Goal: Task Accomplishment & Management: Manage account settings

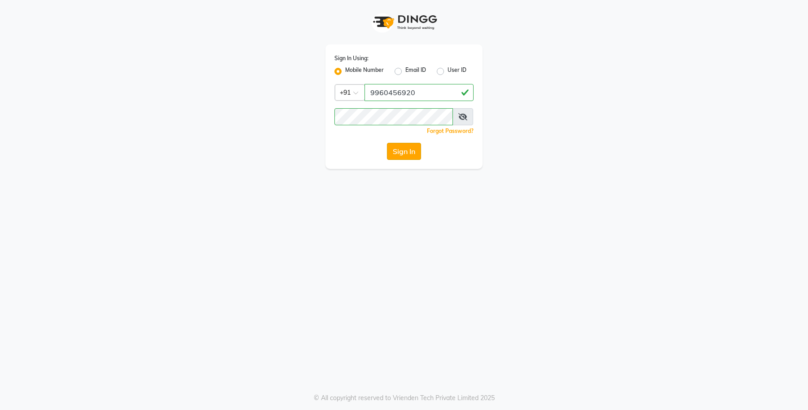
click at [402, 150] on button "Sign In" at bounding box center [404, 151] width 34 height 17
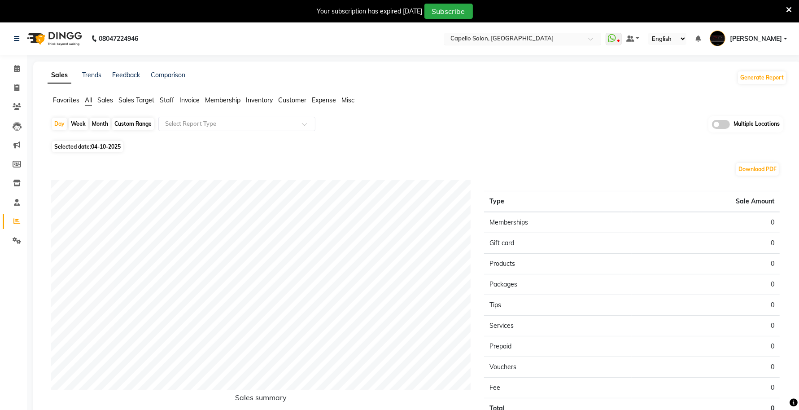
click at [517, 37] on input "text" at bounding box center [514, 39] width 130 height 9
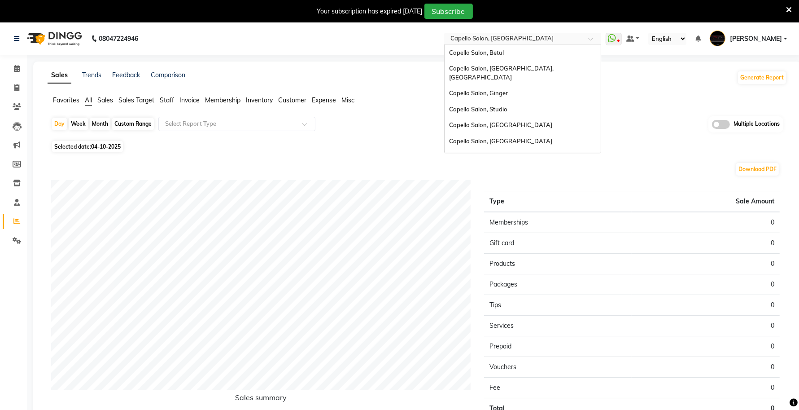
scroll to position [239, 0]
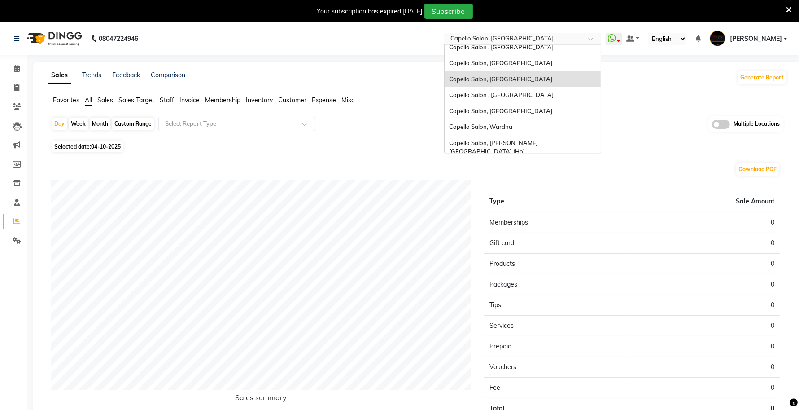
click at [522, 34] on div "Select Location × Capello Salon, Bhilai" at bounding box center [516, 38] width 140 height 9
click at [518, 135] on div "Capello Salon, [PERSON_NAME][GEOGRAPHIC_DATA] (Ho)" at bounding box center [523, 147] width 156 height 25
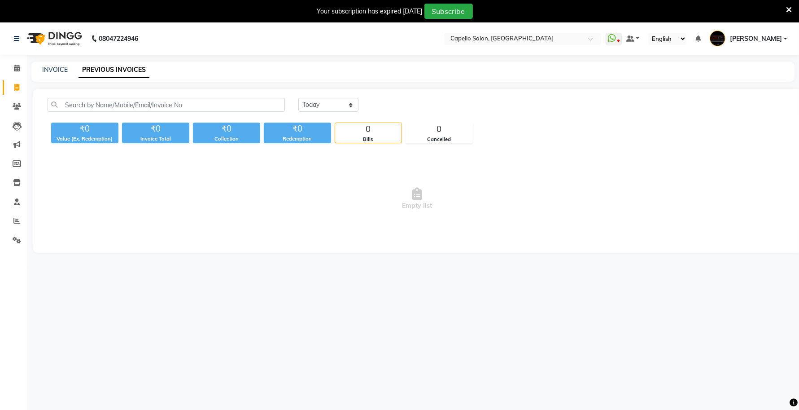
click at [790, 10] on icon at bounding box center [789, 10] width 6 height 8
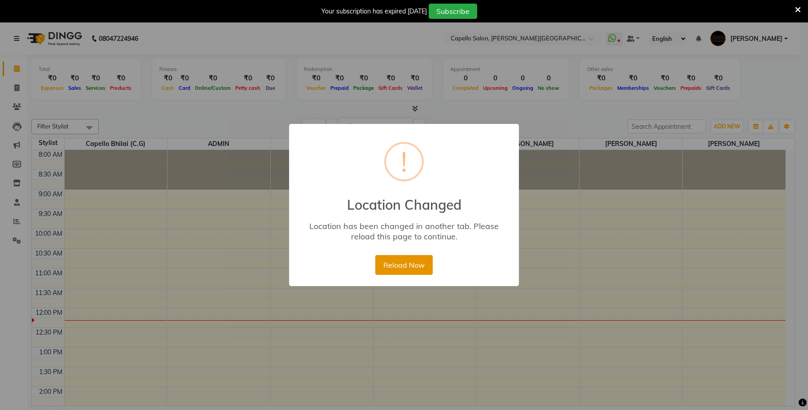
click at [420, 267] on button "Reload Now" at bounding box center [403, 265] width 57 height 20
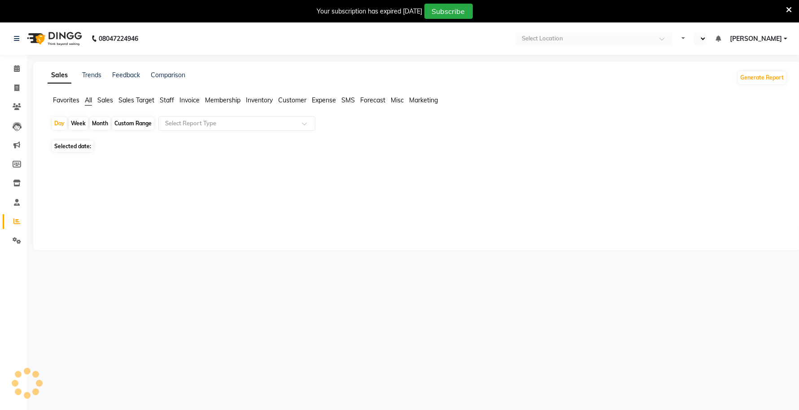
select select "en"
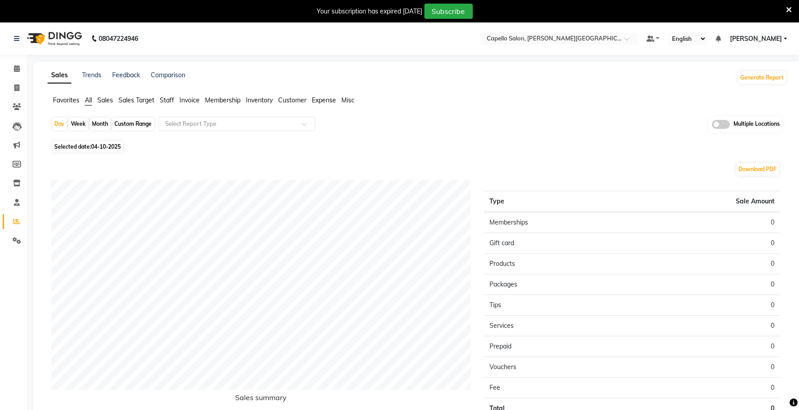
scroll to position [61, 0]
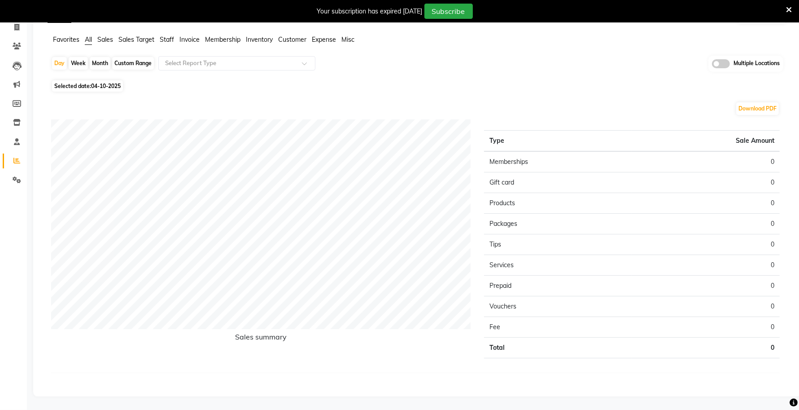
click at [786, 7] on icon at bounding box center [789, 10] width 6 height 8
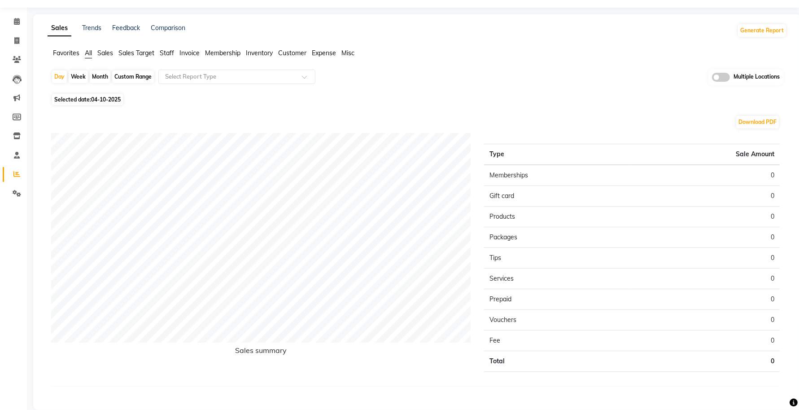
scroll to position [0, 0]
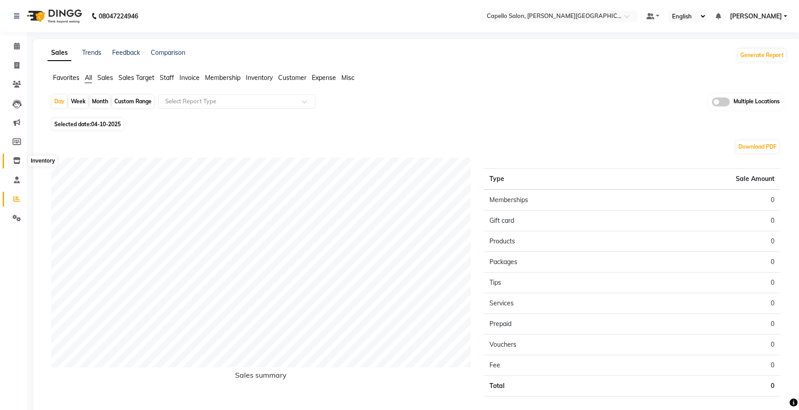
click at [16, 162] on icon at bounding box center [17, 160] width 8 height 7
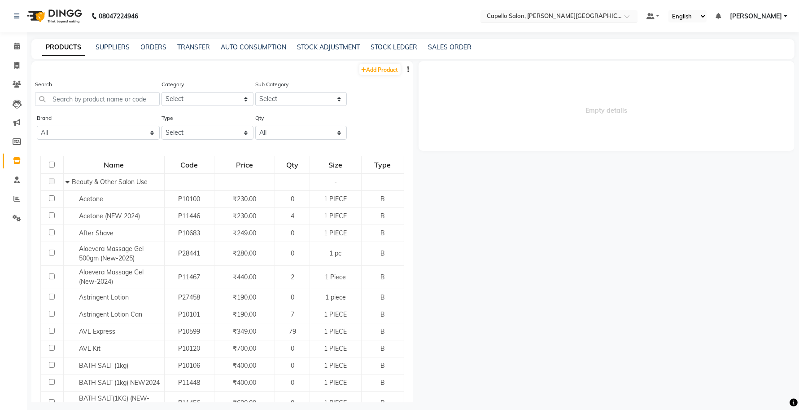
click at [575, 14] on input "text" at bounding box center [550, 17] width 130 height 9
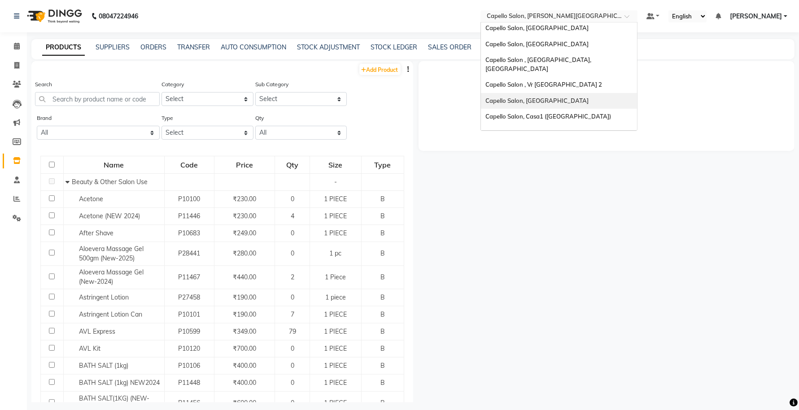
scroll to position [131, 0]
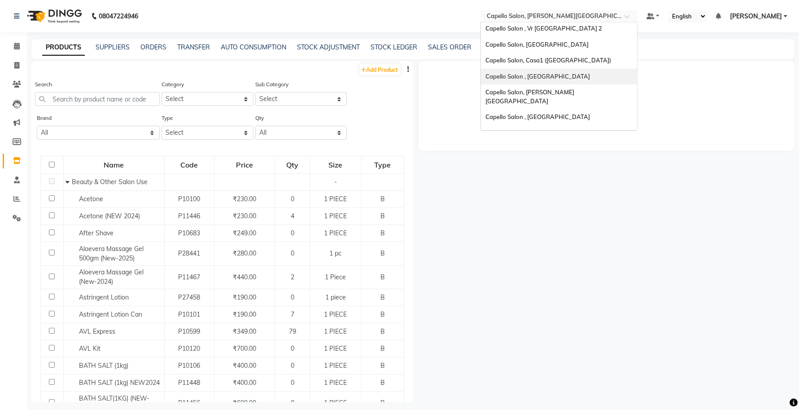
click at [550, 73] on span "Capello Salon , [GEOGRAPHIC_DATA]" at bounding box center [538, 76] width 105 height 7
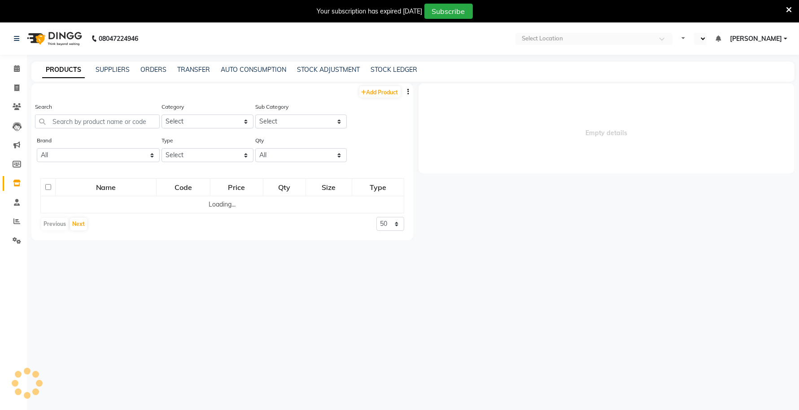
select select "en"
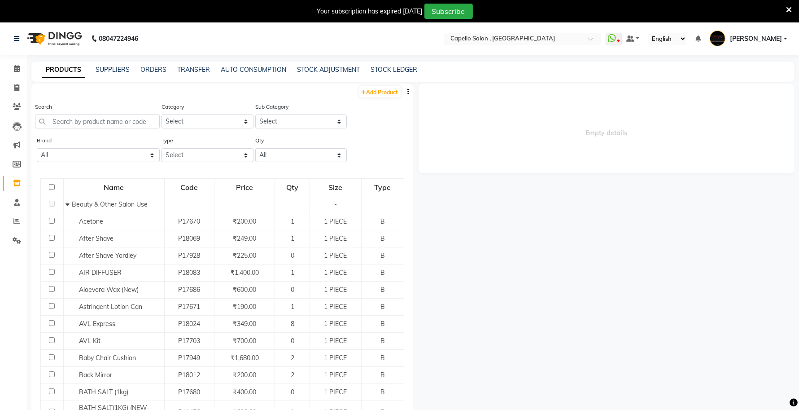
click at [791, 7] on icon at bounding box center [789, 10] width 6 height 8
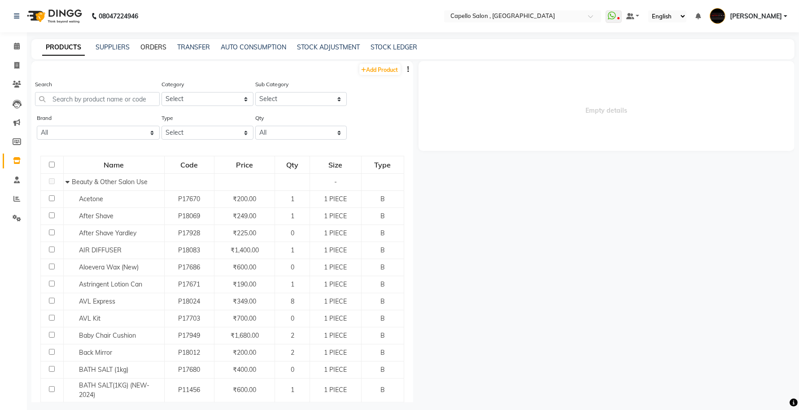
click at [160, 48] on link "ORDERS" at bounding box center [153, 47] width 26 height 8
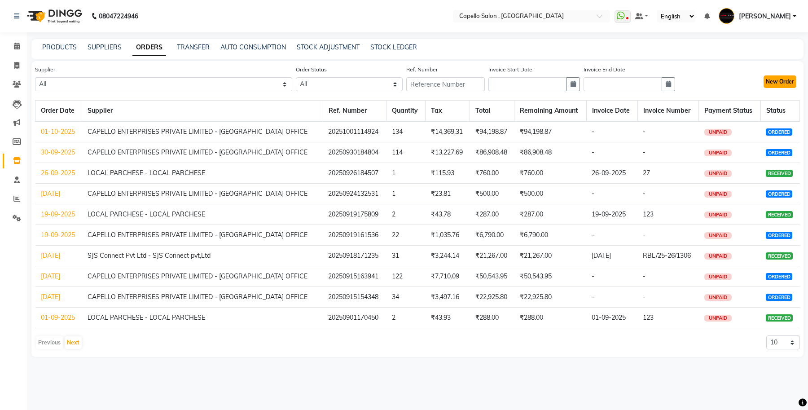
click at [793, 79] on button "New Order" at bounding box center [779, 81] width 33 height 13
select select "true"
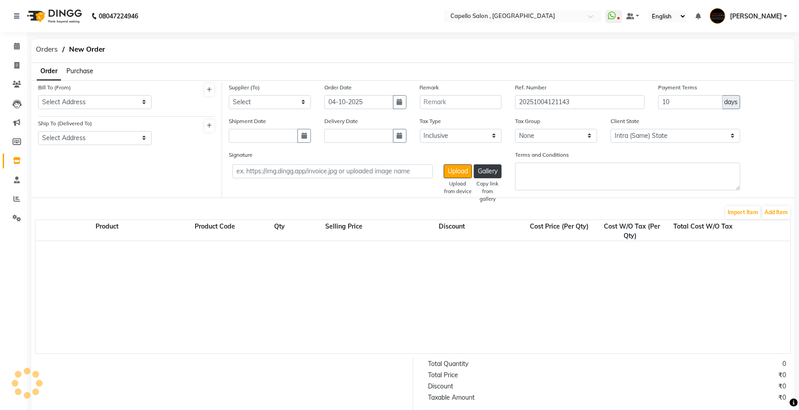
select select "2344"
click at [88, 67] on span "Purchase" at bounding box center [79, 71] width 27 height 8
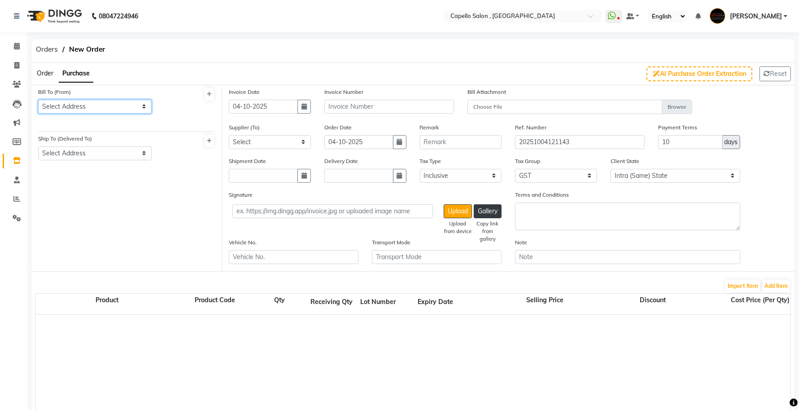
click at [93, 109] on select "Select Address Franchise Own by Reyon Enterprises P.No.-3, RJ Tower, Near UCO B…" at bounding box center [95, 107] width 114 height 14
select select "137"
click at [38, 100] on select "Select Address Franchise Own by Reyon Enterprises P.No.-3, RJ Tower, Near UCO B…" at bounding box center [95, 107] width 114 height 14
click at [88, 155] on select "Select Address Franchise Own by Reyon Enterprises P.No.-3, RJ Tower, Near UCO B…" at bounding box center [95, 153] width 114 height 14
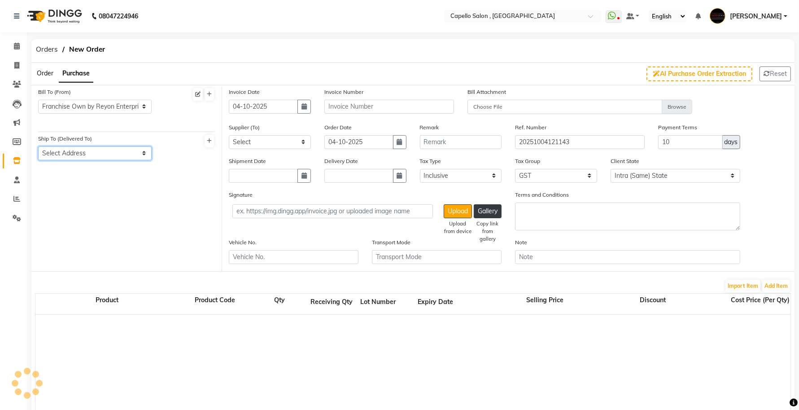
select select "117"
click at [38, 146] on select "Select Address Franchise Own by Reyon Enterprises P.No.-3, RJ Tower, Near UCO B…" at bounding box center [95, 153] width 114 height 14
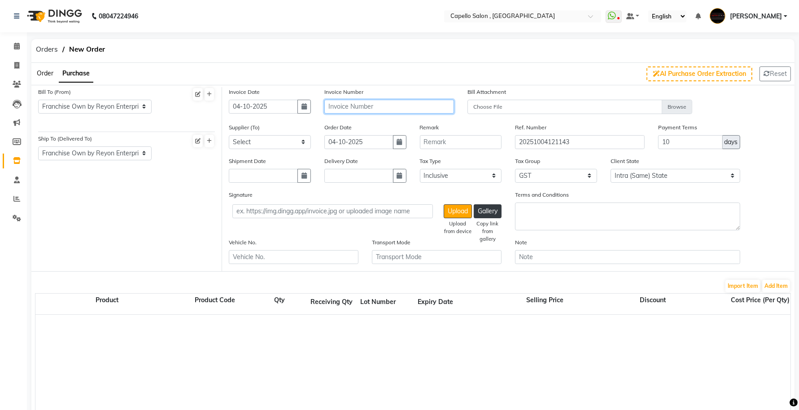
click at [389, 104] on input "text" at bounding box center [389, 107] width 130 height 14
type input "123"
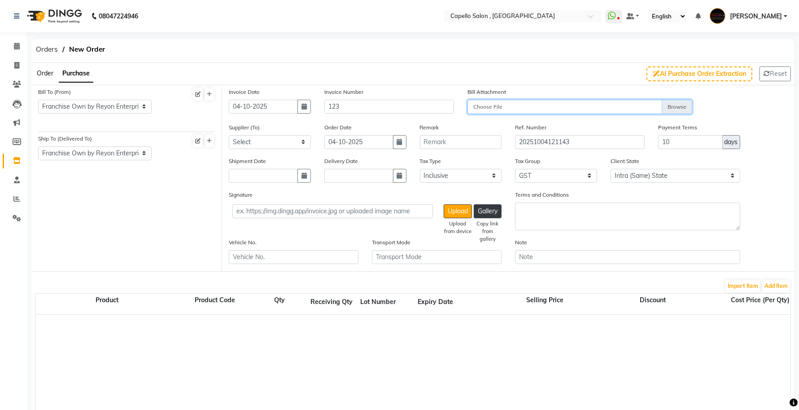
click at [507, 106] on input "Choose File" at bounding box center [580, 108] width 225 height 16
type input "C:\fakepath\WhatsApp Image 2025-10-04 at 12.11.23 PM.jpeg"
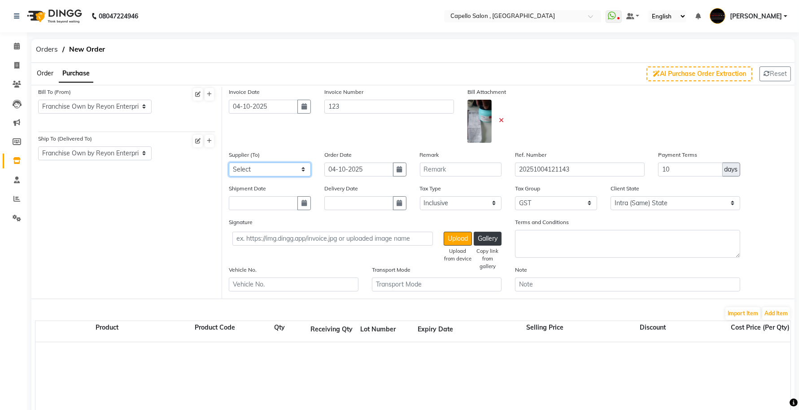
click at [268, 169] on select "Select CAPELLO ENTERPRISES PRIVATE LIMITED - CAPELLO HEAD OFFICE LOCAL PARCHESE…" at bounding box center [270, 169] width 82 height 14
select select "1715"
click at [229, 162] on select "Select CAPELLO ENTERPRISES PRIVATE LIMITED - CAPELLO HEAD OFFICE LOCAL PARCHESE…" at bounding box center [270, 169] width 82 height 14
click at [775, 314] on button "Add Item" at bounding box center [776, 313] width 28 height 13
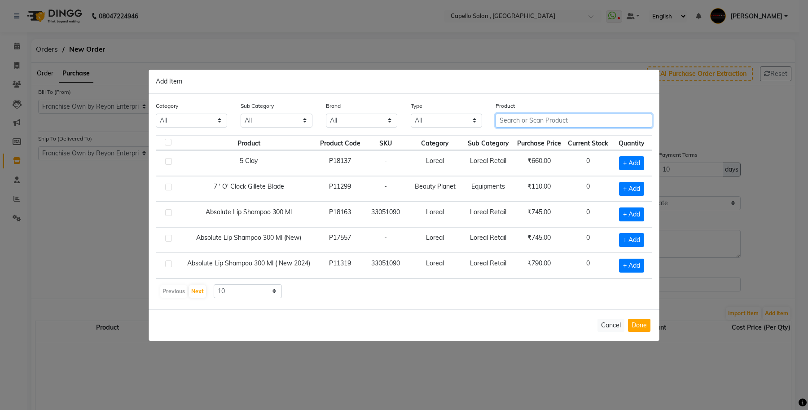
click at [546, 119] on input "text" at bounding box center [573, 121] width 157 height 14
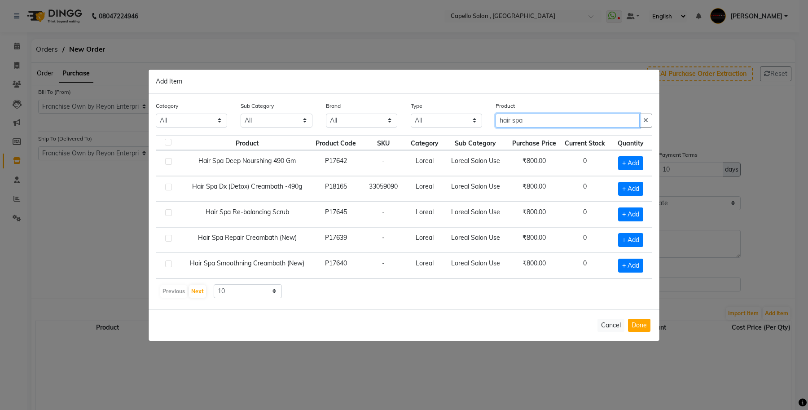
type input "hair spa"
click at [494, 225] on td "Loreal Salon Use" at bounding box center [475, 214] width 65 height 26
click at [620, 155] on td "+ Add" at bounding box center [630, 163] width 42 height 26
click at [620, 161] on span "+ Add" at bounding box center [630, 163] width 25 height 14
checkbox input "true"
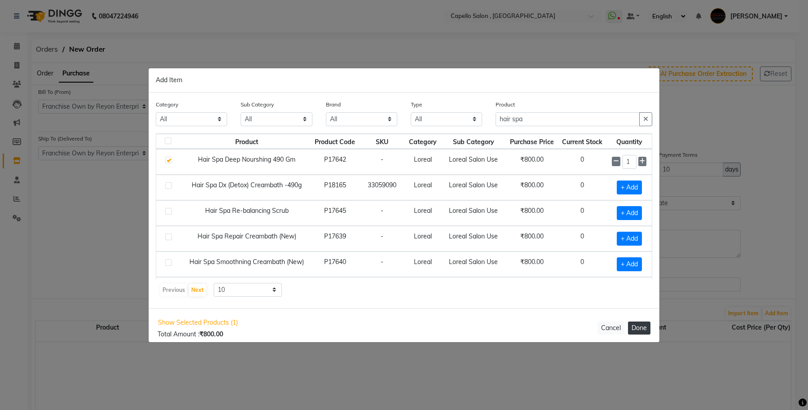
click at [640, 333] on button "Done" at bounding box center [639, 327] width 22 height 13
select select "1115"
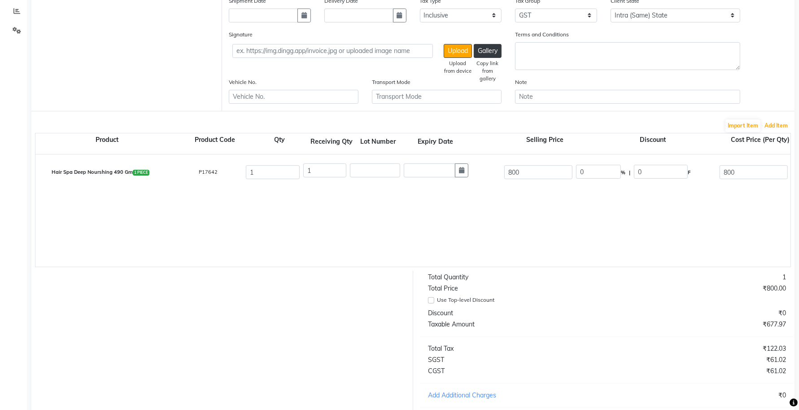
scroll to position [168, 0]
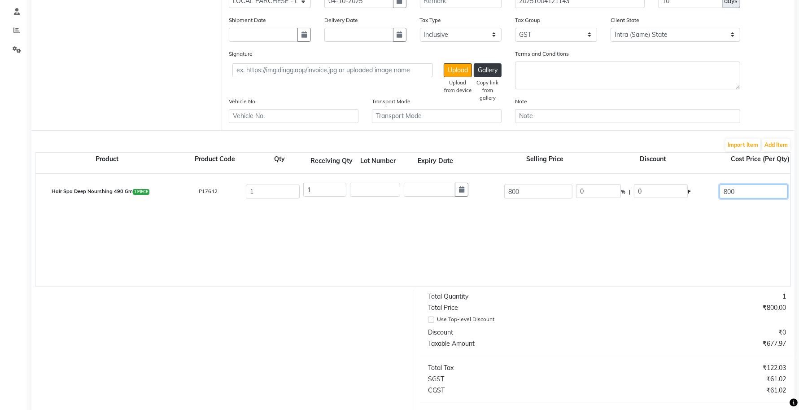
drag, startPoint x: 725, startPoint y: 195, endPoint x: 713, endPoint y: 196, distance: 12.1
click at [714, 196] on div "Hair Spa Deep Nourshing 490 Gm 1 PIECE P17642 1 1 800 0 % | 0 F 800 677.97 677.…" at bounding box center [791, 192] width 1524 height 36
type input "760"
type input "5"
type input "40"
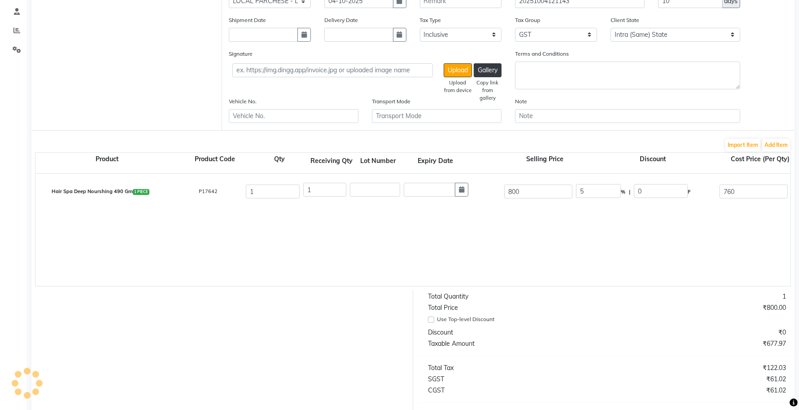
type input "644.07"
type input "115.93"
type input "760"
click at [676, 248] on div "Hair Spa Deep Nourshing 490 Gm 1 PIECE P17642 1 1 800 5 % | 40 F 760 644.07 644…" at bounding box center [790, 230] width 1511 height 112
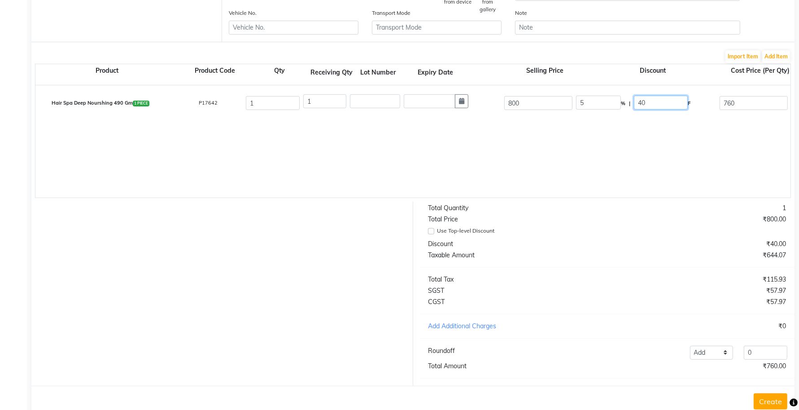
scroll to position [286, 0]
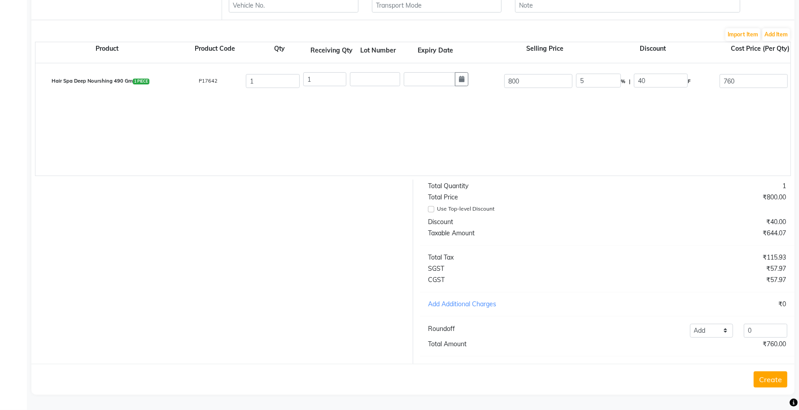
click at [760, 381] on button "Create" at bounding box center [771, 379] width 34 height 16
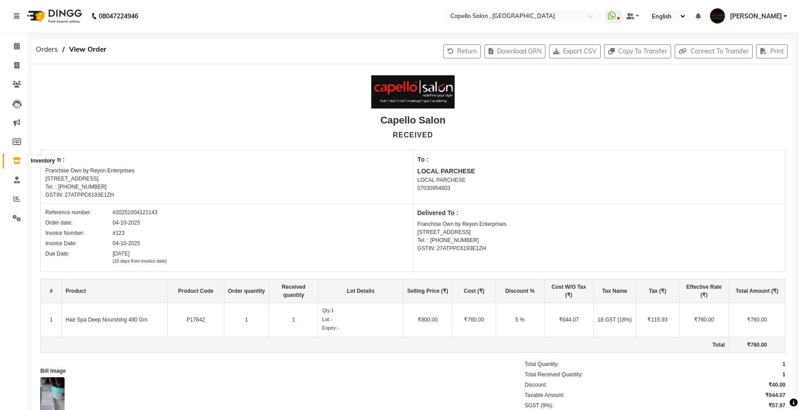
click at [13, 158] on icon at bounding box center [17, 160] width 8 height 7
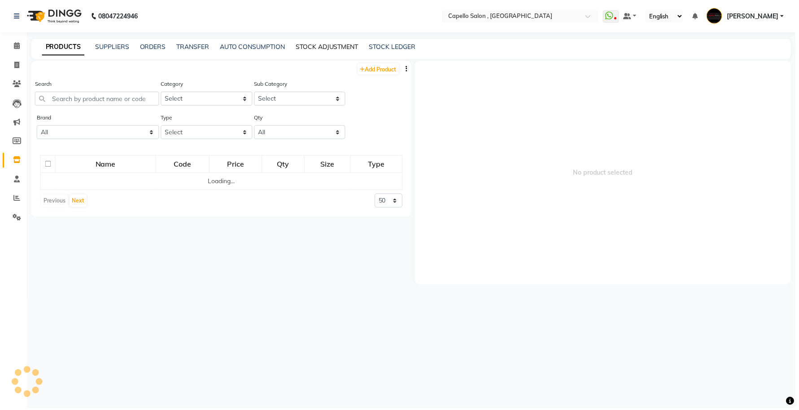
click at [324, 48] on link "STOCK ADJUSTMENT" at bounding box center [328, 47] width 63 height 8
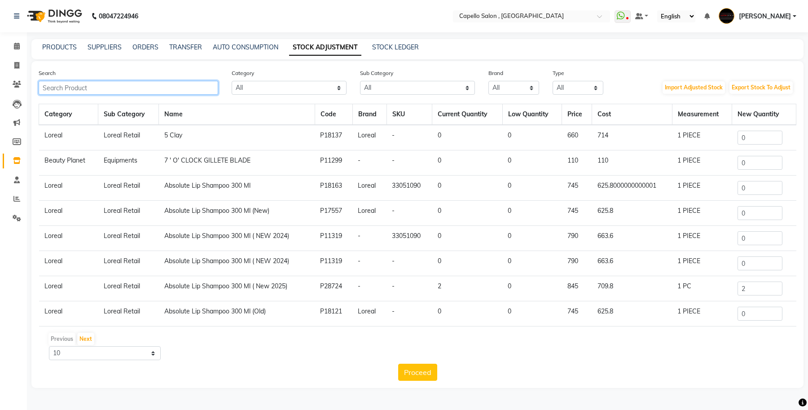
click at [102, 86] on input "text" at bounding box center [129, 88] width 180 height 14
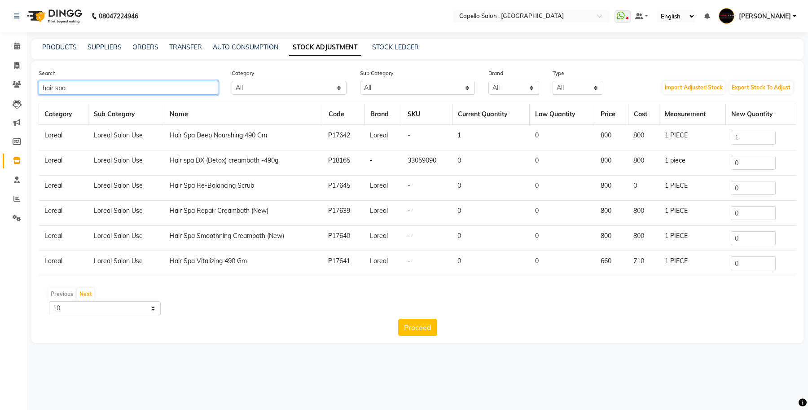
type input "hair spa"
drag, startPoint x: 753, startPoint y: 131, endPoint x: 716, endPoint y: 144, distance: 38.6
click at [717, 144] on tr "Loreal Loreal Salon Use Hair Spa Deep Nourshing 490 Gm P17642 Loreal - 1 0 800 …" at bounding box center [417, 138] width 757 height 26
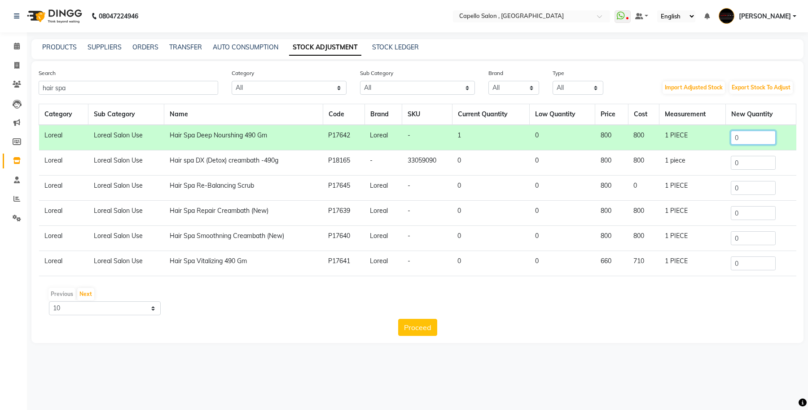
type input "0"
drag, startPoint x: 745, startPoint y: 215, endPoint x: 705, endPoint y: 216, distance: 40.9
click at [705, 216] on tr "Loreal Loreal Salon Use Hair Spa Repair Creambath (New) P17639 Loreal - 0 0 800…" at bounding box center [417, 213] width 757 height 25
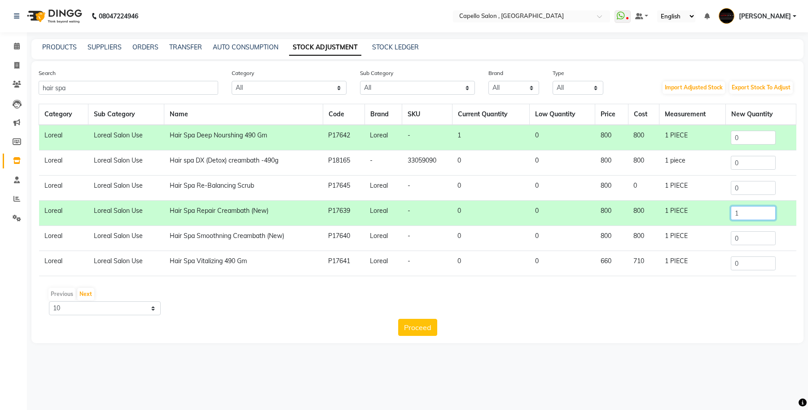
type input "1"
click at [420, 317] on div "Category Sub Category Name Code Brand SKU Current Quantity Low Quantity Price C…" at bounding box center [418, 220] width 758 height 232
click at [425, 322] on button "Proceed" at bounding box center [417, 327] width 39 height 17
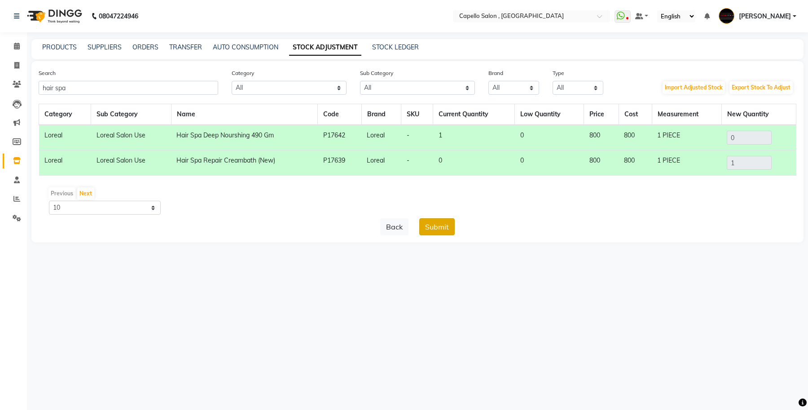
click at [442, 227] on button "Submit" at bounding box center [436, 226] width 35 height 17
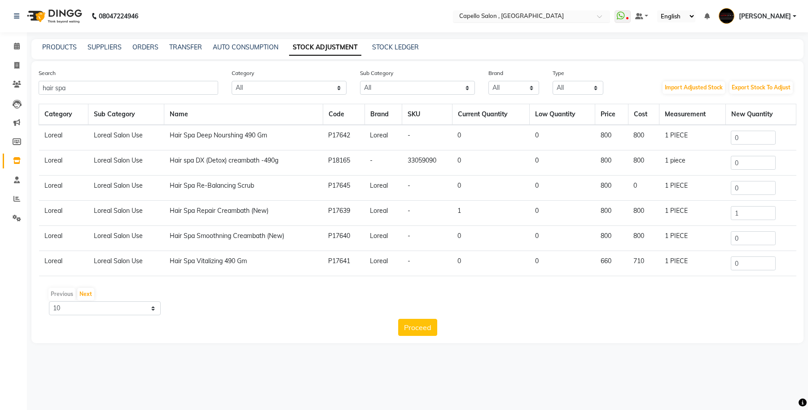
click at [559, 16] on input "text" at bounding box center [522, 17] width 130 height 9
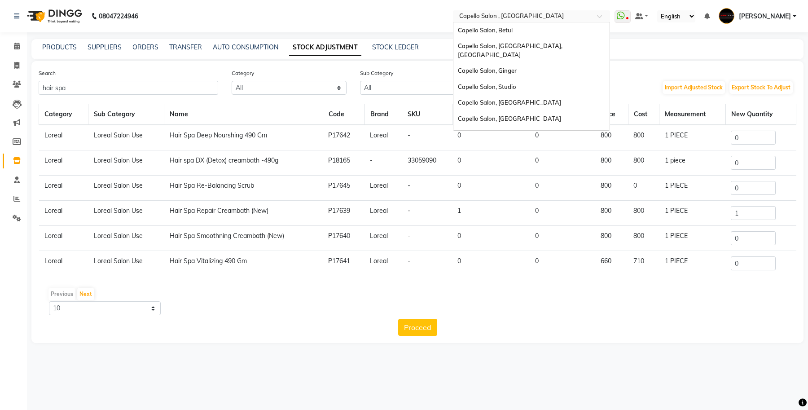
scroll to position [159, 0]
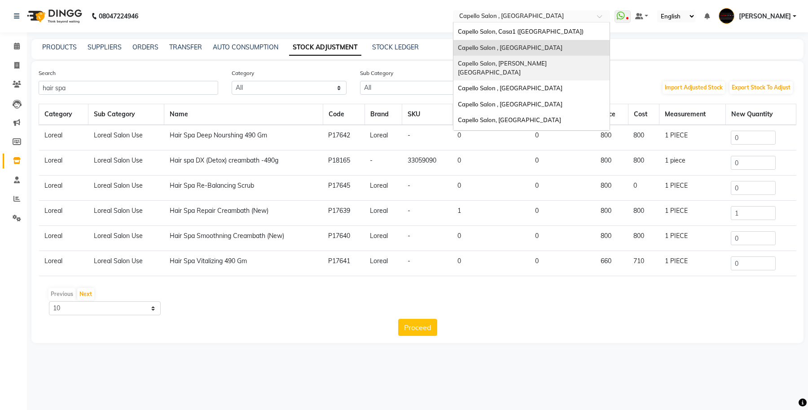
click at [534, 60] on span "Capello Salon, [PERSON_NAME][GEOGRAPHIC_DATA]" at bounding box center [502, 68] width 89 height 16
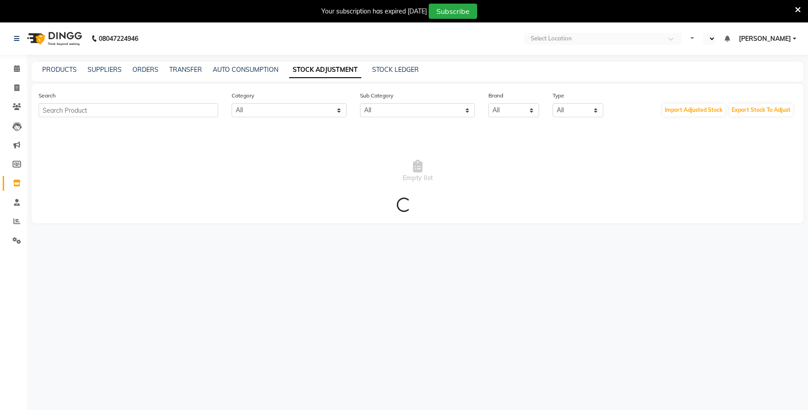
select select "en"
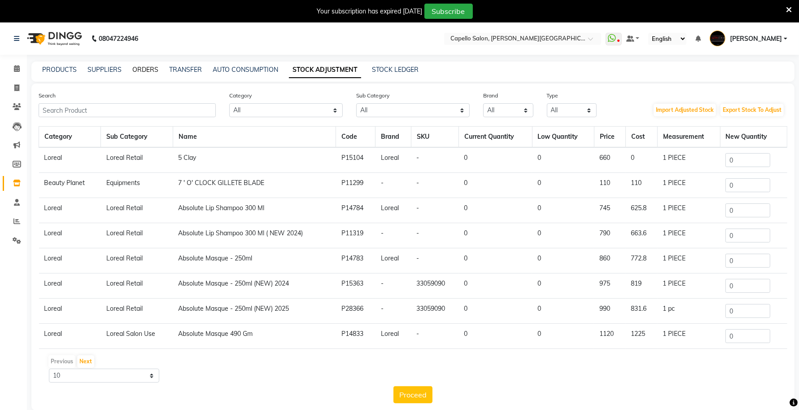
click at [146, 72] on link "ORDERS" at bounding box center [145, 70] width 26 height 8
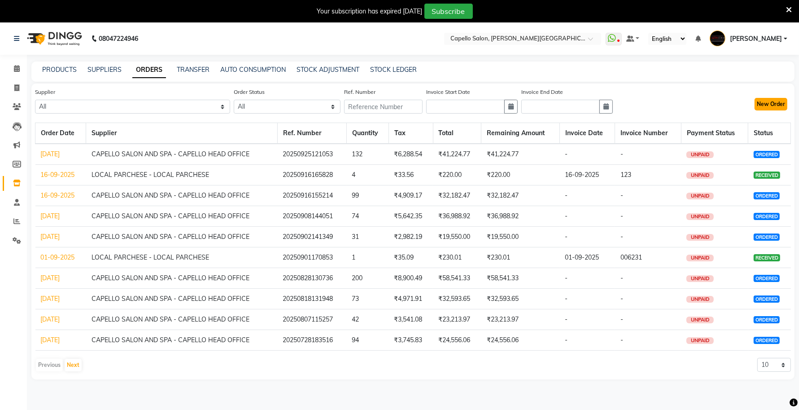
click at [781, 104] on button "New Order" at bounding box center [771, 104] width 33 height 13
select select "true"
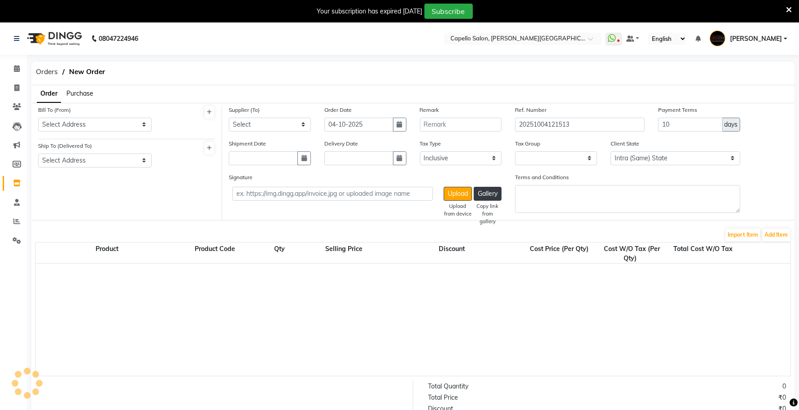
select select "1099"
click at [77, 91] on span "Purchase" at bounding box center [79, 93] width 27 height 8
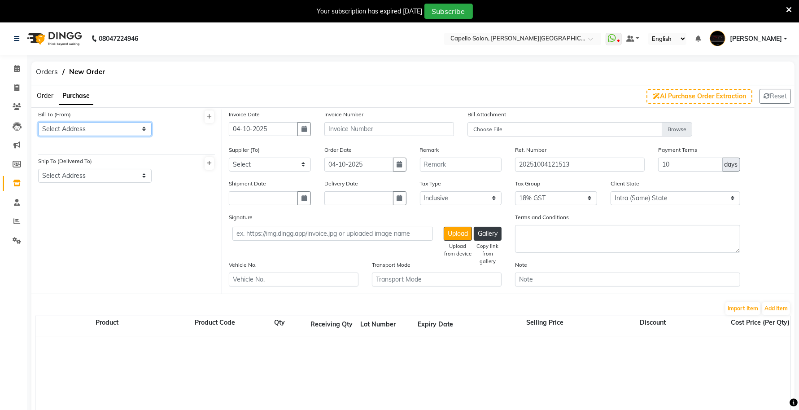
click at [79, 125] on select "Select Address Capello TRIMURTI NAGAR STORE" at bounding box center [95, 129] width 114 height 14
select select "146"
click at [38, 122] on select "Select Address Capello TRIMURTI NAGAR STORE" at bounding box center [95, 129] width 114 height 14
click at [86, 180] on select "Select Address TRIMURTI NAGAR STORE TRIMURTI NAGAR" at bounding box center [95, 176] width 114 height 14
select select "154"
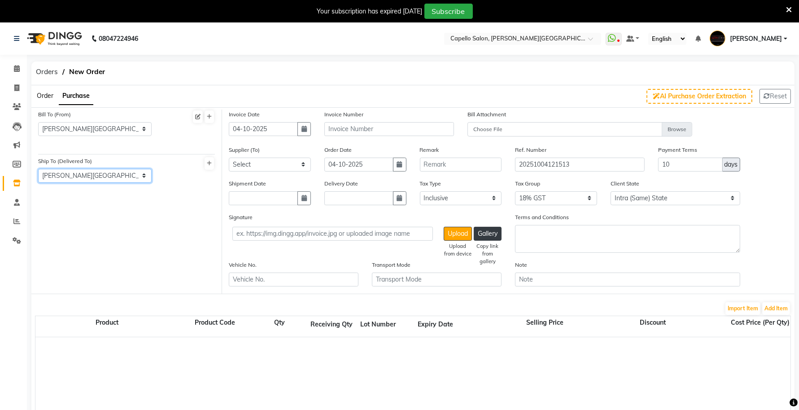
click at [38, 169] on select "Select Address TRIMURTI NAGAR STORE TRIMURTI NAGAR" at bounding box center [95, 176] width 114 height 14
click at [336, 126] on input "text" at bounding box center [389, 129] width 130 height 14
type input "123"
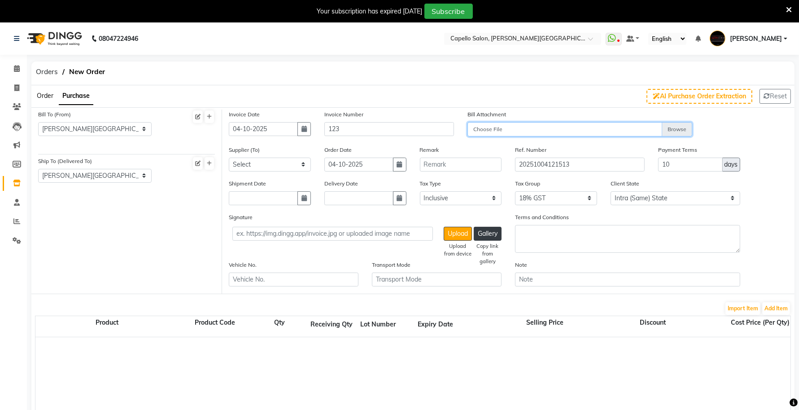
click at [484, 131] on input "Choose File" at bounding box center [580, 130] width 225 height 16
click at [588, 126] on input "Choose File" at bounding box center [580, 130] width 225 height 16
type input "C:\fakepath\WhatsApp Image 2025-10-04 at 12.14.37 PM.jpeg"
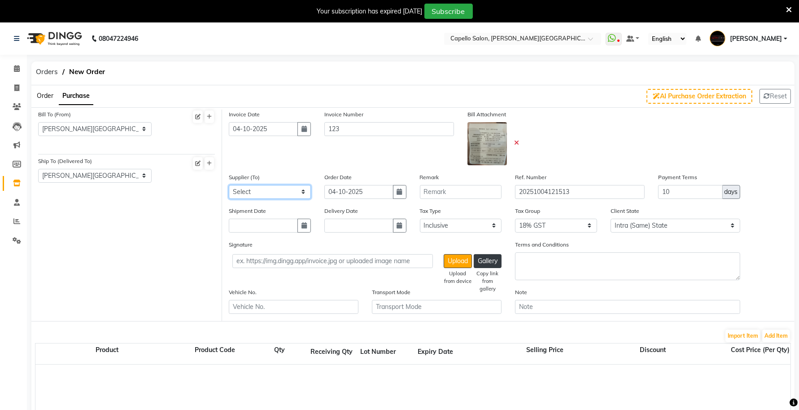
click at [261, 186] on select "Select CAPELLO SALON AND SPA - CAPELLO HEAD OFFICE LOCAL PARCHESE - LOCAL PARCH…" at bounding box center [270, 192] width 82 height 14
select select "4876"
click at [229, 185] on select "Select CAPELLO SALON AND SPA - CAPELLO HEAD OFFICE LOCAL PARCHESE - LOCAL PARCH…" at bounding box center [270, 192] width 82 height 14
click at [782, 338] on button "Add Item" at bounding box center [776, 335] width 28 height 13
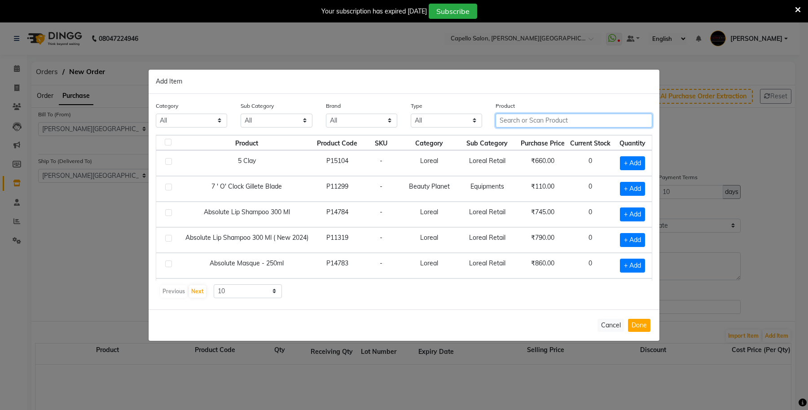
click at [526, 120] on input "text" at bounding box center [573, 121] width 157 height 14
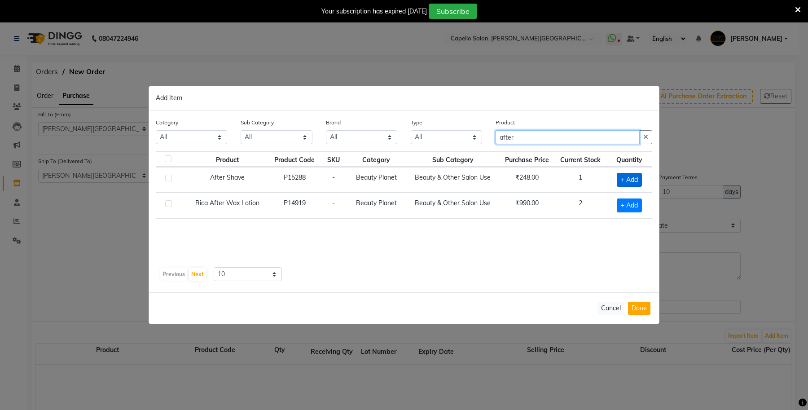
type input "after"
click at [626, 180] on span "+ Add" at bounding box center [629, 180] width 25 height 14
checkbox input "true"
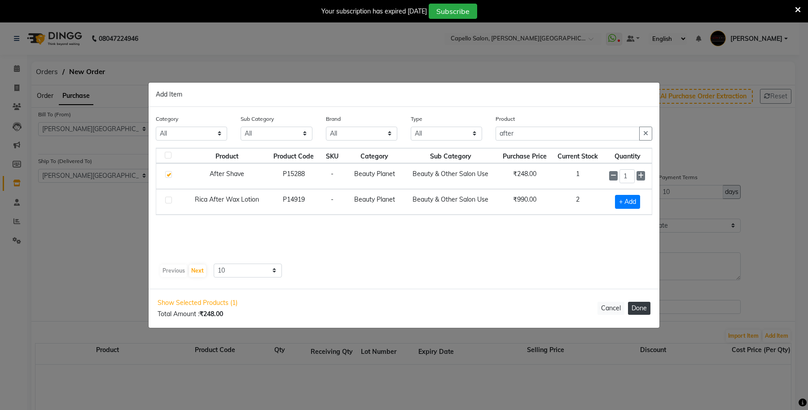
click at [635, 305] on button "Done" at bounding box center [639, 308] width 22 height 13
select select "1099"
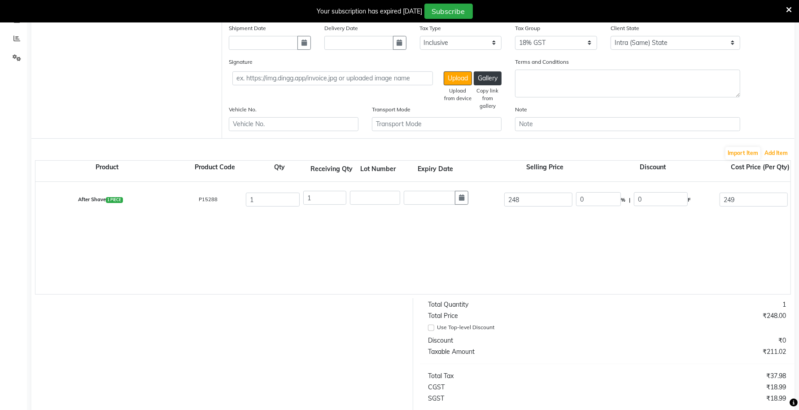
scroll to position [224, 0]
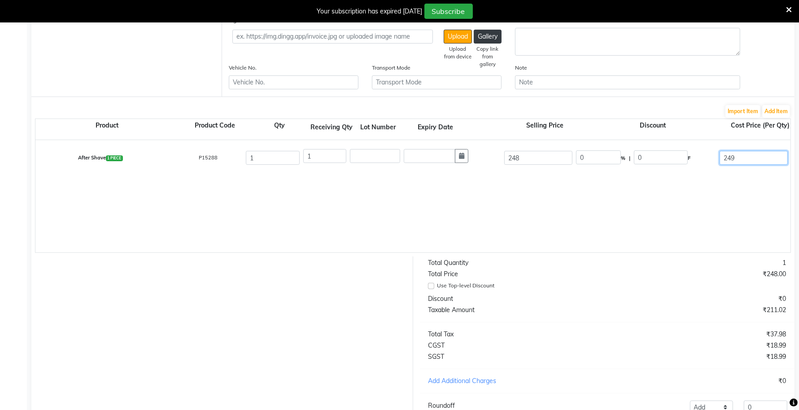
drag, startPoint x: 735, startPoint y: 158, endPoint x: 716, endPoint y: 158, distance: 18.8
click at [717, 158] on div "After Shave 1 PIECE P15288 1 1 248 0 % | 0 F 249 211.02 211.02 None GST 5% GST …" at bounding box center [791, 158] width 1524 height 36
type input "300"
type input "254.24"
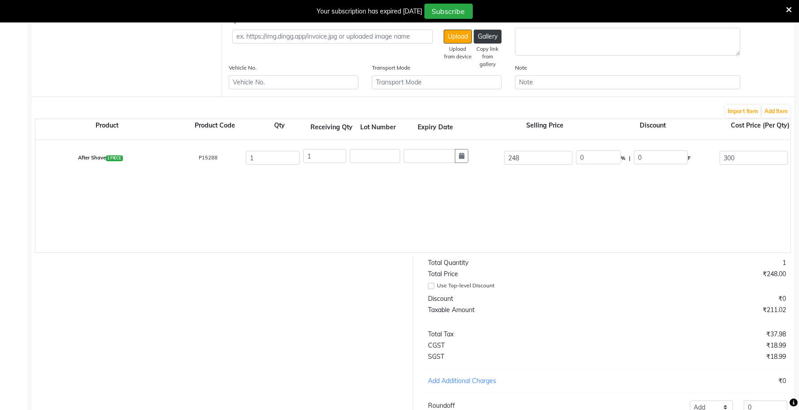
type input "45.76"
type input "300"
click at [710, 176] on div "After Shave 1 PIECE P15288 1 1 248 0 % | 0 F 300 254.24 254.24 None GST 5% GST …" at bounding box center [790, 196] width 1511 height 112
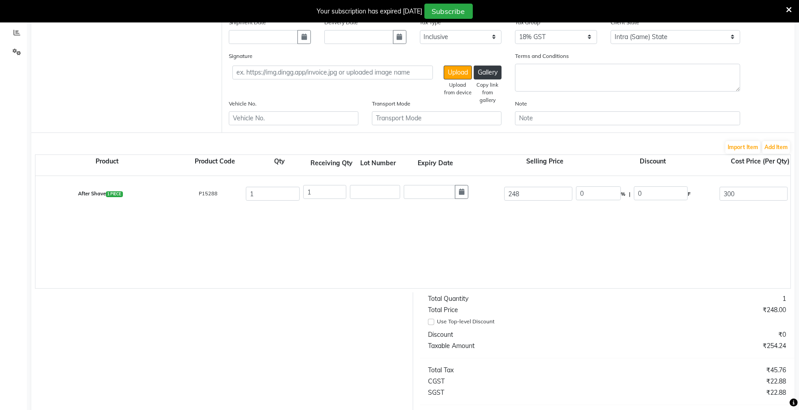
scroll to position [308, 0]
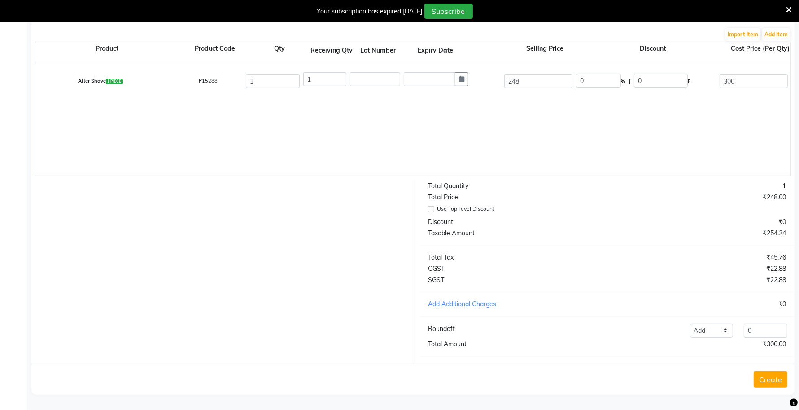
click at [762, 379] on button "Create" at bounding box center [771, 379] width 34 height 16
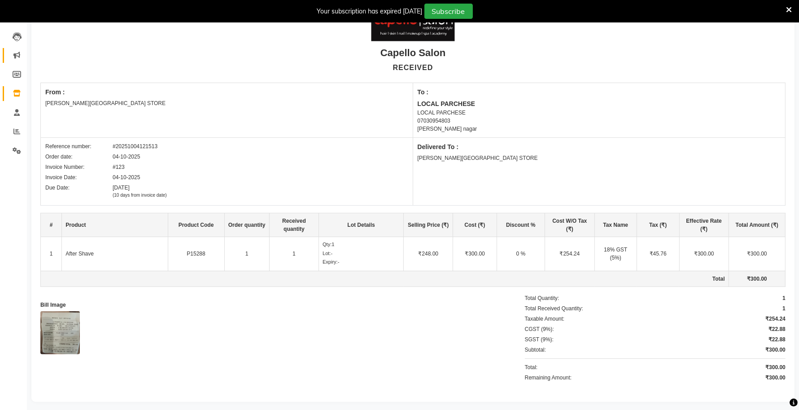
scroll to position [41, 0]
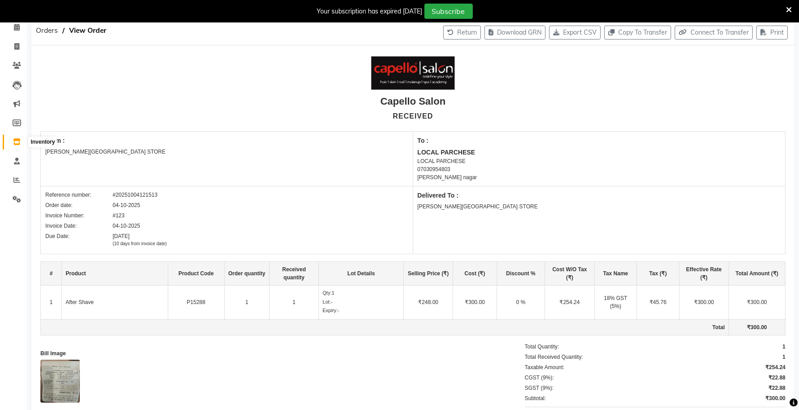
click at [12, 145] on span at bounding box center [17, 142] width 16 height 10
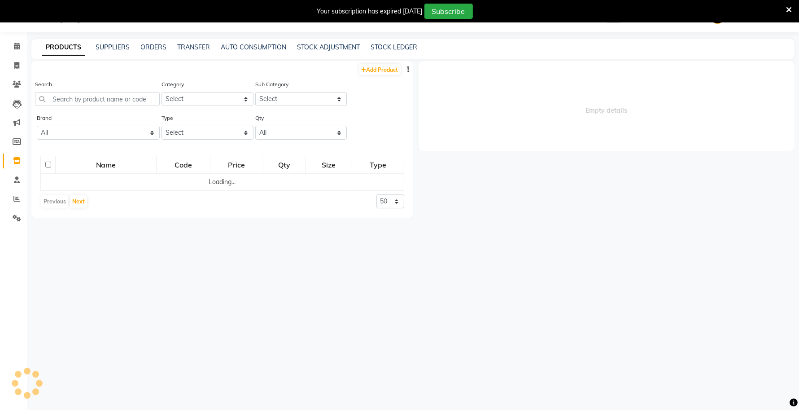
scroll to position [22, 0]
click at [198, 48] on link "TRANSFER" at bounding box center [193, 47] width 33 height 8
select select "sender"
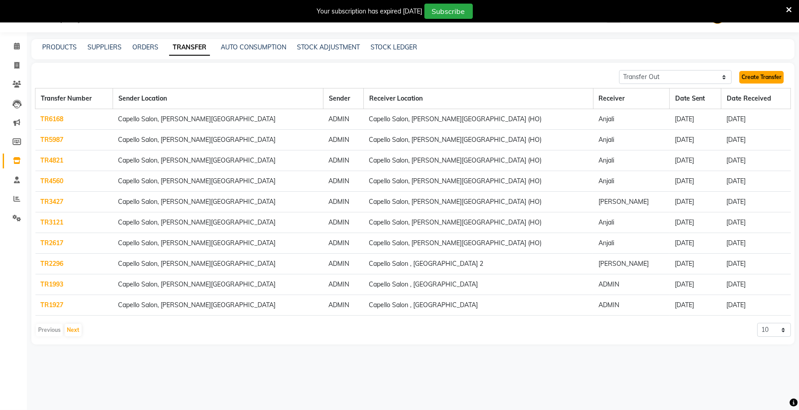
click at [749, 76] on link "Create Transfer" at bounding box center [762, 77] width 44 height 13
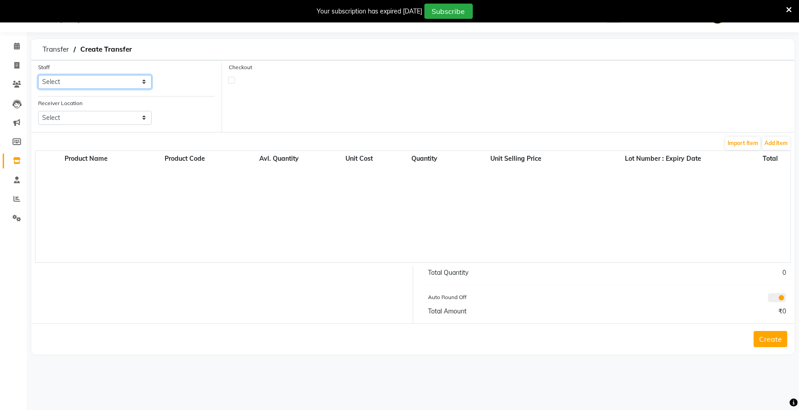
click at [117, 78] on select "Select ADMIN ANKUSH B Capello Trimurti Dushyant barsagade Kristee Raut (M) Nare…" at bounding box center [95, 82] width 114 height 14
select select "14656"
click at [38, 75] on select "Select ADMIN ANKUSH B Capello Trimurti Dushyant barsagade Kristee Raut (M) Nare…" at bounding box center [95, 82] width 114 height 14
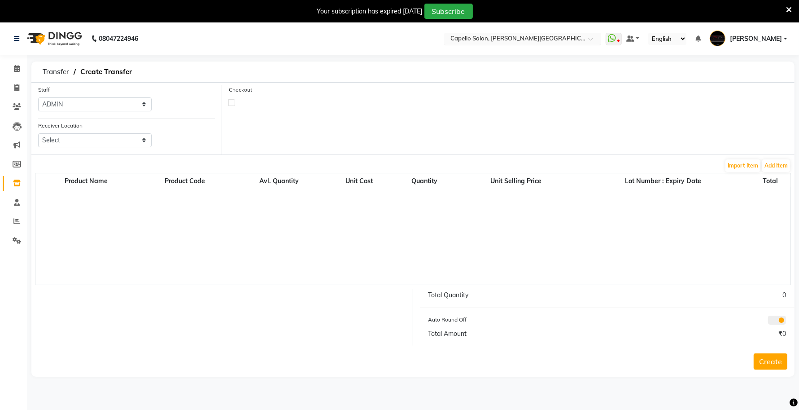
click at [565, 36] on input "text" at bounding box center [514, 39] width 130 height 9
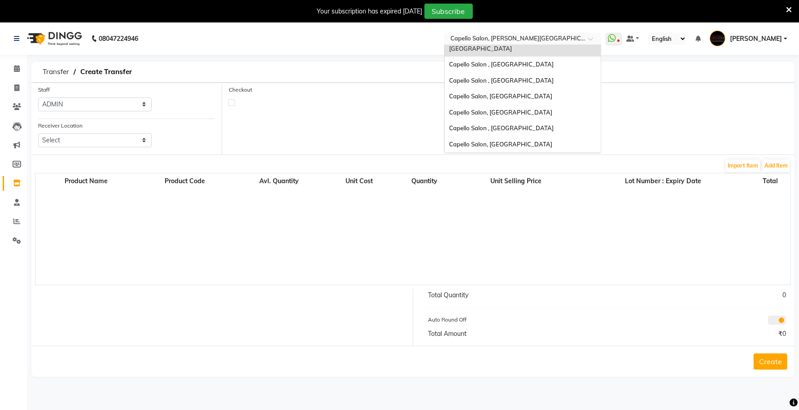
scroll to position [242, 0]
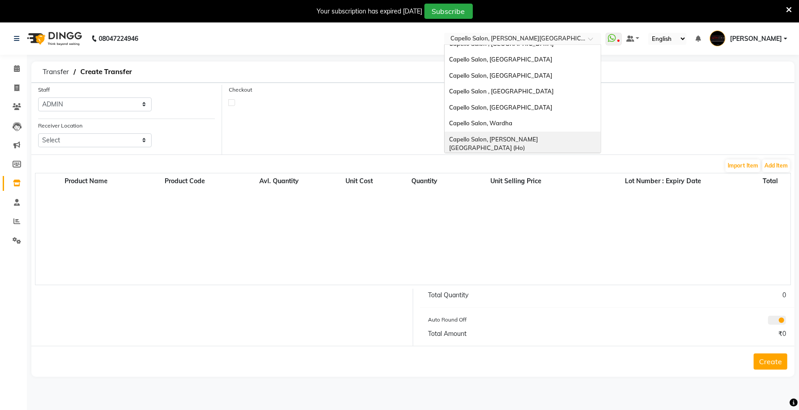
click at [546, 131] on div "Capello Salon, [PERSON_NAME][GEOGRAPHIC_DATA] (Ho)" at bounding box center [523, 143] width 156 height 25
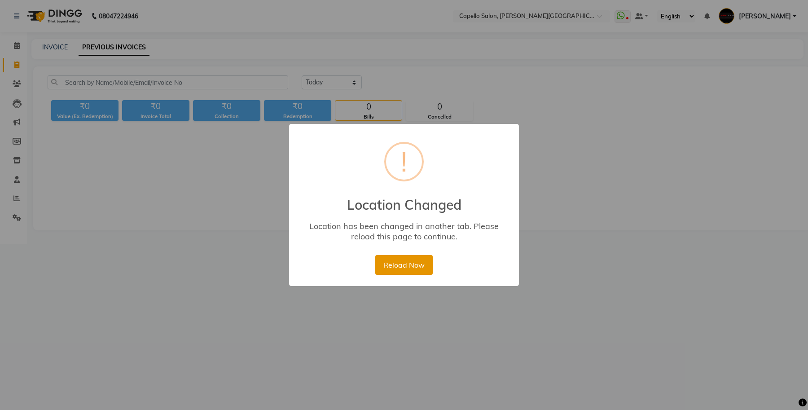
click at [390, 267] on button "Reload Now" at bounding box center [403, 265] width 57 height 20
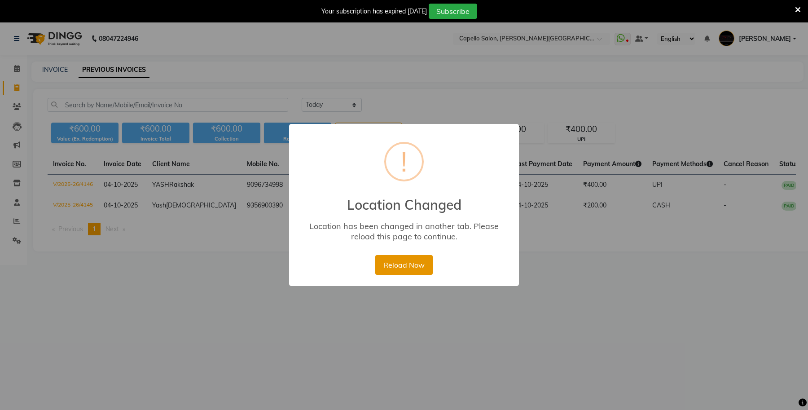
click at [399, 263] on button "Reload Now" at bounding box center [403, 265] width 57 height 20
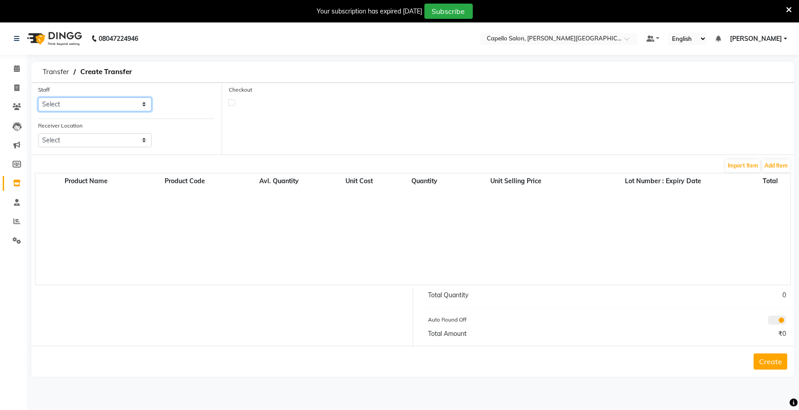
click at [72, 104] on select "Select Accounts [PERSON_NAME] [PERSON_NAME] Anjali [PERSON_NAME] [PERSON_NAME] …" at bounding box center [95, 104] width 114 height 14
select select "13583"
click at [38, 97] on select "Select Accounts [PERSON_NAME] [PERSON_NAME] Anjali [PERSON_NAME] [PERSON_NAME] …" at bounding box center [95, 104] width 114 height 14
click at [85, 141] on select "Select [GEOGRAPHIC_DATA], [GEOGRAPHIC_DATA][PERSON_NAME] [GEOGRAPHIC_DATA], [GE…" at bounding box center [95, 140] width 114 height 14
select select "2355"
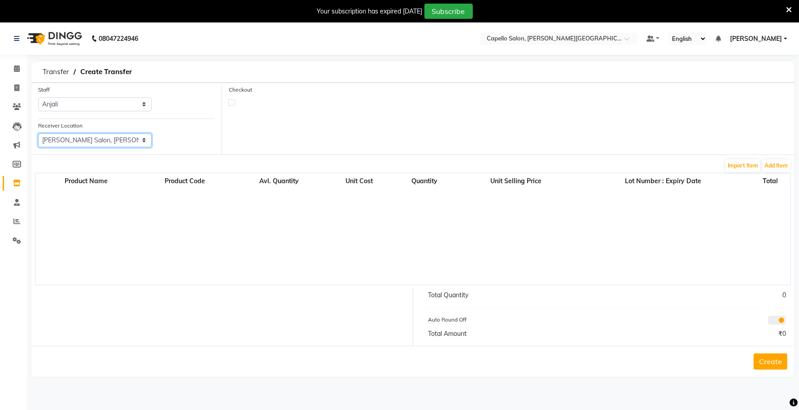
click at [38, 133] on select "Select [GEOGRAPHIC_DATA], [GEOGRAPHIC_DATA][PERSON_NAME] [GEOGRAPHIC_DATA], [GE…" at bounding box center [95, 140] width 114 height 14
click at [232, 102] on label at bounding box center [231, 102] width 7 height 7
click at [232, 102] on input "checkbox" at bounding box center [232, 102] width 6 height 6
checkbox input "true"
select select "true"
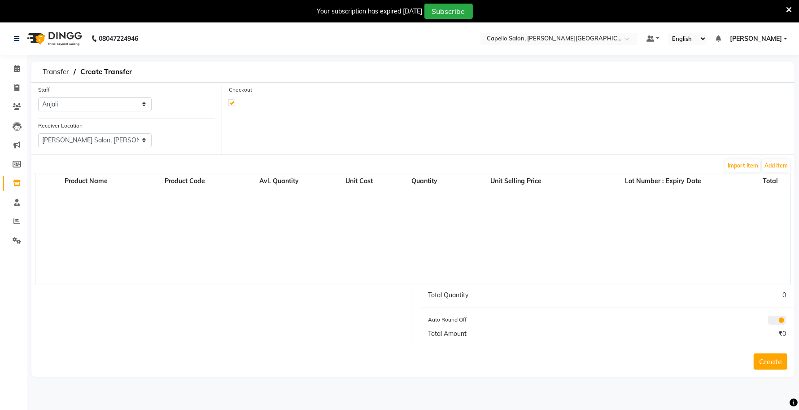
select select "997"
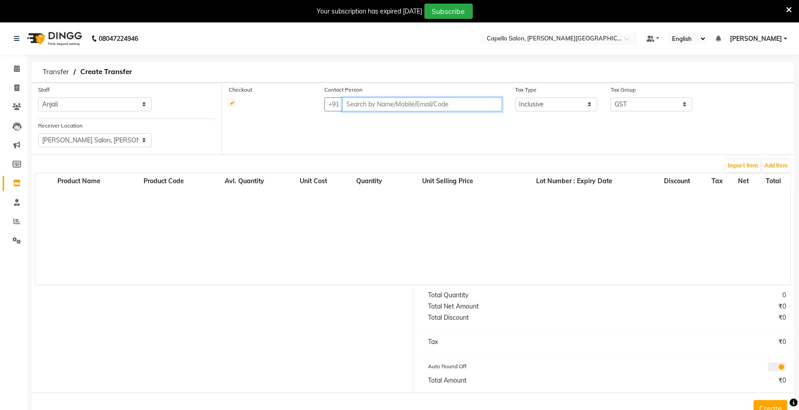
click at [416, 104] on input "text" at bounding box center [422, 104] width 160 height 14
click at [364, 107] on input "text" at bounding box center [422, 104] width 160 height 14
paste input "9112073777"
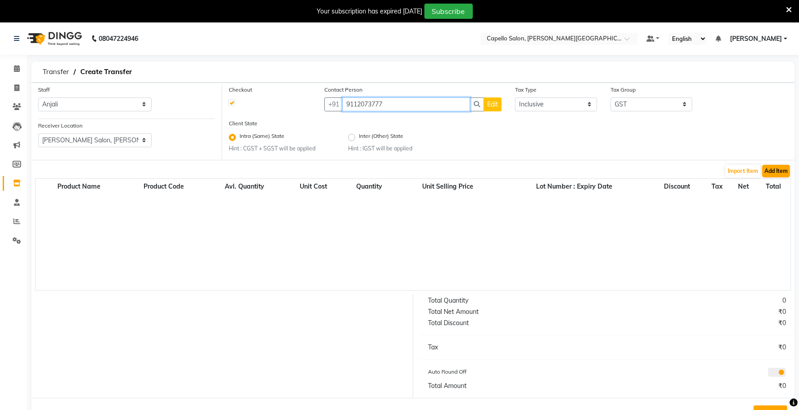
type input "9112073777"
click at [779, 173] on button "Add Item" at bounding box center [776, 171] width 28 height 13
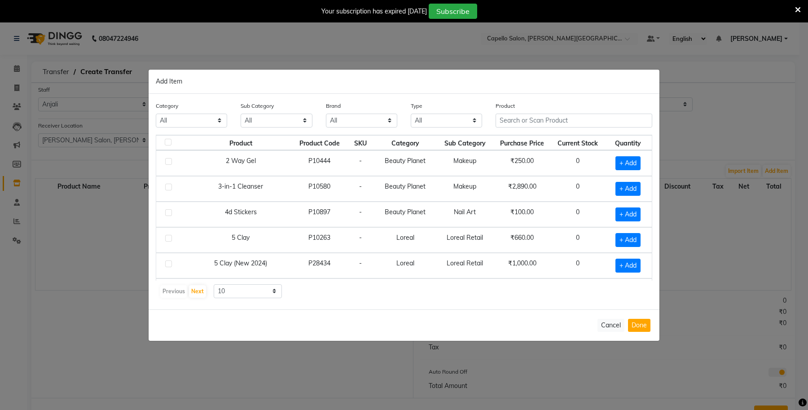
click at [515, 113] on div "Product" at bounding box center [573, 114] width 157 height 26
click at [515, 119] on input "text" at bounding box center [573, 121] width 157 height 14
click at [518, 122] on input "text" at bounding box center [573, 121] width 157 height 14
paste input "Gillete Blade - Willaon"
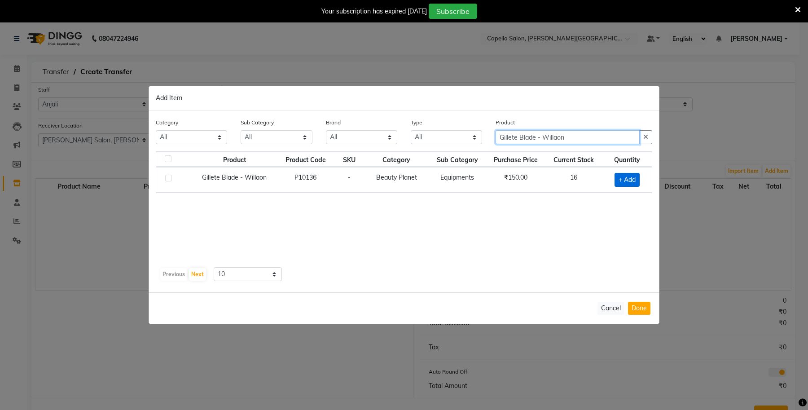
type input "Gillete Blade - Willaon"
click at [631, 181] on span "+ Add" at bounding box center [626, 180] width 25 height 14
checkbox input "true"
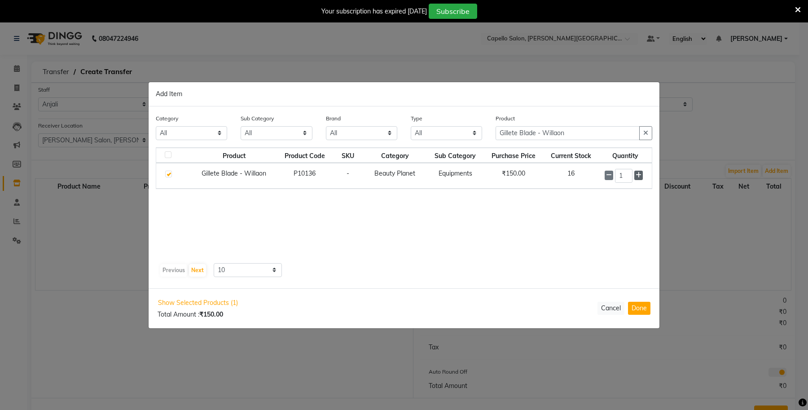
click at [634, 175] on span at bounding box center [638, 175] width 9 height 9
type input "4"
drag, startPoint x: 580, startPoint y: 131, endPoint x: 394, endPoint y: 133, distance: 185.8
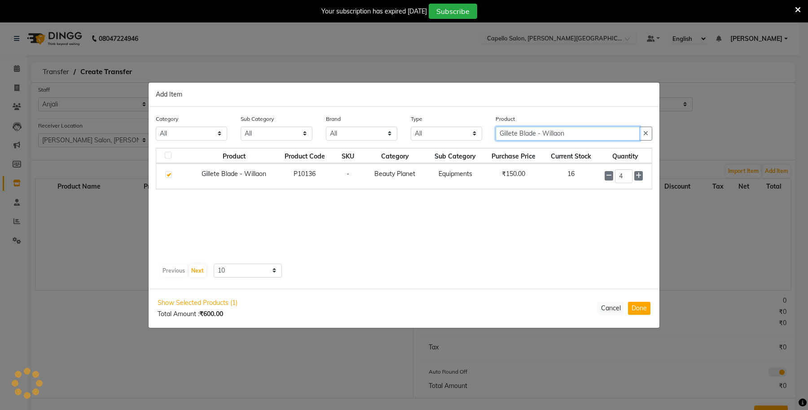
click at [394, 133] on div "Category All Keramelon Skin Makeup Personal Care Appliances [PERSON_NAME] Beaut…" at bounding box center [404, 131] width 510 height 34
paste input "Extreme Repair Cocou Dose 15ml X10 pic ( Dec 2024)"
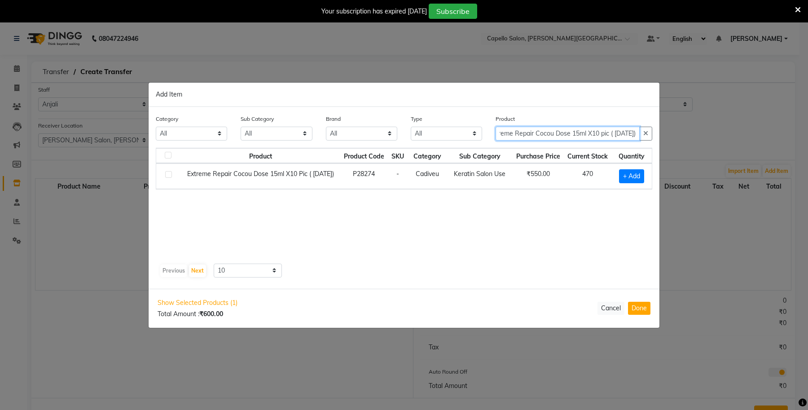
type input "Extreme Repair Cocou Dose 15ml X10 pic ( Dec 2024)"
click at [618, 169] on div "+ Add" at bounding box center [632, 176] width 30 height 14
click at [630, 174] on span "+ Add" at bounding box center [631, 176] width 25 height 14
checkbox input "true"
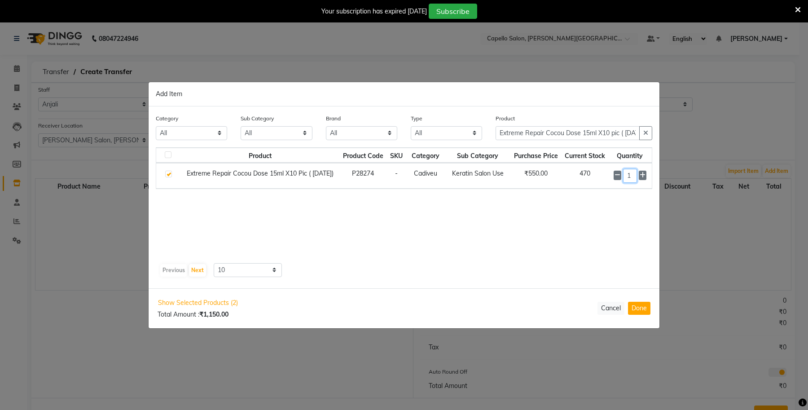
click at [630, 174] on input "1" at bounding box center [629, 176] width 13 height 14
type input "10"
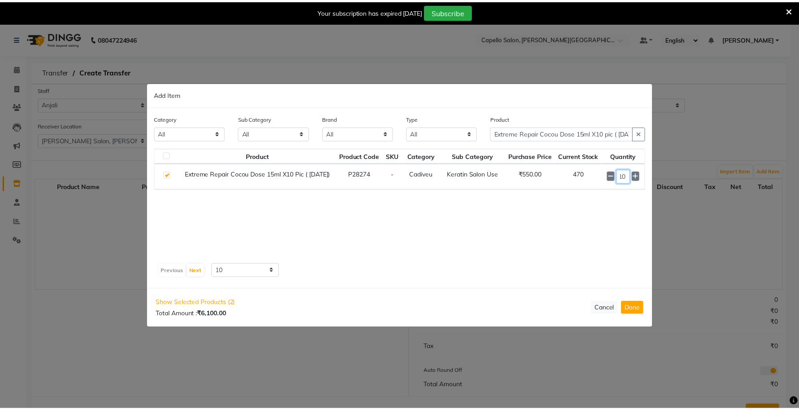
scroll to position [0, 0]
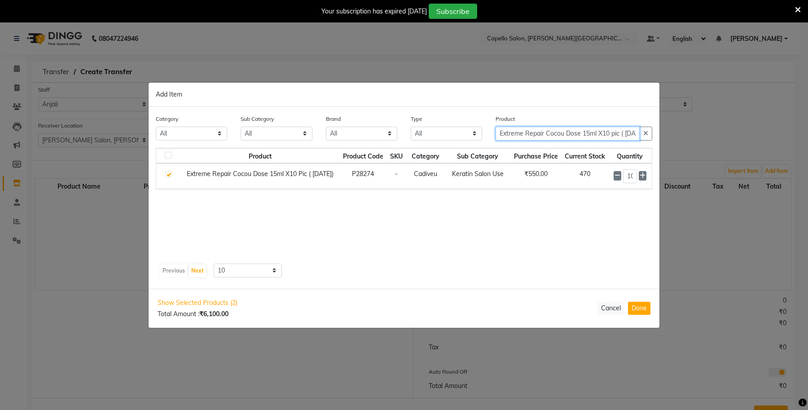
click at [565, 127] on input "Extreme Repair Cocou Dose 15ml X10 pic ( Dec 2024)" at bounding box center [567, 134] width 144 height 14
click at [559, 135] on input "Extreme Repair Cocou Dose 15ml X10 pic ( Dec 2024)" at bounding box center [567, 134] width 144 height 14
paste input "Rica Brazilian Wax 800ML NEW 2024"
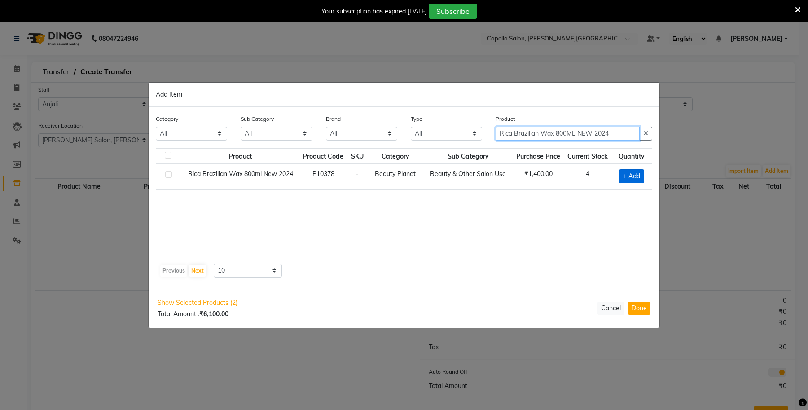
type input "Rica Brazilian Wax 800ML NEW 2024"
click at [627, 178] on span "+ Add" at bounding box center [631, 176] width 25 height 14
checkbox input "true"
drag, startPoint x: 624, startPoint y: 137, endPoint x: 442, endPoint y: 153, distance: 182.0
click at [442, 153] on div "Category All Keramelon Skin Makeup Personal Care Appliances [PERSON_NAME] Beaut…" at bounding box center [404, 198] width 511 height 182
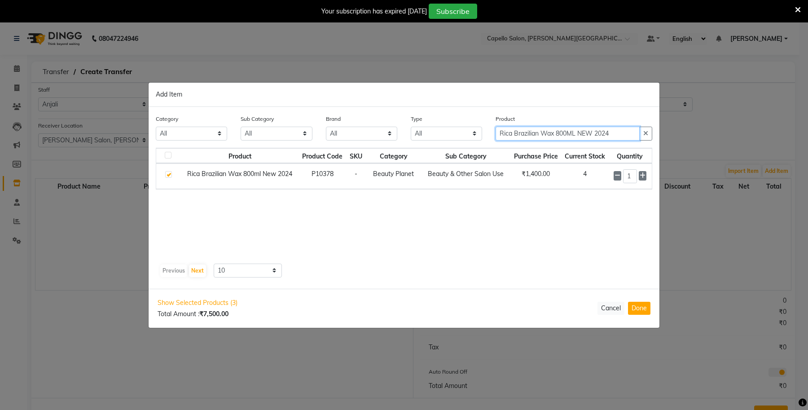
paste input "Kanpeki Cleanup Kit (2025)"
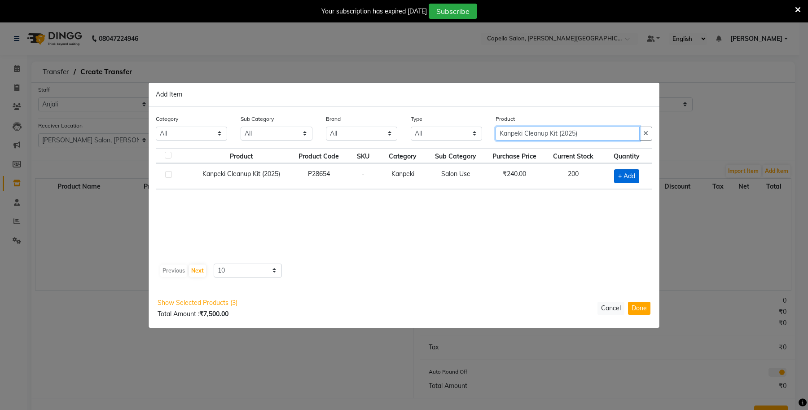
type input "Kanpeki Cleanup Kit (2025)"
click at [622, 181] on span "+ Add" at bounding box center [626, 176] width 25 height 14
checkbox input "true"
click at [624, 180] on input "1" at bounding box center [623, 176] width 18 height 14
type input "12"
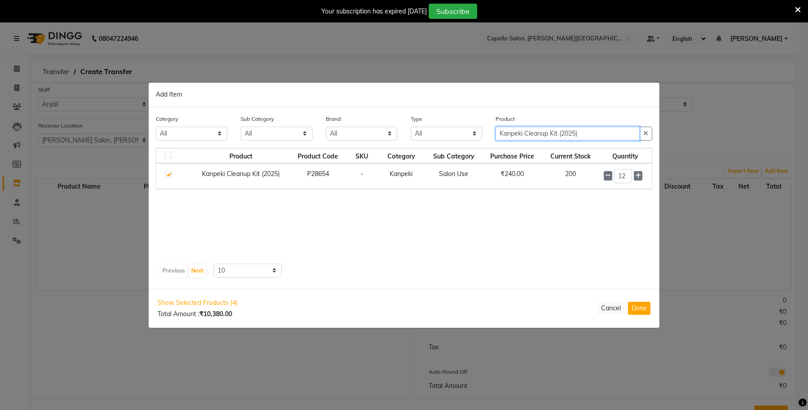
drag, startPoint x: 580, startPoint y: 136, endPoint x: 442, endPoint y: 138, distance: 137.3
click at [442, 138] on div "Category All Keramelon Skin Makeup Personal Care Appliances [PERSON_NAME] Beaut…" at bounding box center [404, 131] width 510 height 34
paste input "Rose Water (1 LTR) (New 2024"
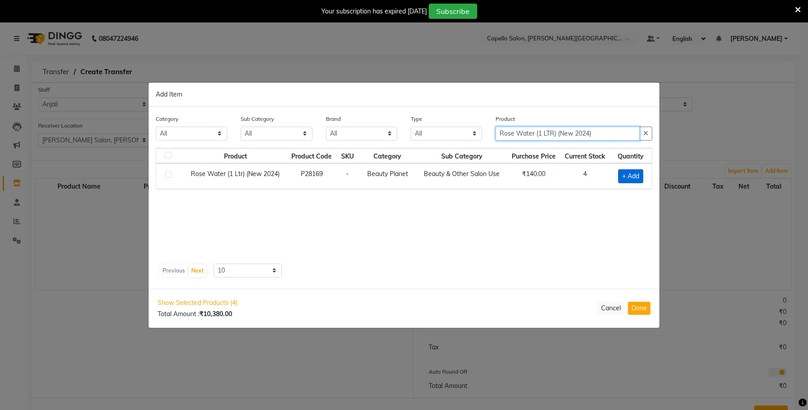
type input "Rose Water (1 LTR) (New 2024)"
click at [631, 177] on span "+ Add" at bounding box center [630, 176] width 25 height 14
checkbox input "true"
drag, startPoint x: 598, startPoint y: 138, endPoint x: 439, endPoint y: 138, distance: 159.3
click at [439, 138] on div "Category All Keramelon Skin Makeup Personal Care Appliances [PERSON_NAME] Beaut…" at bounding box center [404, 131] width 510 height 34
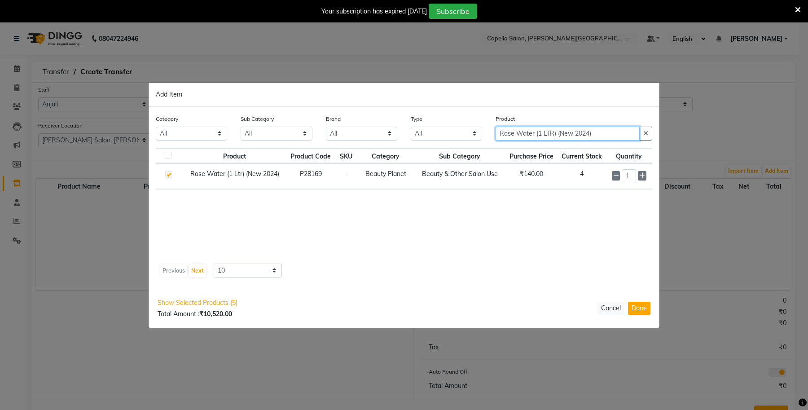
paste input "Facial Disposable napkin (New"
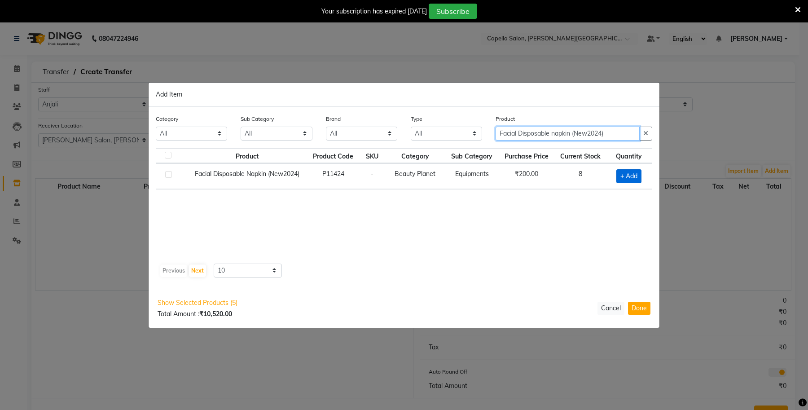
type input "Facial Disposable napkin (New2024)"
click at [635, 176] on span "+ Add" at bounding box center [628, 176] width 25 height 14
checkbox input "true"
drag, startPoint x: 607, startPoint y: 135, endPoint x: 390, endPoint y: 132, distance: 216.3
click at [390, 132] on div "Category All Keramelon Skin Makeup Personal Care Appliances [PERSON_NAME] Beaut…" at bounding box center [404, 131] width 510 height 34
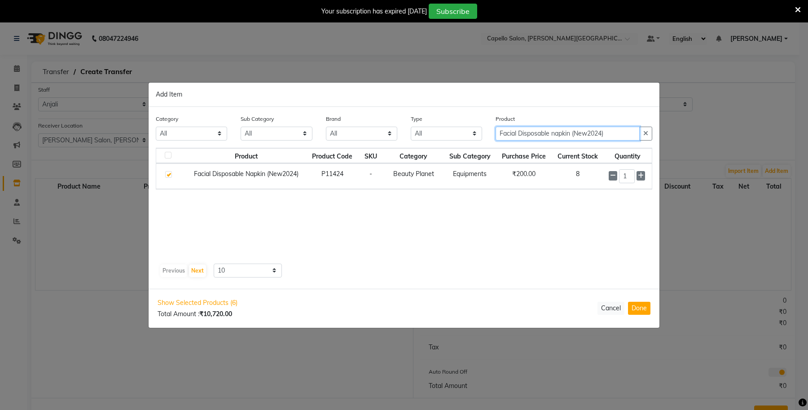
paste input "Cotton Roll (New"
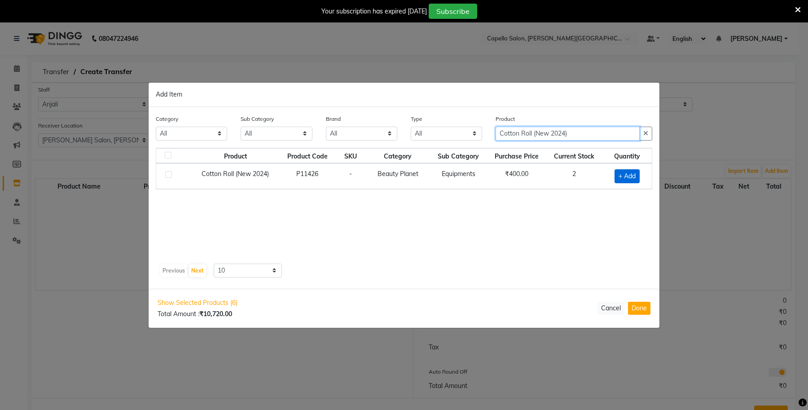
type input "Cotton Roll (New 2024)"
click at [627, 175] on span "+ Add" at bounding box center [626, 176] width 25 height 14
checkbox input "true"
drag, startPoint x: 584, startPoint y: 130, endPoint x: 460, endPoint y: 145, distance: 124.7
click at [460, 145] on div "Category All Keramelon Skin Makeup Personal Care Appliances [PERSON_NAME] Beaut…" at bounding box center [404, 131] width 510 height 34
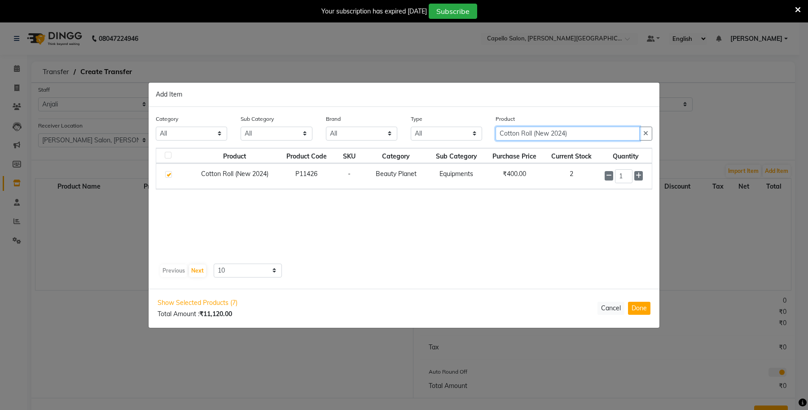
paste input "AVL Express"
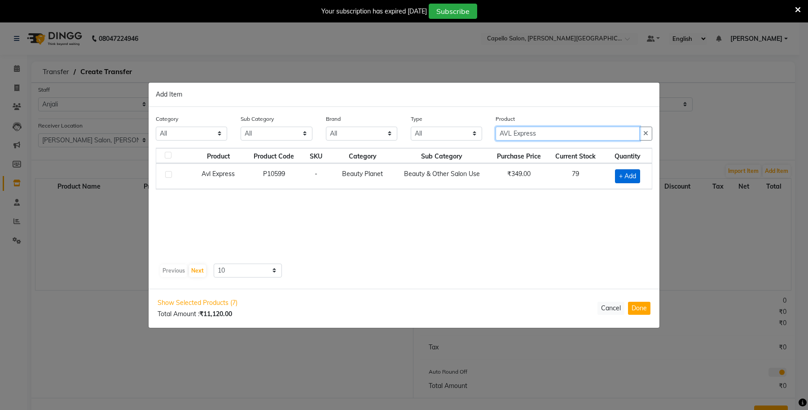
type input "AVL Express"
click at [624, 176] on span "+ Add" at bounding box center [627, 176] width 25 height 14
checkbox input "true"
click at [637, 173] on icon at bounding box center [639, 175] width 6 height 6
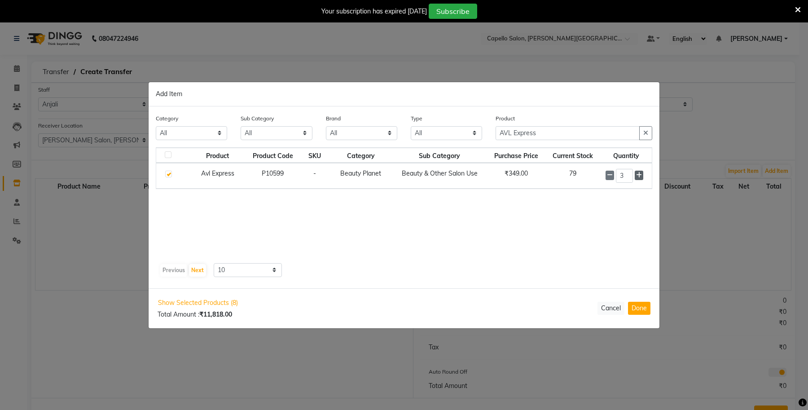
click at [637, 173] on icon at bounding box center [639, 175] width 6 height 6
click at [633, 175] on div "4" at bounding box center [625, 176] width 41 height 14
click at [638, 177] on icon at bounding box center [639, 175] width 6 height 6
type input "5"
drag, startPoint x: 547, startPoint y: 131, endPoint x: 456, endPoint y: 140, distance: 91.5
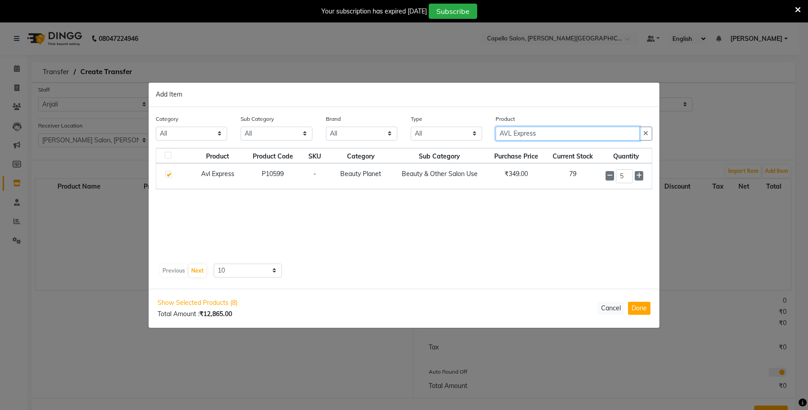
click at [456, 140] on div "Category All Keramelon Skin Makeup Personal Care Appliances Beard Beauty Planet…" at bounding box center [404, 131] width 510 height 34
paste input "Cafe H & F Pedicure Kit (NEW-2025)"
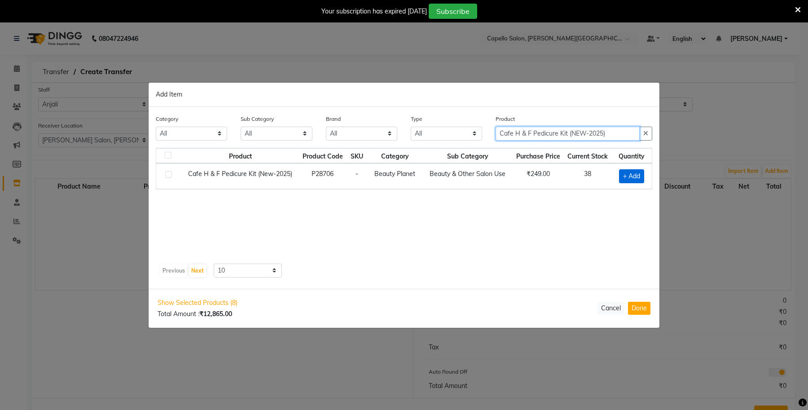
type input "Cafe H & F Pedicure Kit (NEW-2025)"
click at [625, 173] on span "+ Add" at bounding box center [631, 176] width 25 height 14
checkbox input "true"
click at [642, 176] on icon at bounding box center [642, 175] width 6 height 6
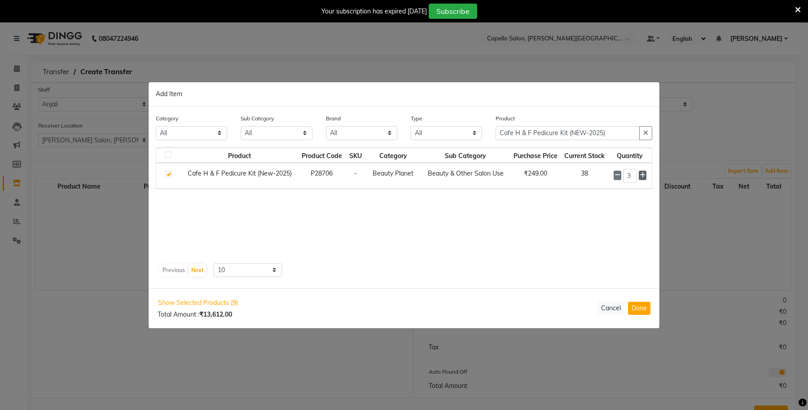
click at [642, 176] on icon at bounding box center [642, 175] width 6 height 6
type input "7"
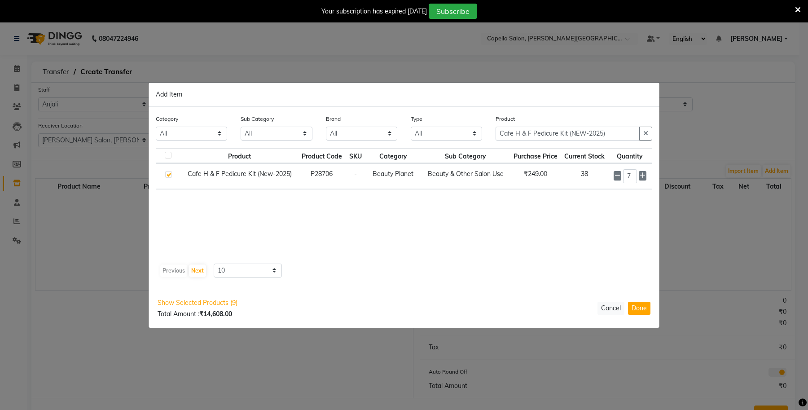
click at [557, 140] on div "Product Cafe H & F Pedicure Kit (NEW-2025)" at bounding box center [574, 131] width 170 height 34
click at [551, 131] on input "Cafe H & F Pedicure Kit (NEW-2025)" at bounding box center [567, 134] width 144 height 14
paste input "Matrix Smoothproof Shampoo 1Ltr (Jan"
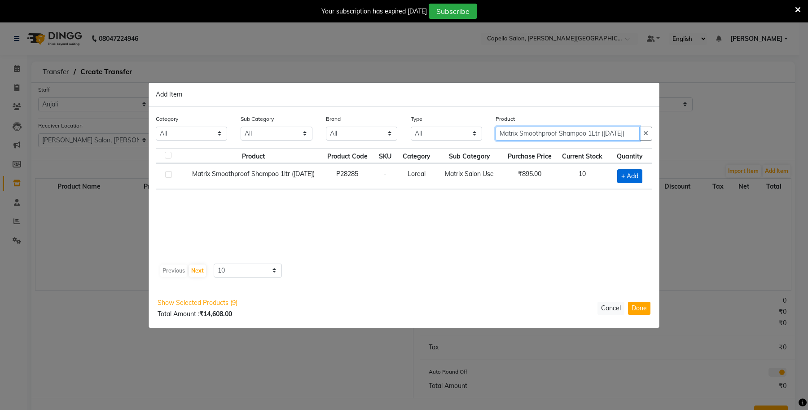
type input "Matrix Smoothproof Shampoo 1Ltr (Jan 2025)"
click at [640, 175] on span "+ Add" at bounding box center [629, 176] width 25 height 14
checkbox input "true"
click at [642, 174] on icon at bounding box center [642, 175] width 6 height 6
type input "2"
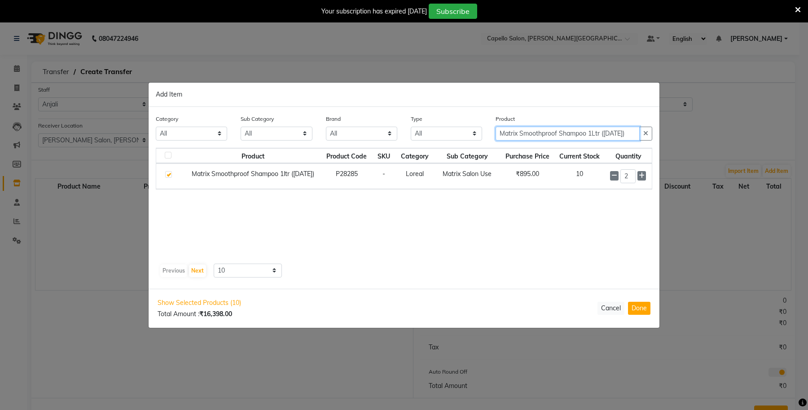
click at [578, 138] on input "Matrix Smoothproof Shampoo 1Ltr (Jan 2025)" at bounding box center [567, 134] width 144 height 14
paste input "Room Freshner (New2024"
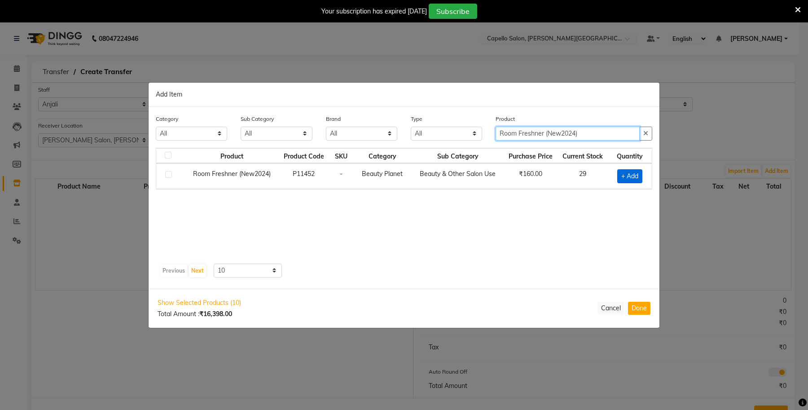
type input "Room Freshner (New2024)"
click at [629, 178] on span "+ Add" at bounding box center [629, 176] width 25 height 14
checkbox input "true"
click at [642, 173] on icon at bounding box center [642, 175] width 6 height 6
click at [615, 178] on icon at bounding box center [615, 175] width 6 height 6
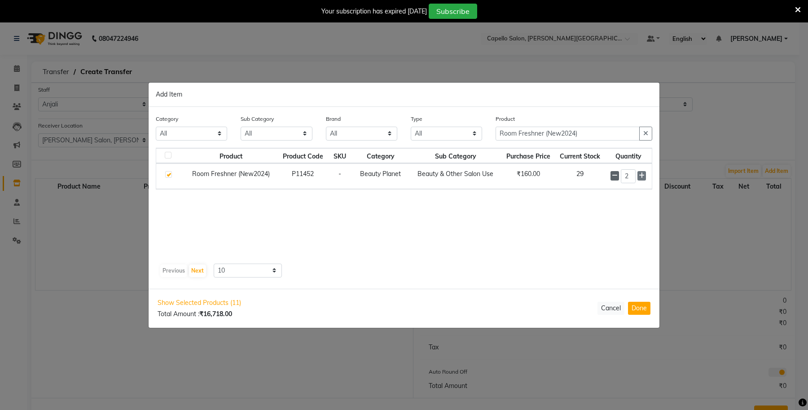
type input "1"
drag, startPoint x: 580, startPoint y: 134, endPoint x: 439, endPoint y: 134, distance: 141.4
click at [439, 134] on div "Category All Keramelon Skin Makeup Personal Care Appliances Beard Beauty Planet…" at bounding box center [404, 131] width 510 height 34
paste input "Neck Roll (New"
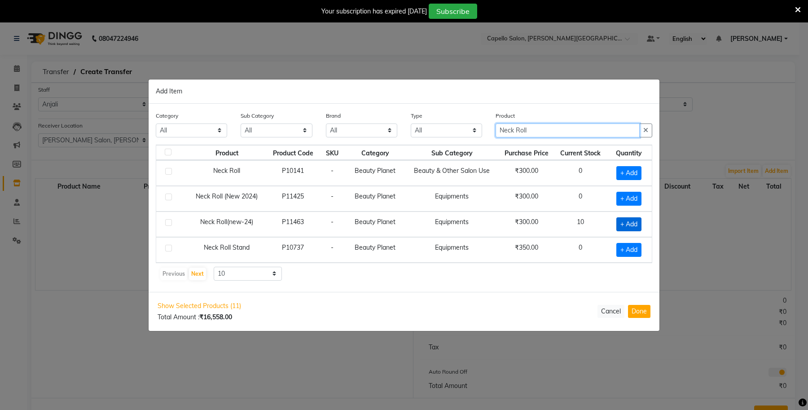
type input "Neck Roll"
click at [627, 223] on span "+ Add" at bounding box center [628, 224] width 25 height 14
checkbox input "true"
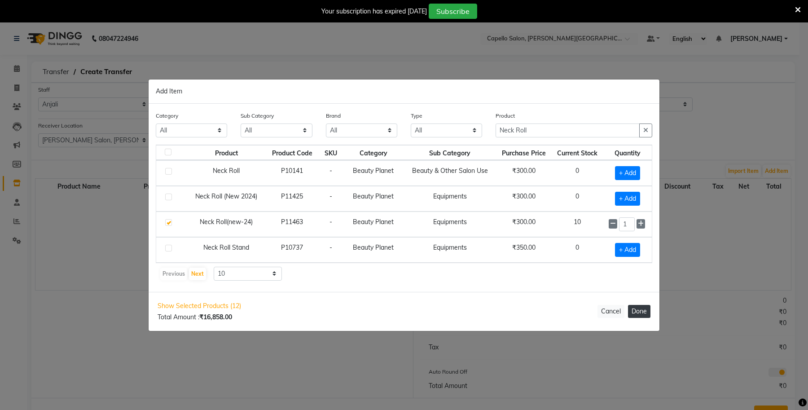
click at [643, 305] on button "Done" at bounding box center [639, 311] width 22 height 13
select select "997"
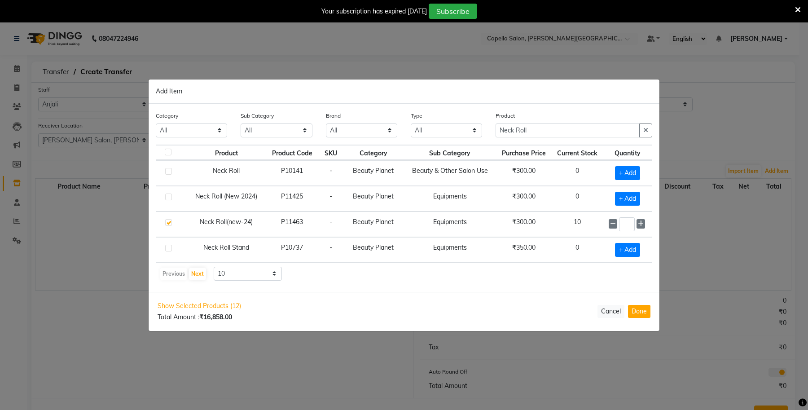
select select "997"
select select "1118"
select select "1119"
select select "997"
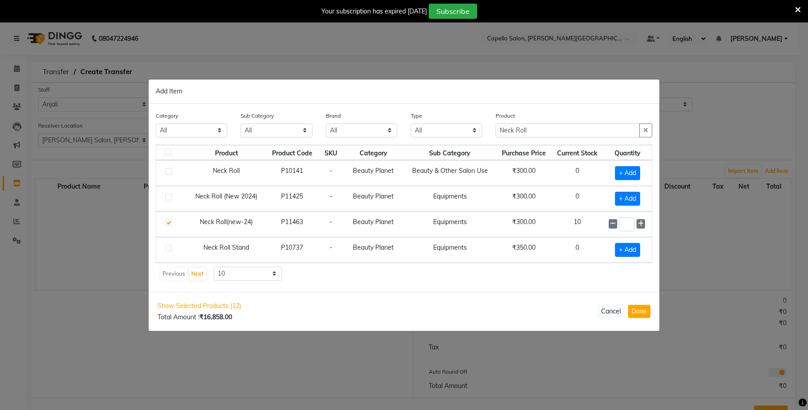
select select "997"
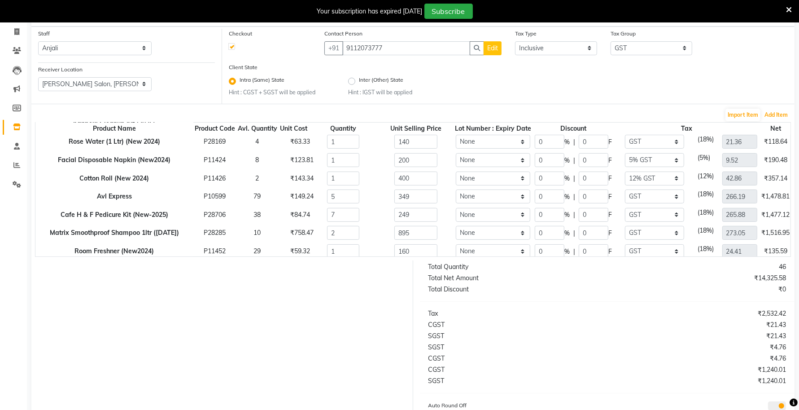
scroll to position [51, 0]
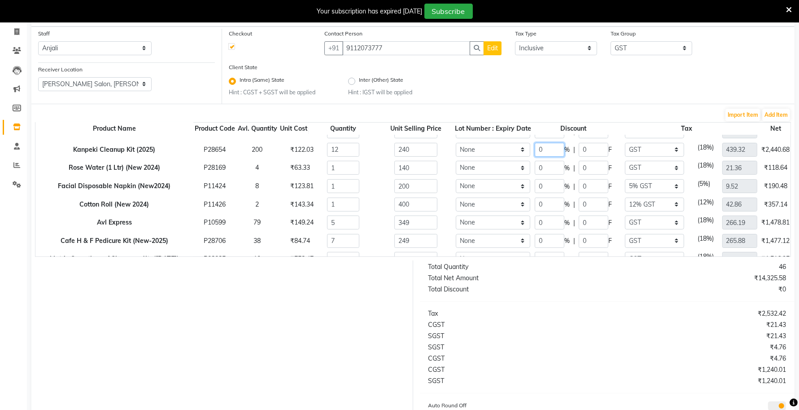
drag, startPoint x: 542, startPoint y: 151, endPoint x: 526, endPoint y: 153, distance: 15.4
click at [526, 153] on tr "Kanpeki Cleanup Kit (2025) P28654 200 ₹122.03 12 240 None 0 % | 0 F None GST 5%…" at bounding box center [450, 149] width 831 height 18
type input "20"
type input "48"
type input "351.46"
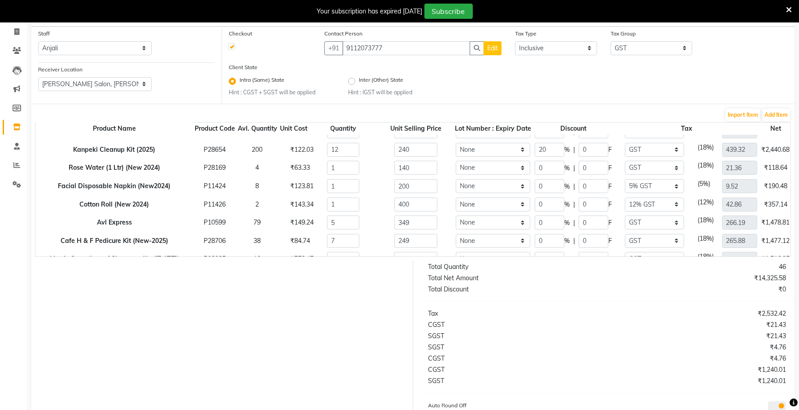
type input "2304"
click at [522, 113] on div "Import Item Add Item" at bounding box center [413, 115] width 756 height 14
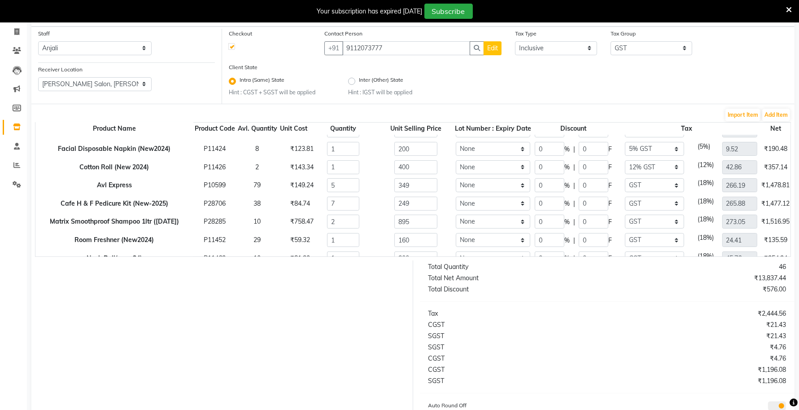
scroll to position [107, 0]
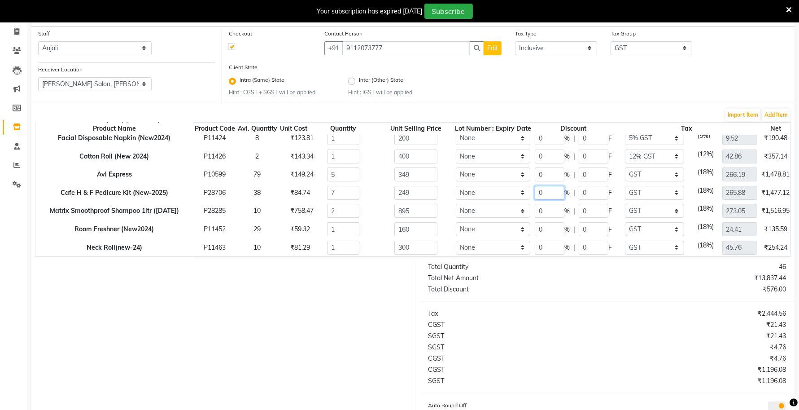
drag, startPoint x: 550, startPoint y: 185, endPoint x: 519, endPoint y: 189, distance: 30.8
click at [522, 189] on tr "Cafe H & F Pedicure Kit (New-2025) P28706 38 ₹84.74 7 249 None 0 % | 0 F None G…" at bounding box center [450, 193] width 831 height 18
type input "20"
type input "49.8"
type input "212.71"
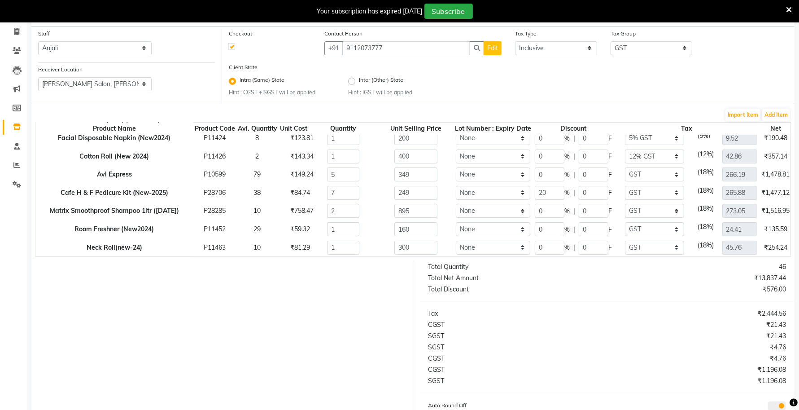
type input "1394.4"
click at [571, 108] on div "Import Item Add Item" at bounding box center [413, 115] width 756 height 14
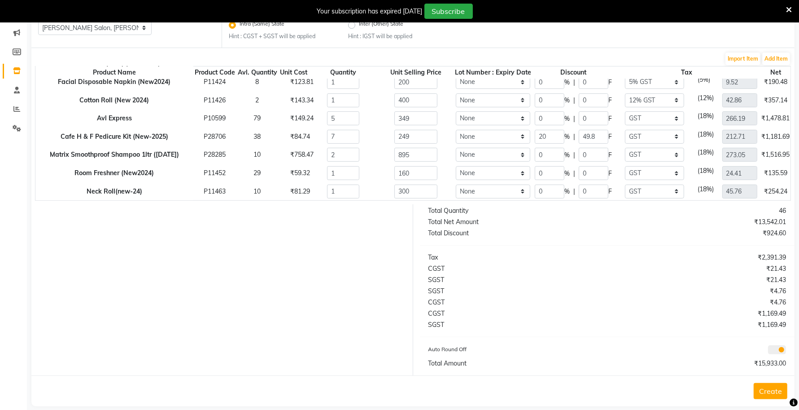
scroll to position [0, 0]
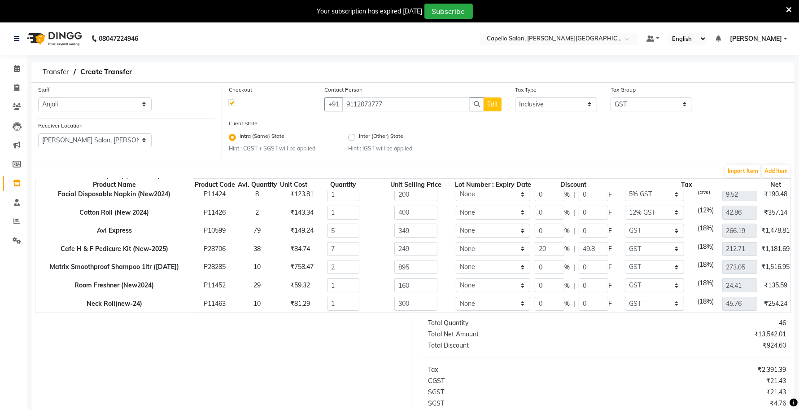
click at [493, 109] on button "Edit" at bounding box center [493, 104] width 18 height 14
select select "22"
select select "prefer_not_to_say"
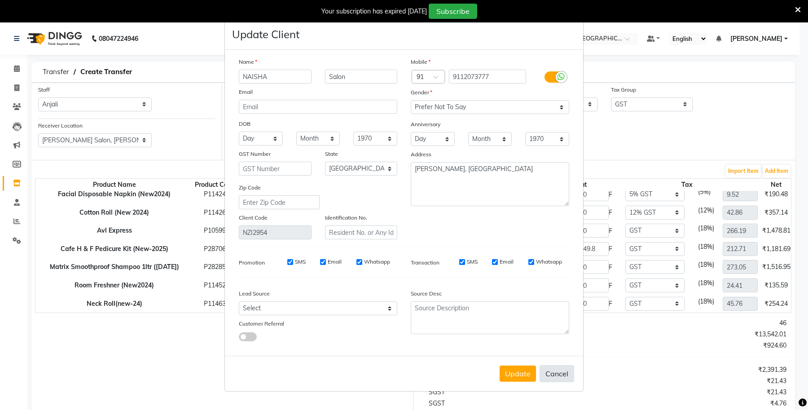
click at [552, 375] on button "Cancel" at bounding box center [556, 373] width 35 height 17
select select
select select "null"
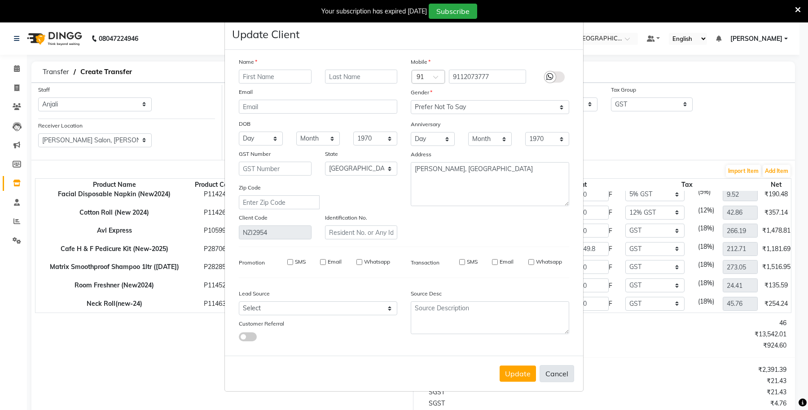
select select
checkbox input "false"
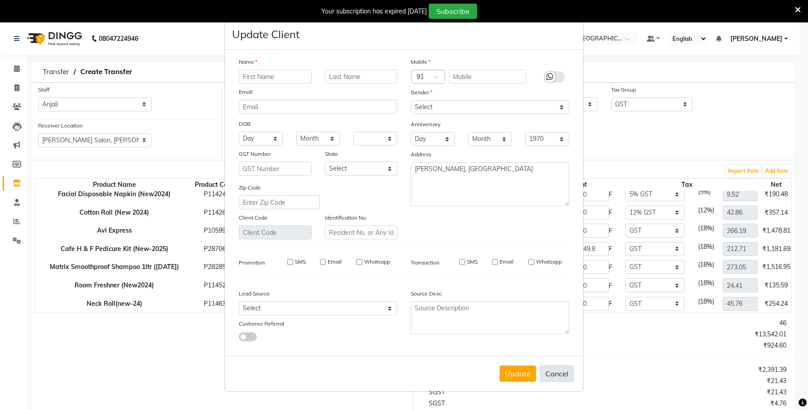
checkbox input "false"
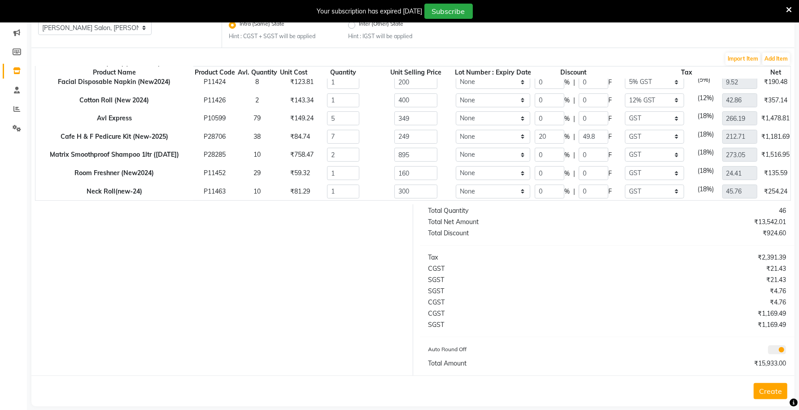
scroll to position [123, 0]
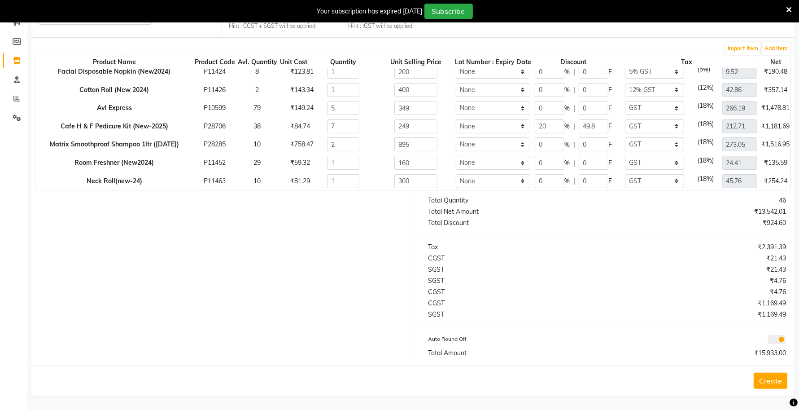
click at [789, 7] on icon at bounding box center [789, 10] width 6 height 8
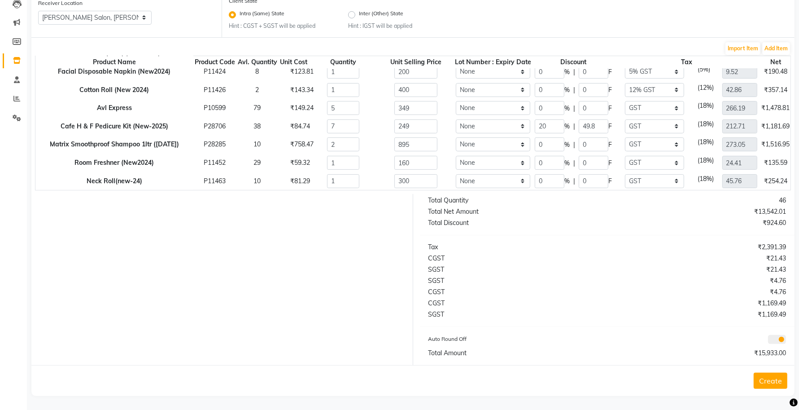
scroll to position [0, 0]
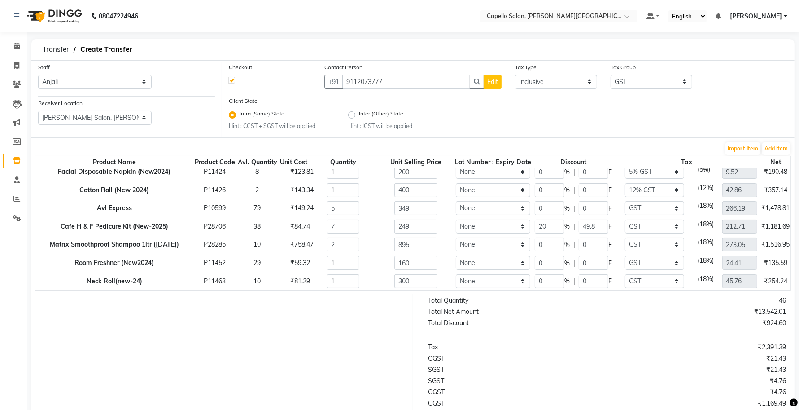
click at [496, 83] on span "Edit" at bounding box center [492, 82] width 11 height 8
select select "22"
select select "prefer_not_to_say"
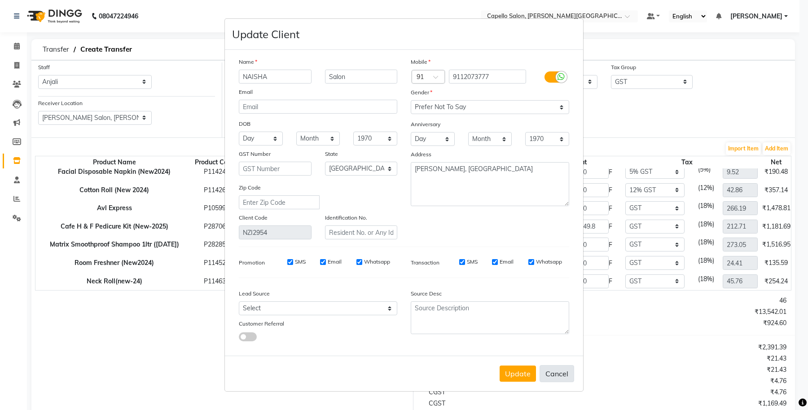
click at [564, 367] on button "Cancel" at bounding box center [556, 373] width 35 height 17
select select
select select "null"
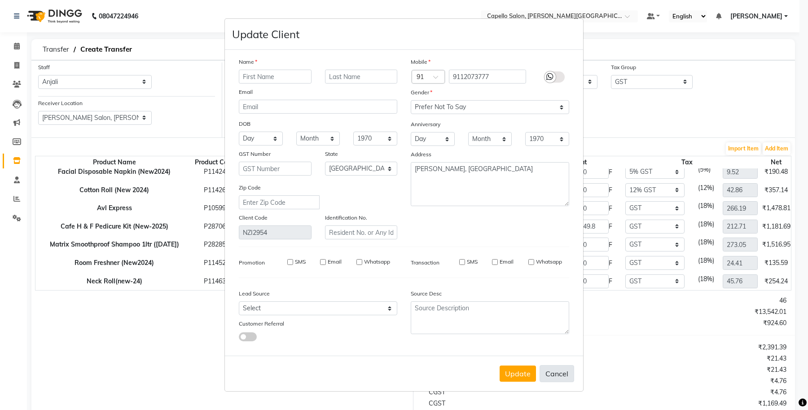
select select
checkbox input "false"
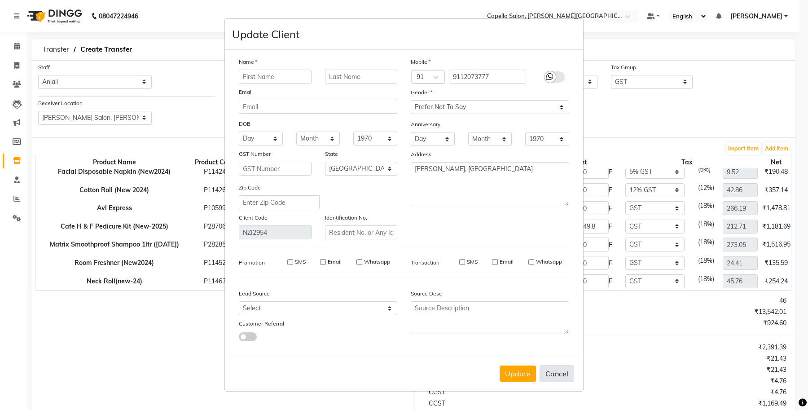
checkbox input "false"
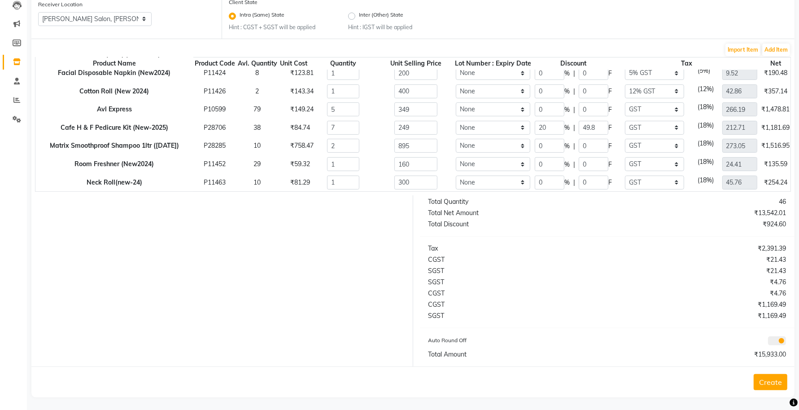
scroll to position [100, 0]
click at [772, 380] on button "Create" at bounding box center [771, 380] width 34 height 16
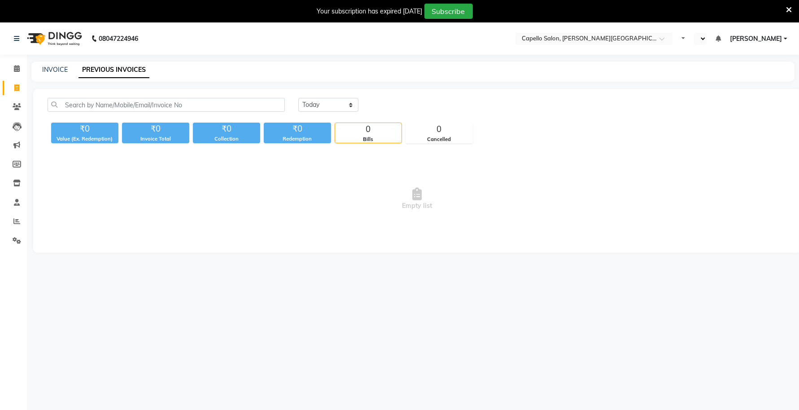
select select "en"
click at [789, 9] on icon at bounding box center [789, 10] width 6 height 8
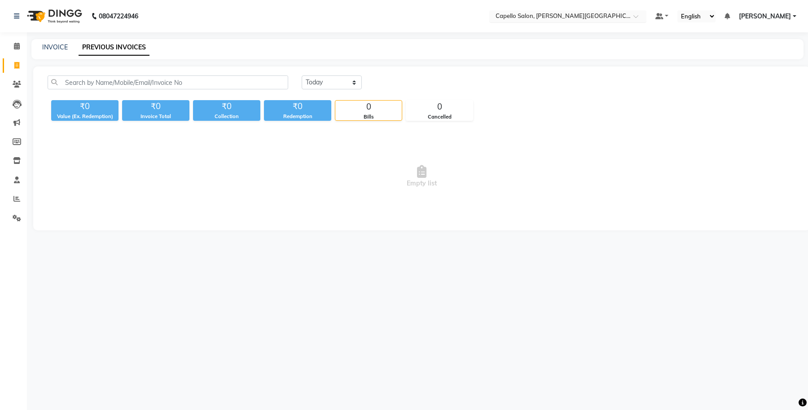
click at [598, 14] on input "text" at bounding box center [559, 17] width 130 height 9
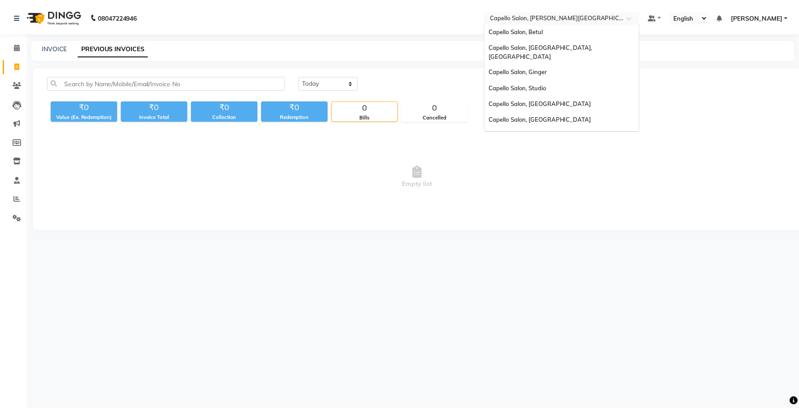
scroll to position [243, 0]
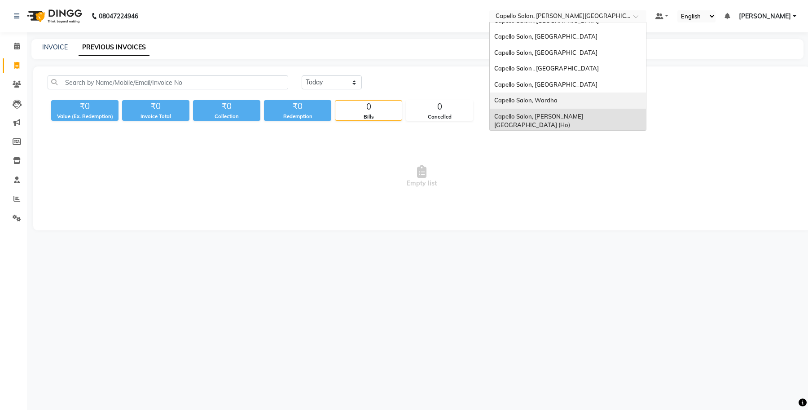
click at [443, 61] on main "INVOICE PREVIOUS INVOICES [DATE] [DATE] Custom Range ₹0 Value (Ex. Redemption) …" at bounding box center [417, 141] width 781 height 205
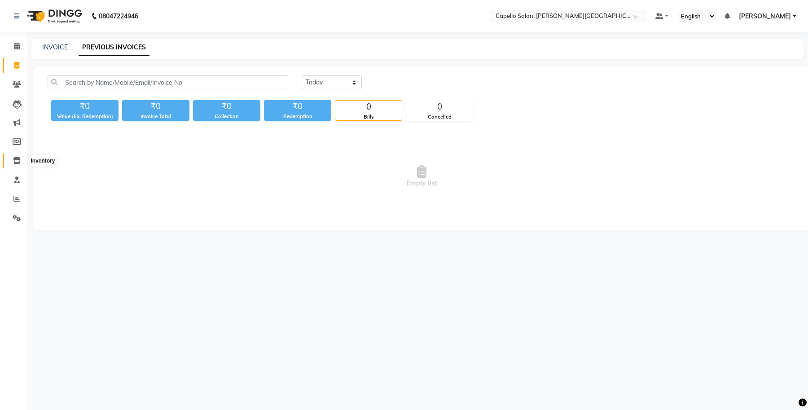
click at [12, 158] on span at bounding box center [17, 161] width 16 height 10
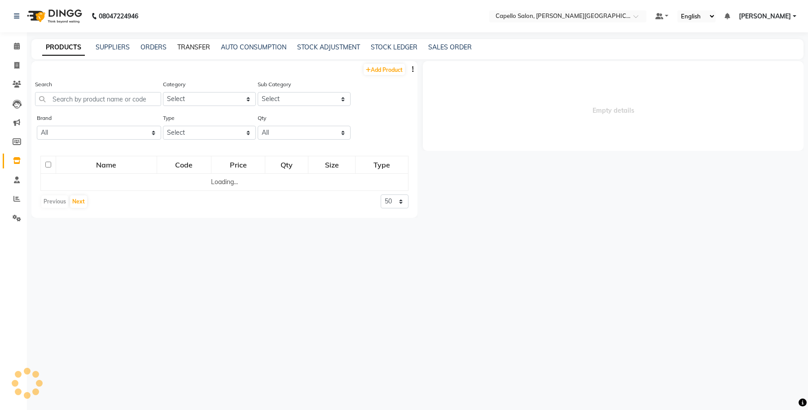
click at [205, 48] on link "TRANSFER" at bounding box center [193, 47] width 33 height 8
select select "sender"
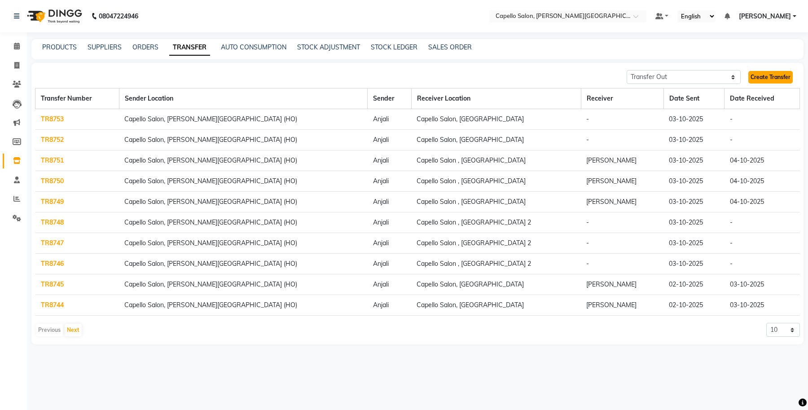
click at [774, 79] on link "Create Transfer" at bounding box center [770, 77] width 44 height 13
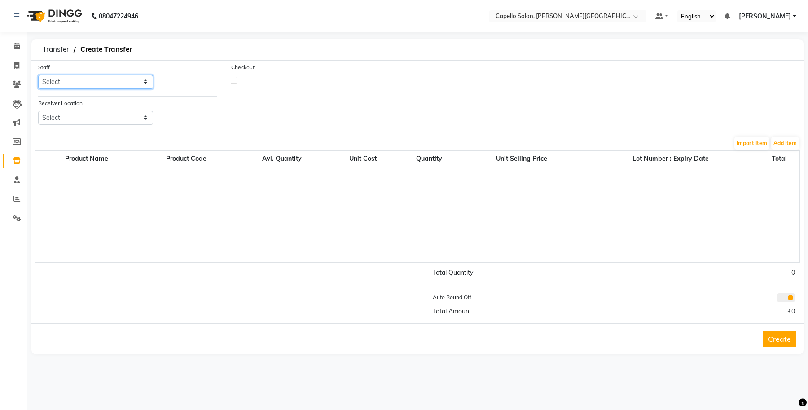
click at [102, 79] on select "Select Accounts [PERSON_NAME] [PERSON_NAME] Anjali [PERSON_NAME] [PERSON_NAME] …" at bounding box center [95, 82] width 115 height 14
select select "13583"
click at [38, 75] on select "Select Accounts [PERSON_NAME] [PERSON_NAME] Anjali [PERSON_NAME] [PERSON_NAME] …" at bounding box center [95, 82] width 115 height 14
click at [95, 118] on select "Select [GEOGRAPHIC_DATA], [GEOGRAPHIC_DATA][PERSON_NAME] [GEOGRAPHIC_DATA], [GE…" at bounding box center [95, 118] width 115 height 14
select select "2355"
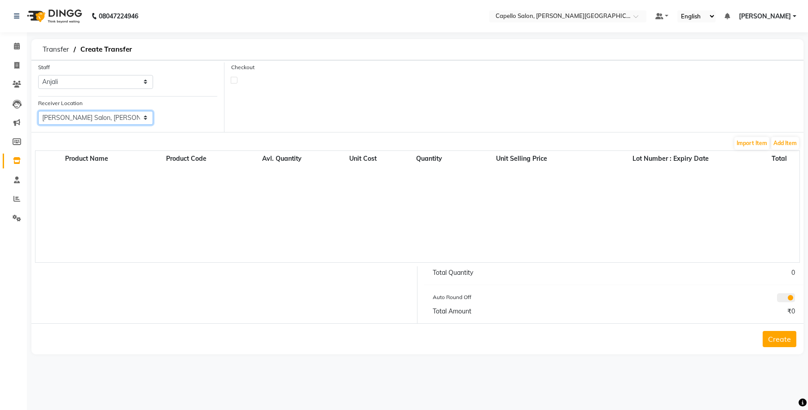
click at [38, 111] on select "Select [GEOGRAPHIC_DATA], [GEOGRAPHIC_DATA][PERSON_NAME] [GEOGRAPHIC_DATA], [GE…" at bounding box center [95, 118] width 115 height 14
click at [232, 81] on label at bounding box center [234, 80] width 7 height 7
click at [232, 81] on input "checkbox" at bounding box center [234, 80] width 6 height 6
checkbox input "true"
select select "true"
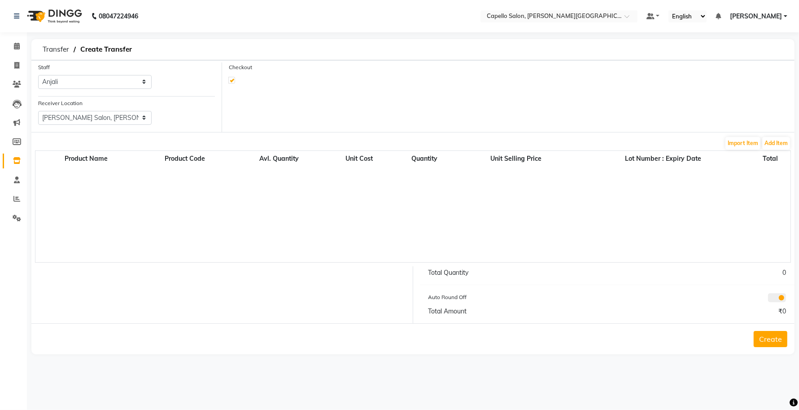
select select "997"
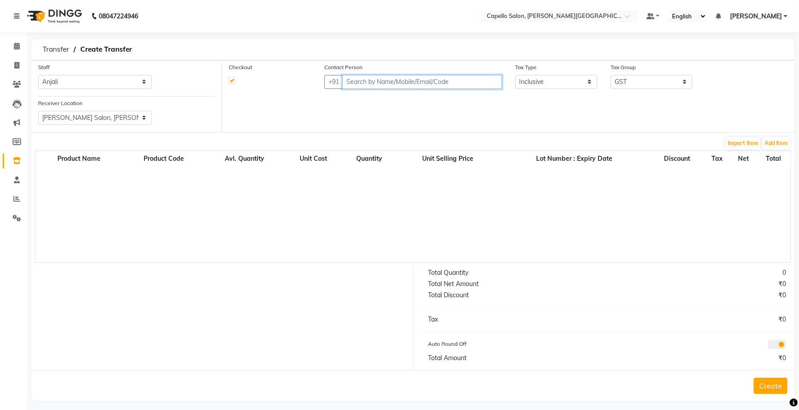
click at [420, 86] on input "text" at bounding box center [422, 82] width 160 height 14
click at [359, 79] on input "text" at bounding box center [422, 82] width 160 height 14
click at [374, 81] on input "text" at bounding box center [422, 82] width 160 height 14
click at [358, 83] on input "text" at bounding box center [422, 82] width 160 height 14
paste input "9112073777"
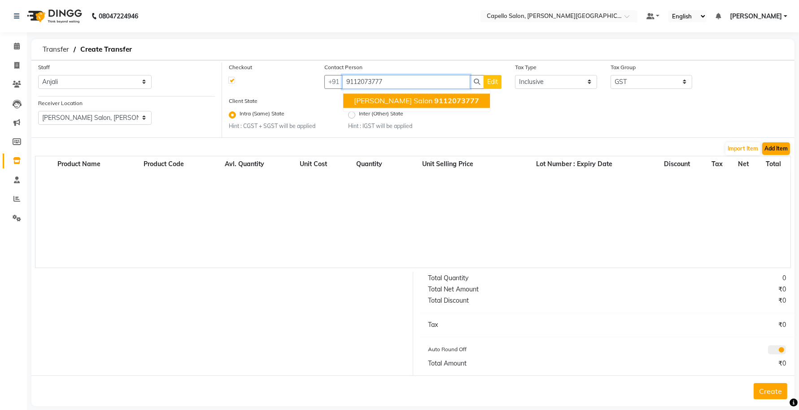
type input "9112073777"
click at [773, 149] on button "Add Item" at bounding box center [776, 148] width 28 height 13
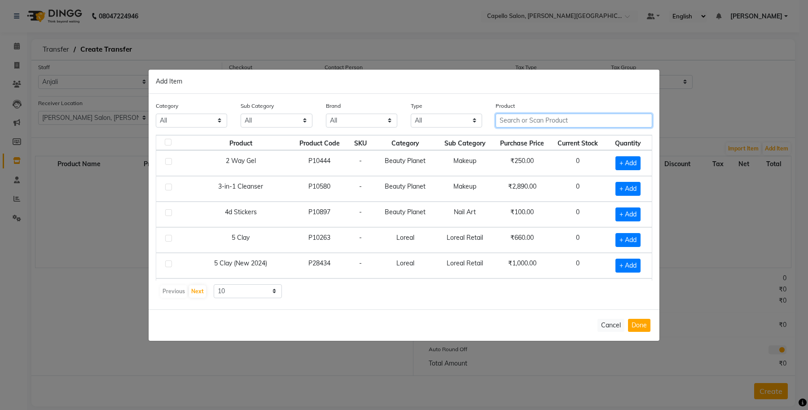
click at [524, 122] on input "text" at bounding box center [573, 121] width 157 height 14
click at [532, 117] on input "text" at bounding box center [573, 121] width 157 height 14
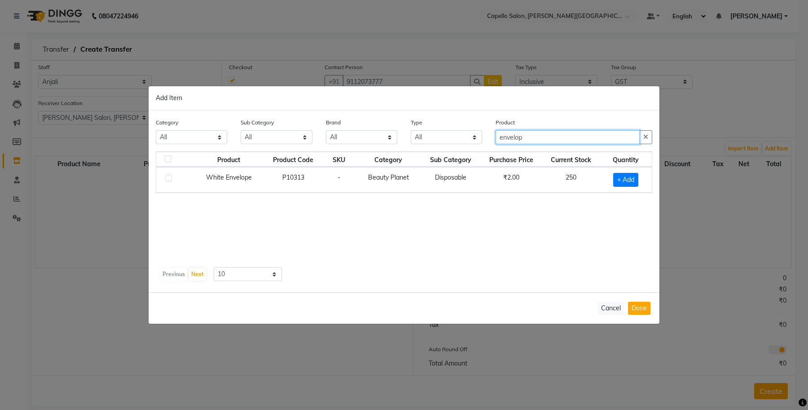
type input "envelop"
click at [521, 170] on td "₹2.00" at bounding box center [510, 180] width 61 height 26
click at [631, 180] on span "+ Add" at bounding box center [625, 180] width 25 height 14
checkbox input "true"
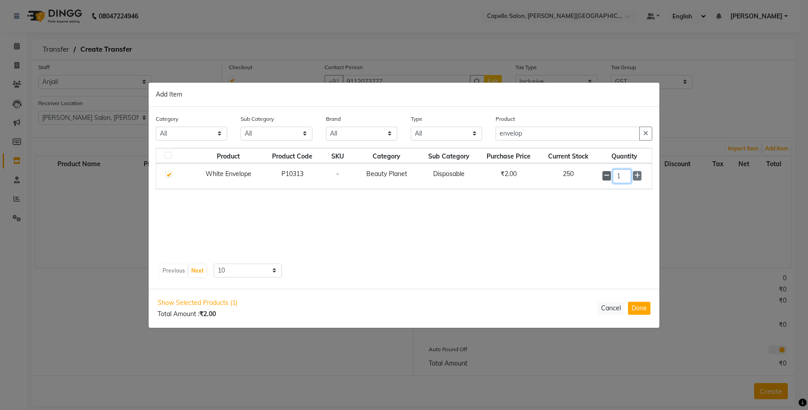
drag, startPoint x: 624, startPoint y: 175, endPoint x: 609, endPoint y: 178, distance: 15.0
click at [609, 178] on div "1" at bounding box center [624, 176] width 44 height 14
type input "25"
drag, startPoint x: 524, startPoint y: 133, endPoint x: 429, endPoint y: 138, distance: 95.3
click at [429, 138] on div "Category All Keramelon Skin Makeup Personal Care Appliances Beard Beauty Planet…" at bounding box center [404, 131] width 510 height 34
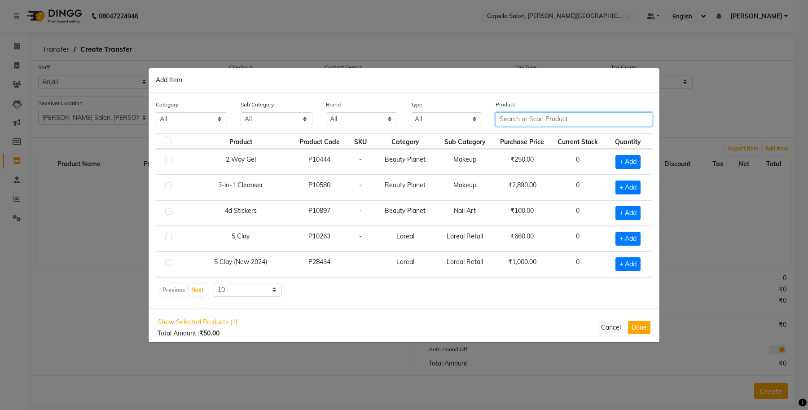
click at [512, 114] on input "text" at bounding box center [573, 119] width 157 height 14
paste input "Disposable Gawn (New 2024)"
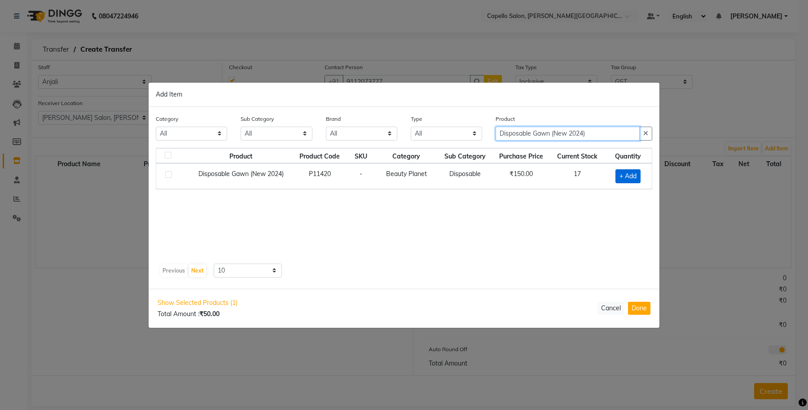
type input "Disposable Gawn (New 2024)"
click at [625, 173] on span "+ Add" at bounding box center [627, 176] width 25 height 14
checkbox input "true"
click at [637, 174] on icon at bounding box center [639, 175] width 6 height 6
type input "2"
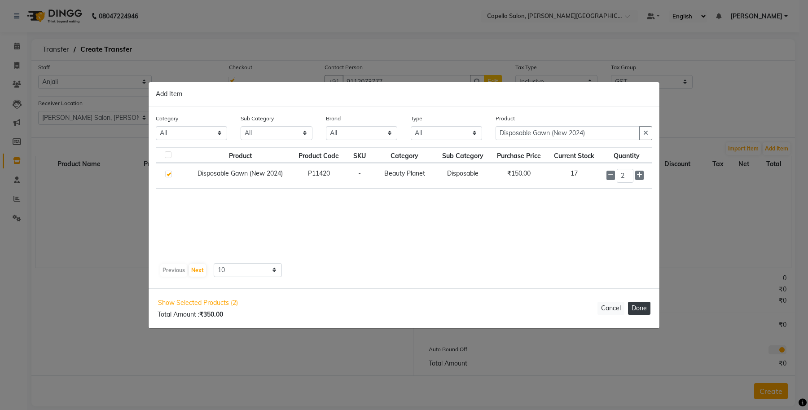
click at [642, 304] on button "Done" at bounding box center [639, 308] width 22 height 13
select select "997"
select select "1118"
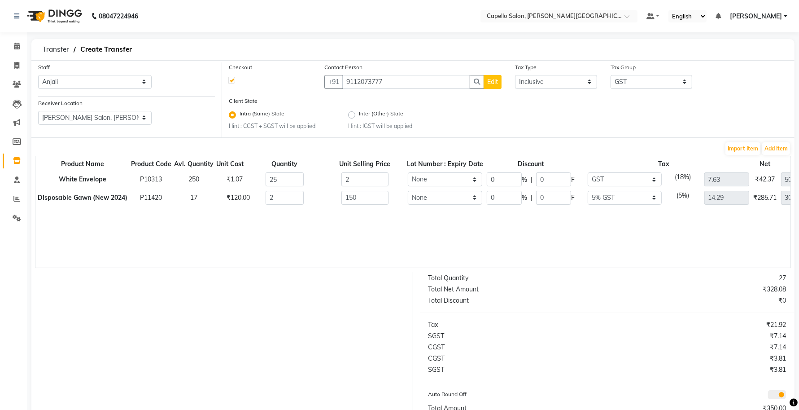
click at [493, 84] on span "Edit" at bounding box center [492, 82] width 11 height 8
select select "22"
select select "prefer_not_to_say"
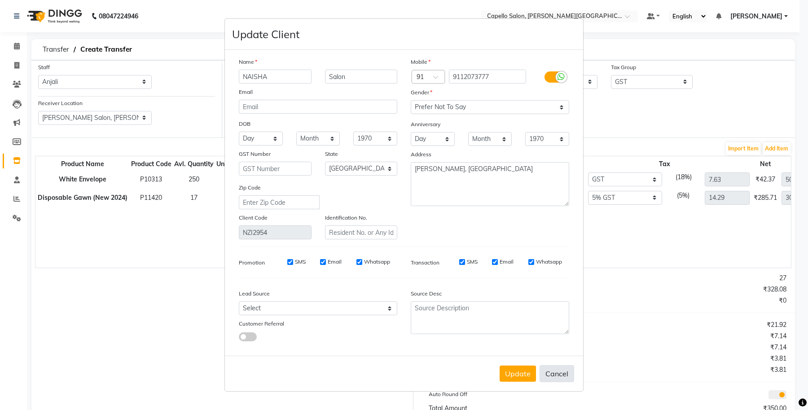
click at [564, 373] on button "Cancel" at bounding box center [556, 373] width 35 height 17
select select
select select "null"
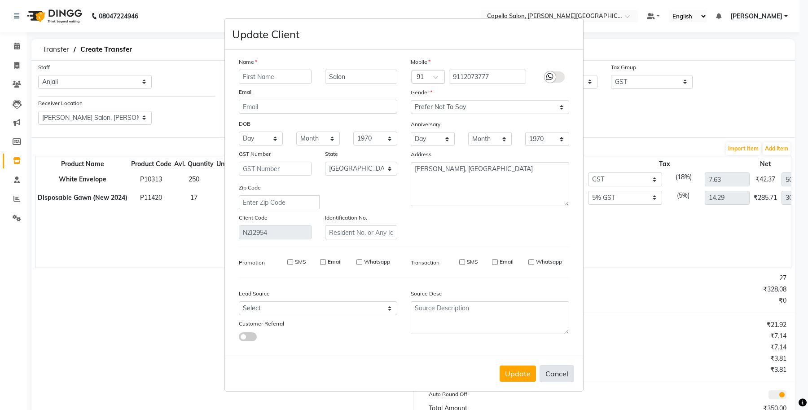
select select
checkbox input "false"
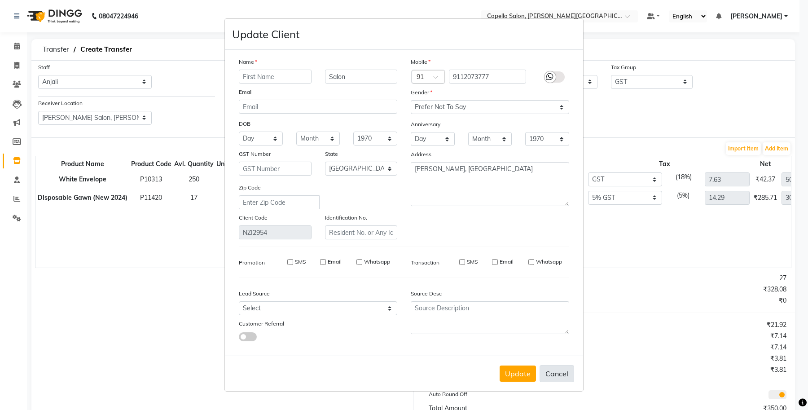
checkbox input "false"
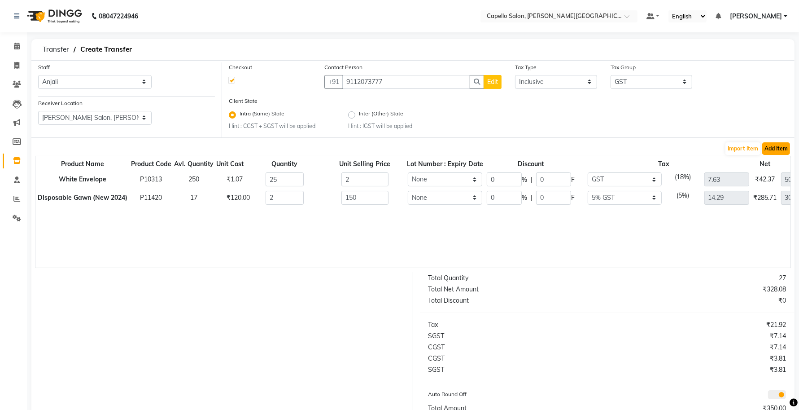
click at [779, 142] on button "Add Item" at bounding box center [776, 148] width 28 height 13
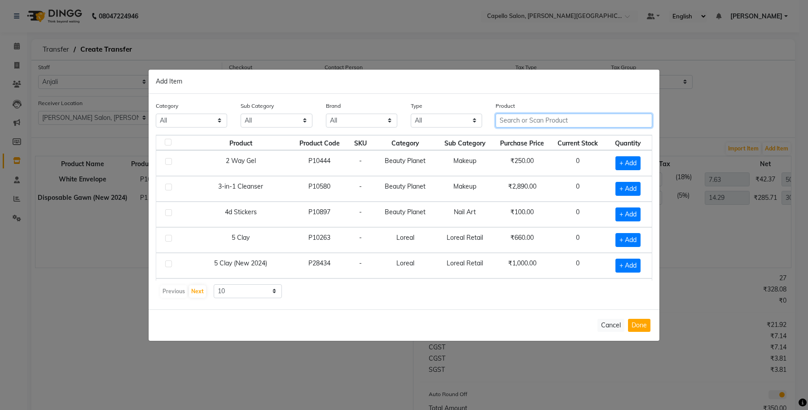
click at [530, 120] on input "text" at bounding box center [573, 121] width 157 height 14
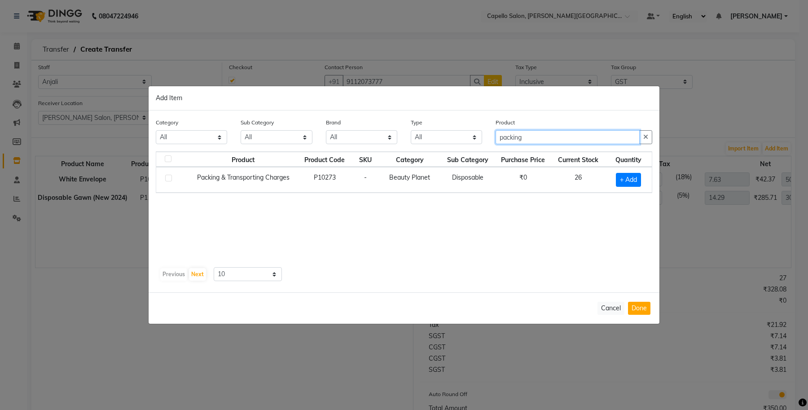
type input "packing"
click at [515, 184] on td "₹0" at bounding box center [523, 180] width 57 height 26
click at [633, 182] on span "+ Add" at bounding box center [628, 180] width 25 height 14
checkbox input "true"
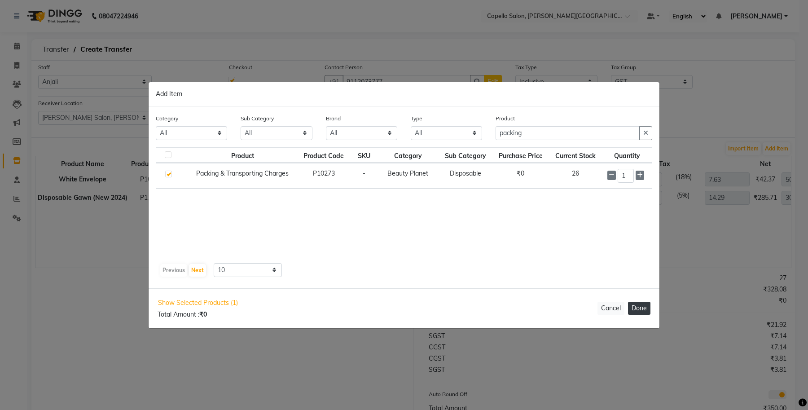
click at [638, 311] on button "Done" at bounding box center [639, 308] width 22 height 13
select select "997"
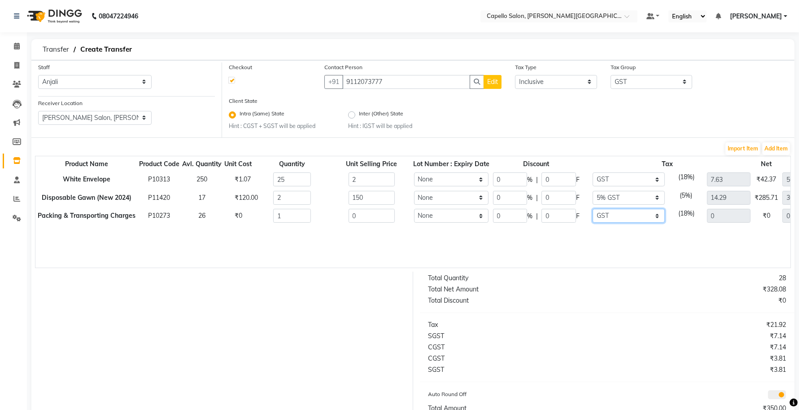
drag, startPoint x: 611, startPoint y: 214, endPoint x: 612, endPoint y: 220, distance: 6.3
click at [611, 214] on select "None GST 5% IGST (18%) IGST (5%) IGST (12%) 12% GST 5% GST GST" at bounding box center [629, 216] width 72 height 14
select select
click at [593, 209] on select "None GST 5% IGST (18%) IGST (5%) IGST (12%) 12% GST 5% GST GST" at bounding box center [629, 216] width 72 height 14
drag, startPoint x: 378, startPoint y: 218, endPoint x: 340, endPoint y: 224, distance: 38.7
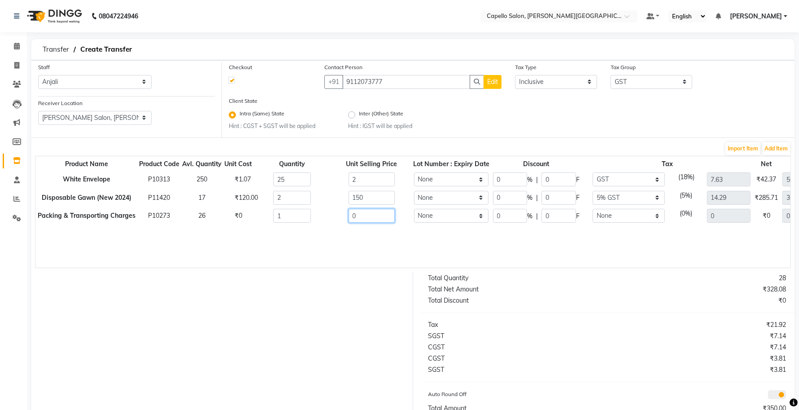
click at [340, 224] on div "Product Name Product Code Avl. Quantity Unit Cost Quantity Unit Selling Price L…" at bounding box center [413, 212] width 756 height 112
type input "250"
click at [340, 224] on div "Product Name Product Code Avl. Quantity Unit Cost Quantity Unit Selling Price L…" at bounding box center [413, 212] width 756 height 112
click at [493, 86] on button "Edit" at bounding box center [493, 82] width 18 height 14
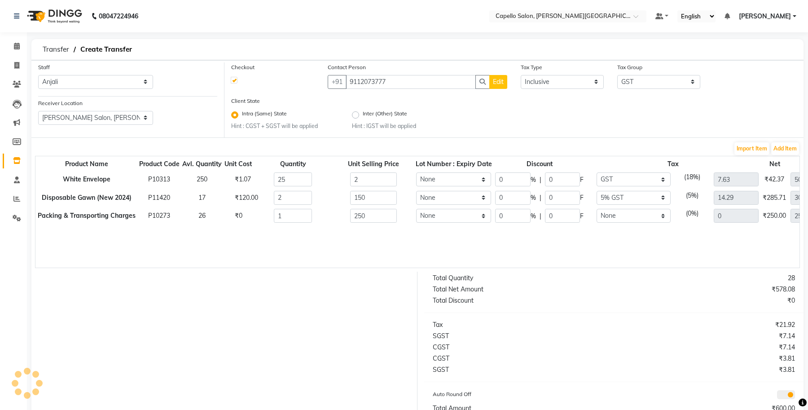
select select "22"
select select "prefer_not_to_say"
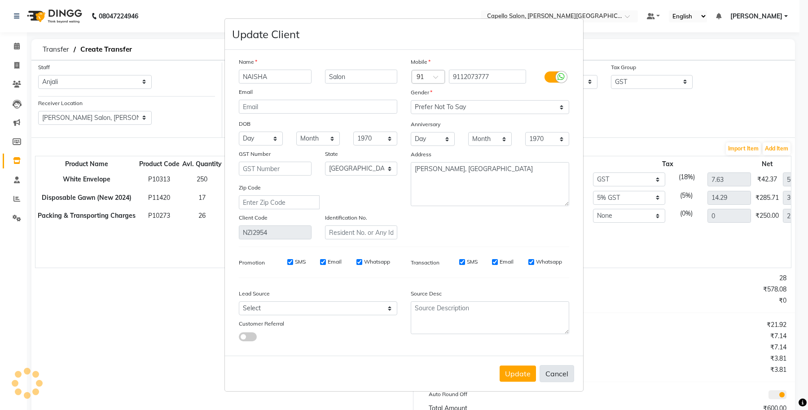
click at [558, 369] on button "Cancel" at bounding box center [556, 373] width 35 height 17
select select
select select "null"
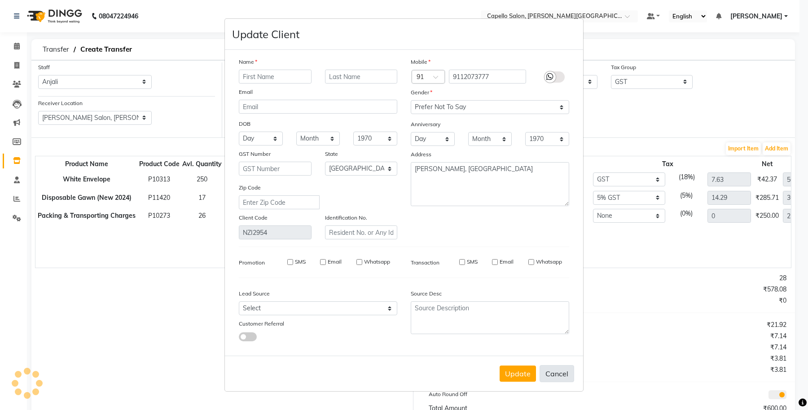
select select
checkbox input "false"
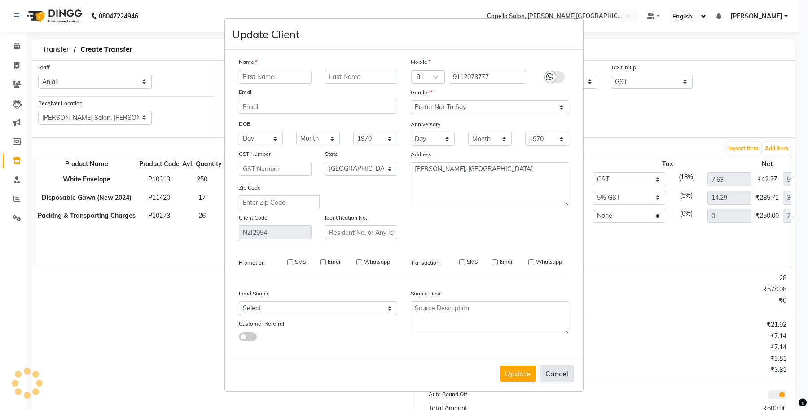
checkbox input "false"
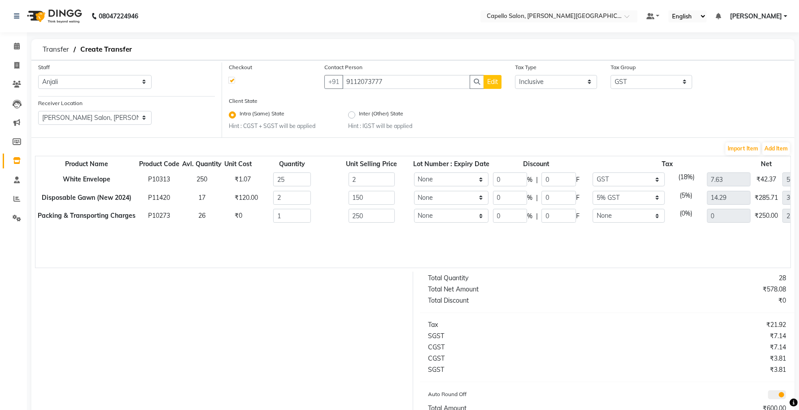
click at [495, 83] on span "Edit" at bounding box center [492, 82] width 11 height 8
select select "22"
select select "prefer_not_to_say"
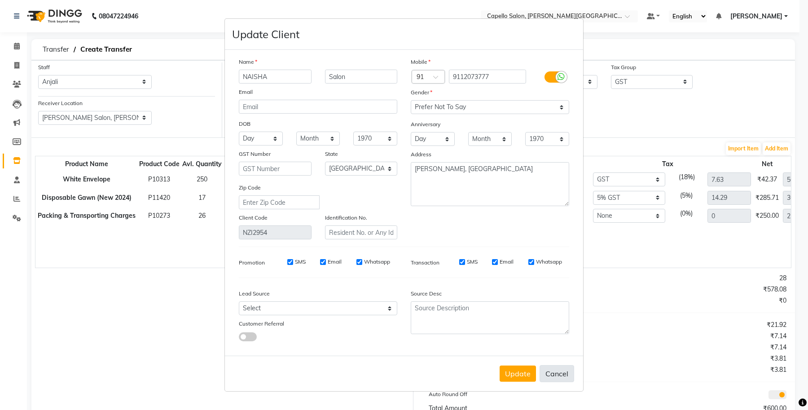
click at [551, 375] on button "Cancel" at bounding box center [556, 373] width 35 height 17
select select
select select "null"
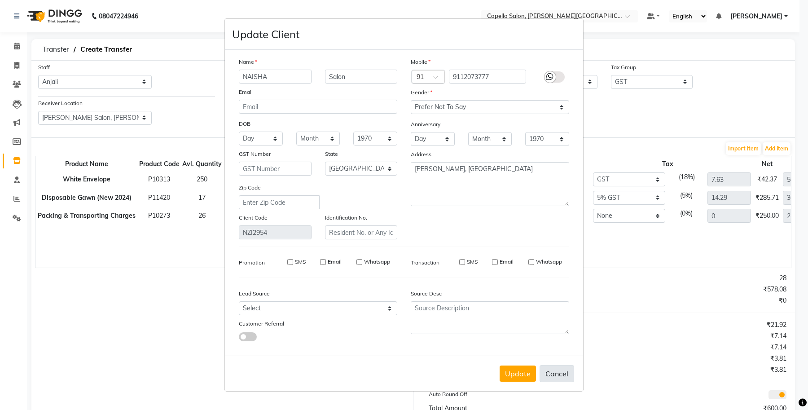
select select
checkbox input "false"
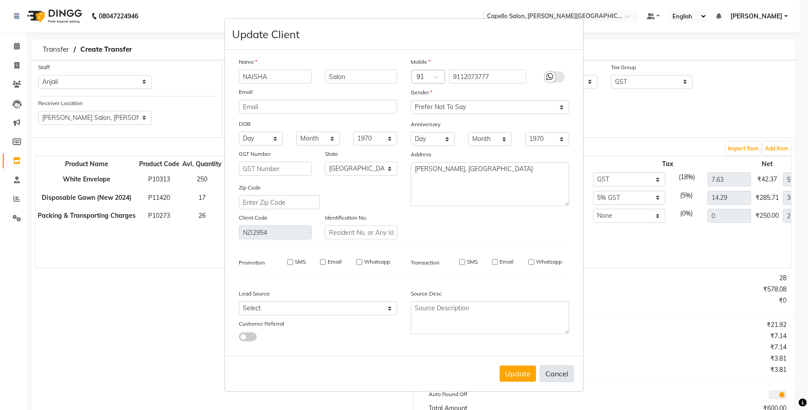
checkbox input "false"
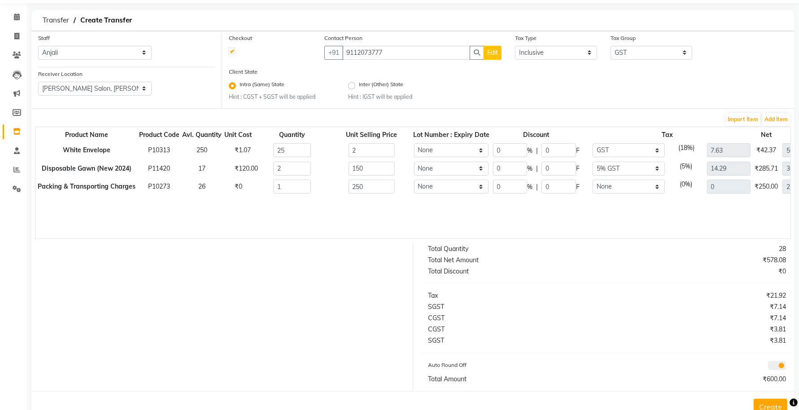
scroll to position [55, 0]
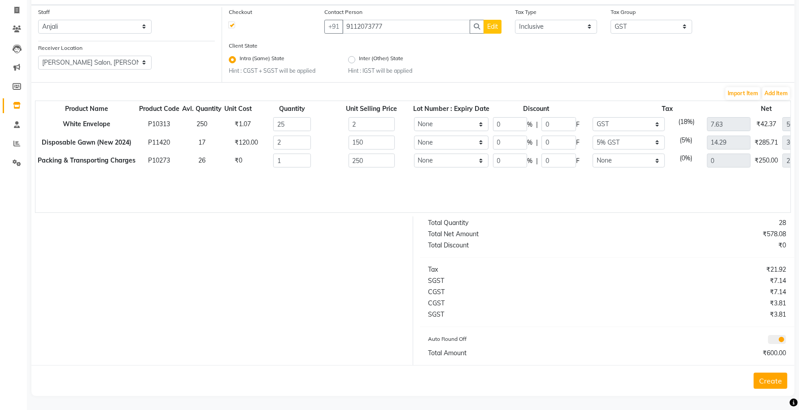
click at [764, 381] on button "Create" at bounding box center [771, 380] width 34 height 16
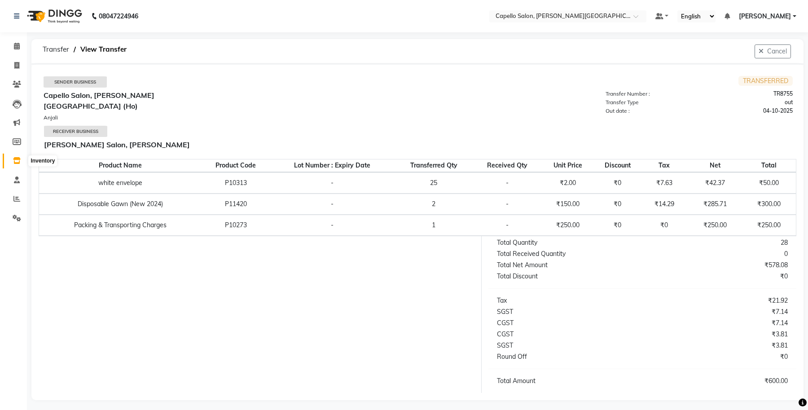
click at [9, 162] on span at bounding box center [17, 161] width 16 height 10
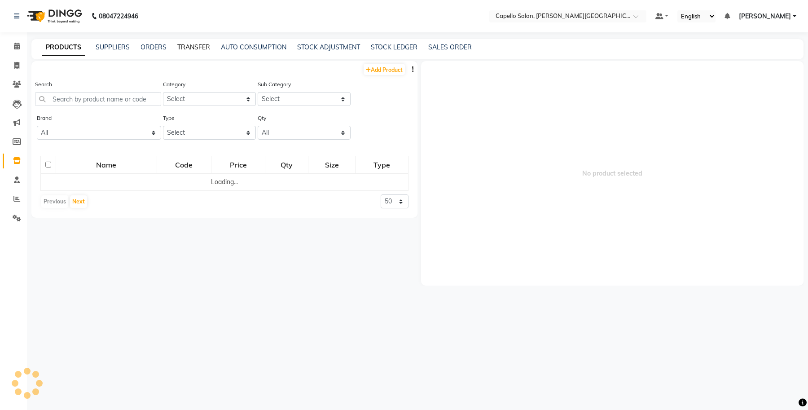
click at [198, 48] on link "TRANSFER" at bounding box center [193, 47] width 33 height 8
select select "sender"
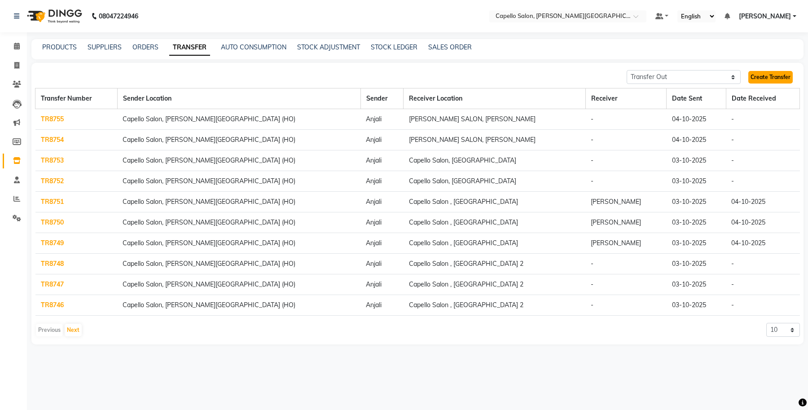
click at [766, 72] on link "Create Transfer" at bounding box center [770, 77] width 44 height 13
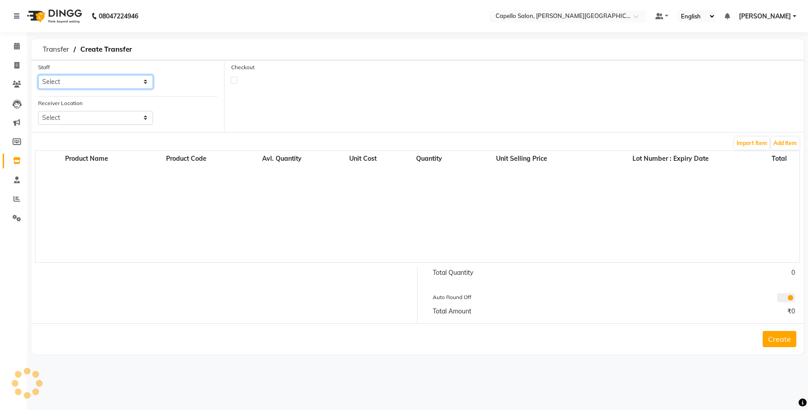
click at [95, 86] on select "Select" at bounding box center [95, 82] width 115 height 14
select select "13583"
click at [38, 75] on select "Select Accounts Achal Kaithwas Aishwariya Anjali Anjali Walde Ankita Naitam Cap…" at bounding box center [95, 82] width 115 height 14
drag, startPoint x: 81, startPoint y: 118, endPoint x: 81, endPoint y: 123, distance: 5.4
click at [81, 118] on select "Select Capello Salon, Betul Naisha Salon, Zingabai Takli Capello Salon, Uslapur…" at bounding box center [95, 118] width 115 height 14
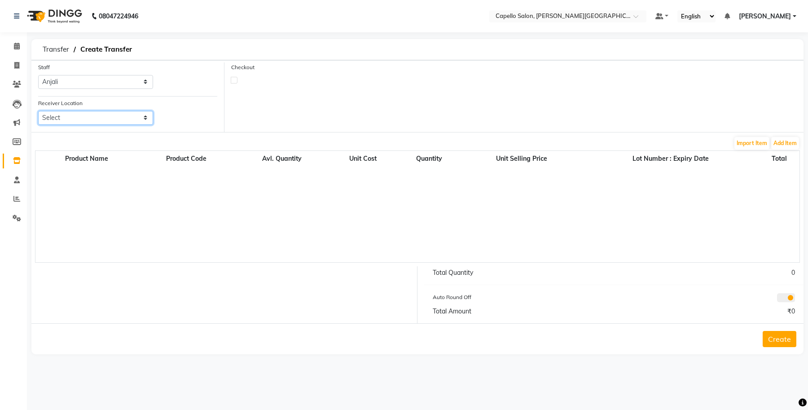
select select "1259"
click at [38, 111] on select "Select Capello Salon, Betul Naisha Salon, Zingabai Takli Capello Salon, Uslapur…" at bounding box center [95, 118] width 115 height 14
click at [232, 80] on label at bounding box center [234, 80] width 7 height 7
click at [232, 80] on input "checkbox" at bounding box center [234, 80] width 6 height 6
checkbox input "true"
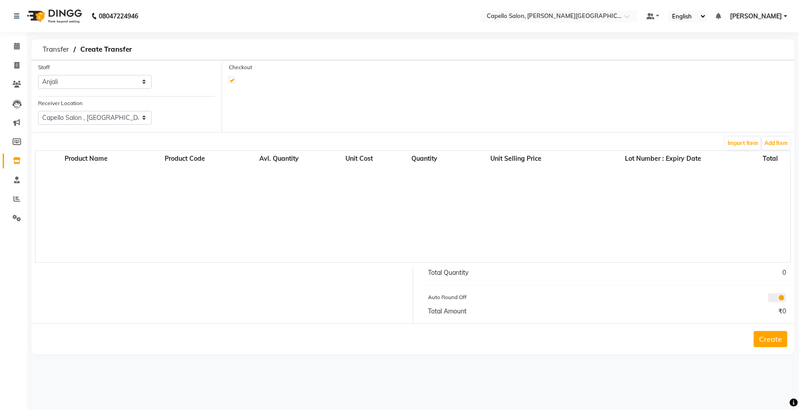
select select "true"
select select "997"
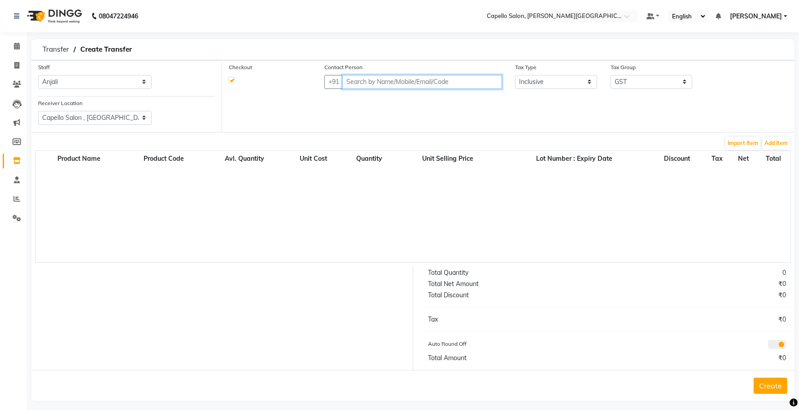
click at [371, 82] on input "text" at bounding box center [422, 82] width 160 height 14
click at [399, 84] on input "text" at bounding box center [422, 82] width 160 height 14
paste input "7263006777"
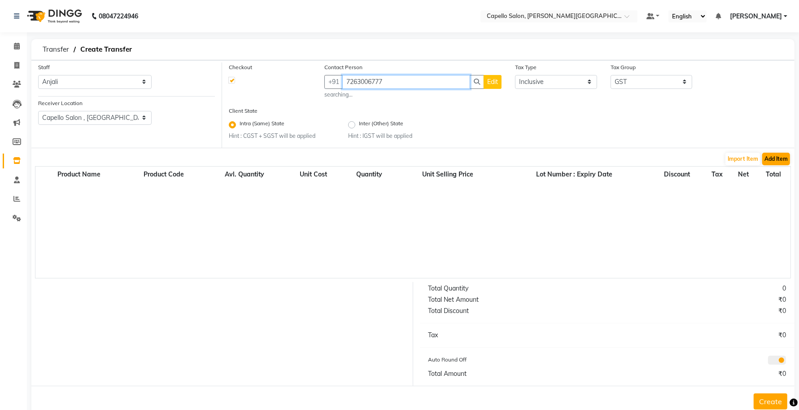
type input "7263006777"
click at [772, 161] on button "Add Item" at bounding box center [776, 159] width 28 height 13
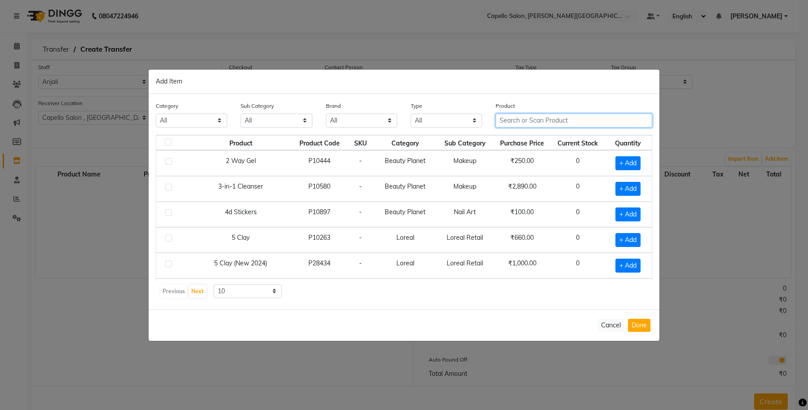
click at [539, 118] on input "text" at bounding box center [573, 121] width 157 height 14
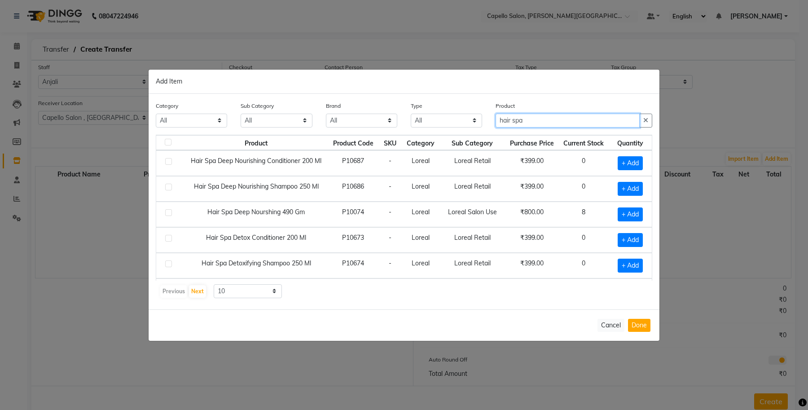
type input "hair spa"
click at [506, 169] on td "₹399.00" at bounding box center [531, 163] width 53 height 26
click at [624, 214] on span "+ Add" at bounding box center [630, 214] width 25 height 14
checkbox input "true"
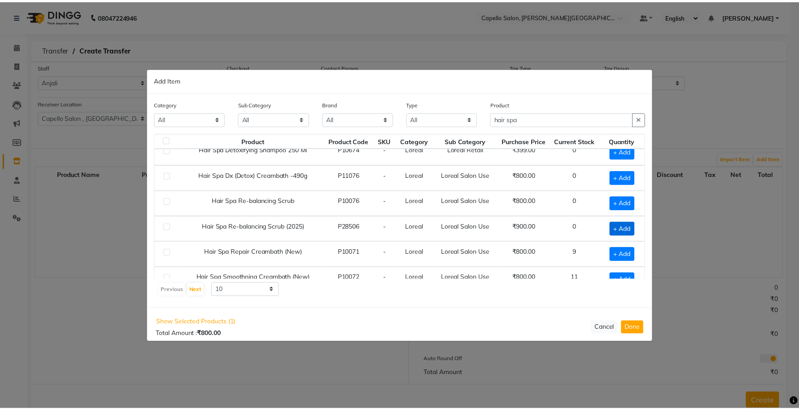
scroll to position [130, 0]
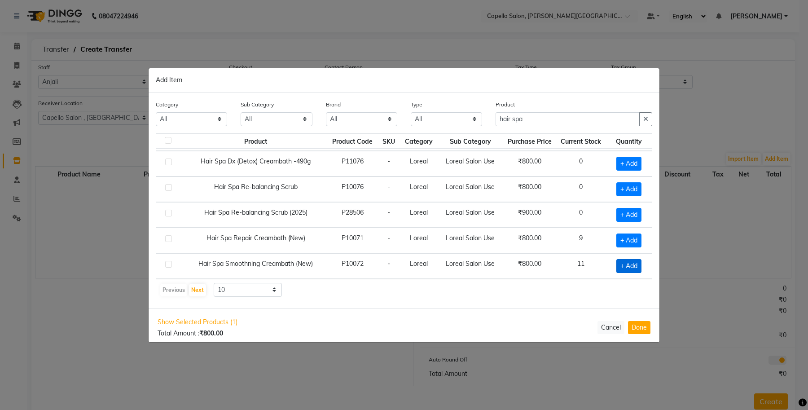
click at [622, 262] on span "+ Add" at bounding box center [628, 266] width 25 height 14
checkbox input "true"
click at [639, 326] on button "Done" at bounding box center [639, 327] width 22 height 13
select select "997"
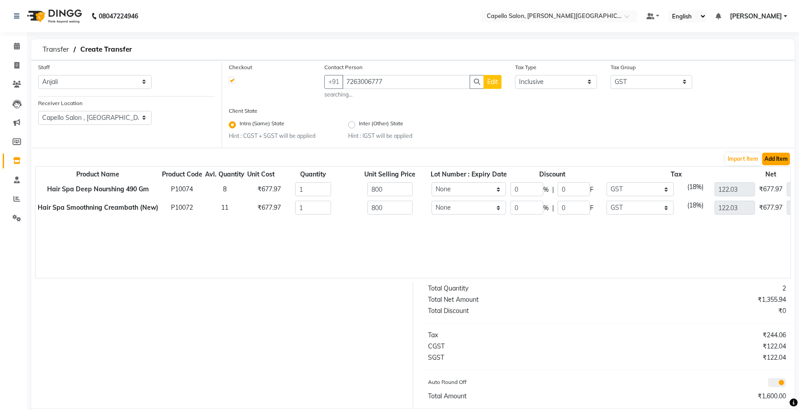
click at [783, 155] on button "Add Item" at bounding box center [776, 159] width 28 height 13
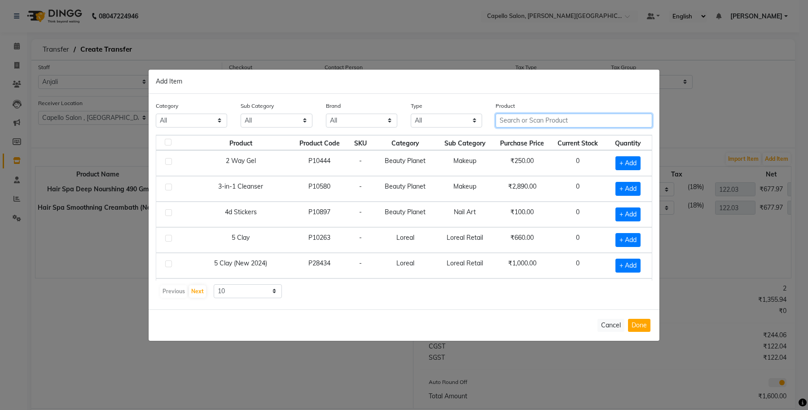
click at [524, 125] on input "text" at bounding box center [573, 121] width 157 height 14
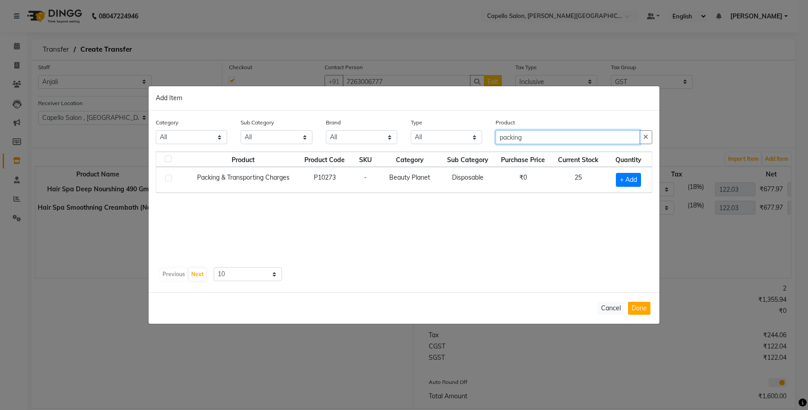
type input "packing"
click at [499, 187] on td "₹0" at bounding box center [523, 180] width 57 height 26
click at [630, 182] on span "+ Add" at bounding box center [628, 180] width 25 height 14
checkbox input "true"
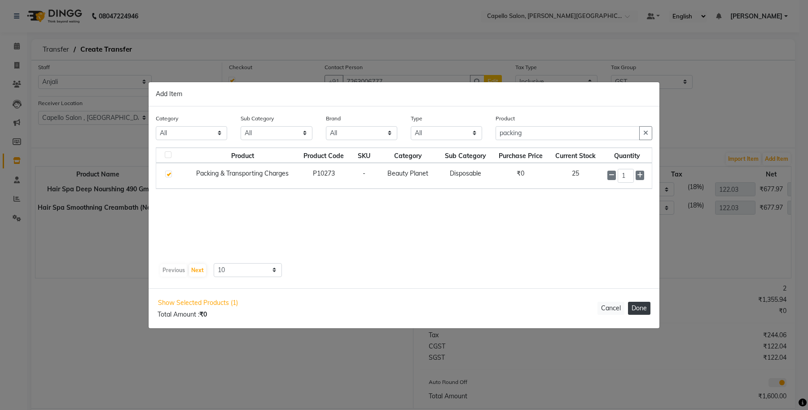
click at [638, 306] on button "Done" at bounding box center [639, 308] width 22 height 13
select select "997"
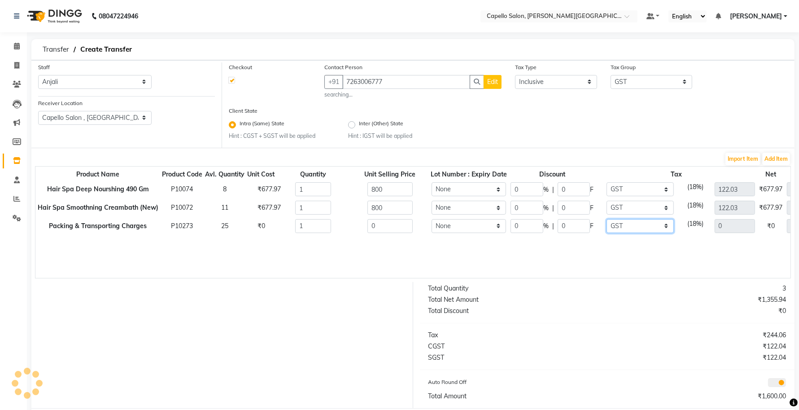
click at [647, 227] on select "None GST 5% IGST (18%) IGST (5%) IGST (12%) 12% GST 5% GST GST" at bounding box center [640, 226] width 67 height 14
select select
click at [607, 219] on select "None GST 5% IGST (18%) IGST (5%) IGST (12%) 12% GST 5% GST GST" at bounding box center [640, 226] width 67 height 14
click at [384, 226] on input "0" at bounding box center [390, 226] width 45 height 14
drag, startPoint x: 402, startPoint y: 223, endPoint x: 355, endPoint y: 232, distance: 48.1
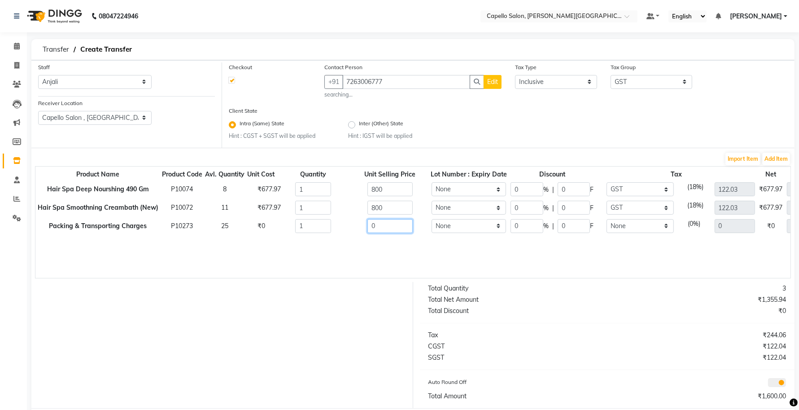
click at [355, 232] on td "0" at bounding box center [390, 226] width 79 height 18
type input "150"
click at [375, 254] on div "Product Name Product Code Avl. Quantity Unit Cost Quantity Unit Selling Price L…" at bounding box center [413, 222] width 756 height 112
click at [307, 191] on input "1" at bounding box center [312, 189] width 35 height 14
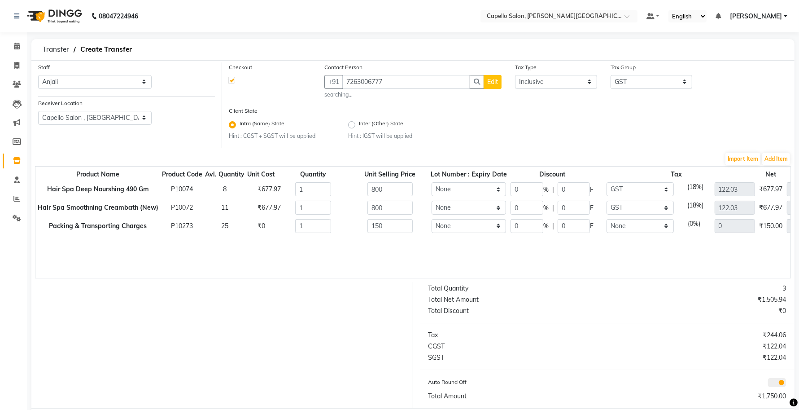
click at [313, 246] on div "Product Name Product Code Avl. Quantity Unit Cost Quantity Unit Selling Price L…" at bounding box center [413, 222] width 756 height 112
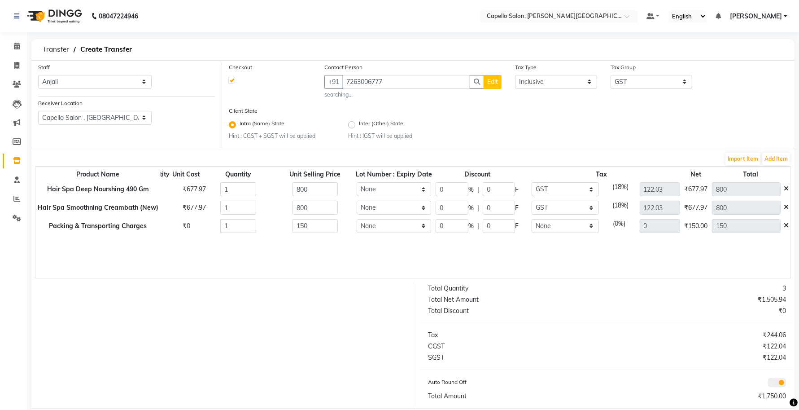
click at [787, 187] on icon at bounding box center [786, 188] width 5 height 6
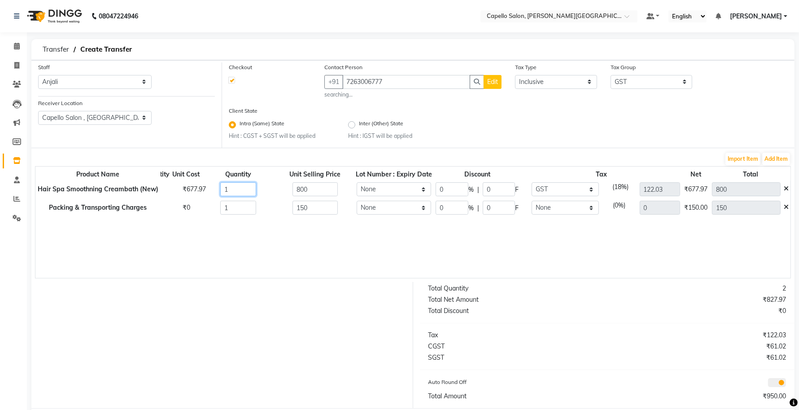
drag, startPoint x: 235, startPoint y: 189, endPoint x: 203, endPoint y: 196, distance: 32.0
click at [203, 196] on div "1" at bounding box center [238, 189] width 84 height 14
click at [771, 160] on button "Add Item" at bounding box center [776, 159] width 28 height 13
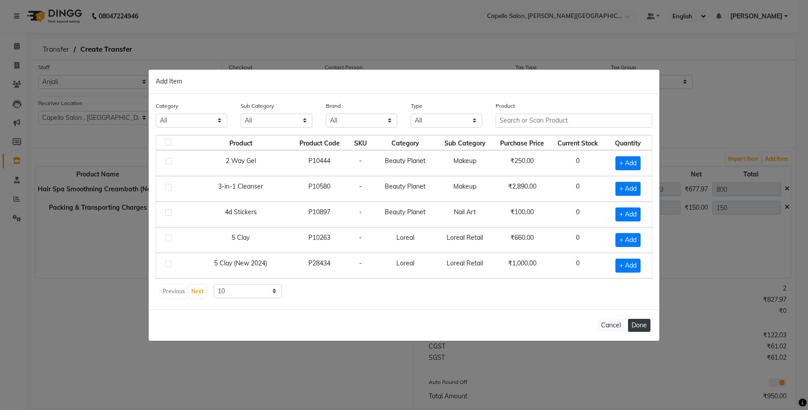
click at [639, 321] on button "Done" at bounding box center [639, 325] width 22 height 13
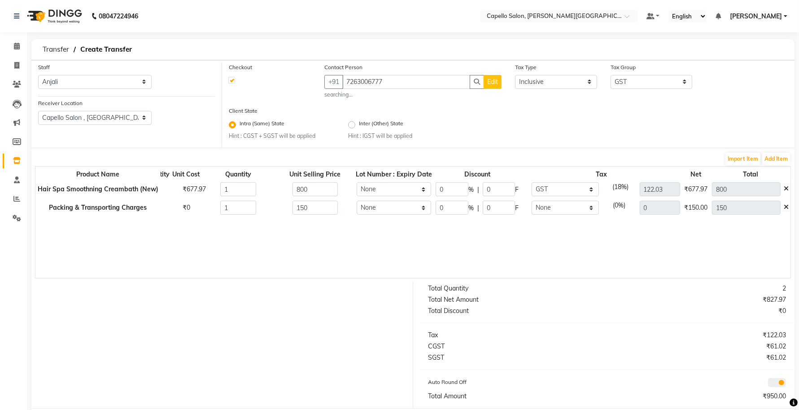
click at [496, 83] on span "Edit" at bounding box center [492, 82] width 11 height 8
select select "22"
select select "male"
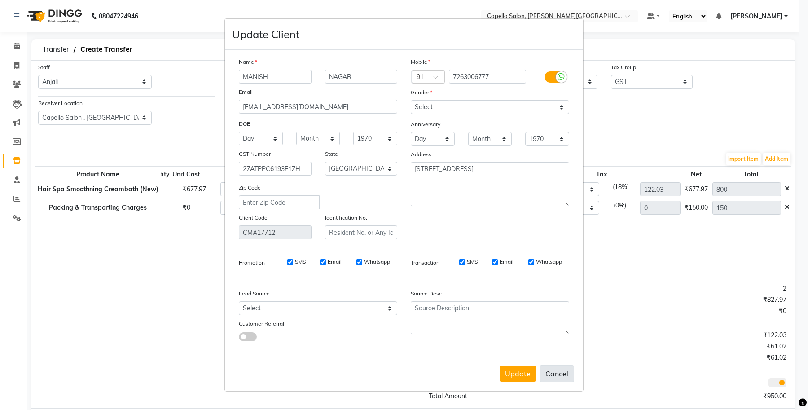
click at [560, 378] on button "Cancel" at bounding box center [556, 373] width 35 height 17
select select
select select "null"
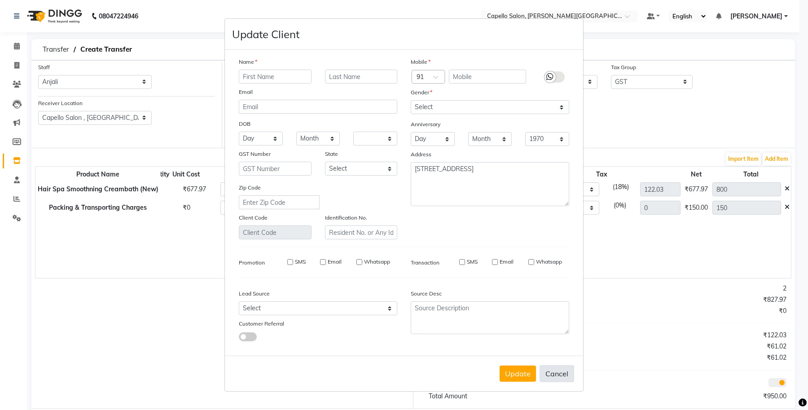
select select
checkbox input "false"
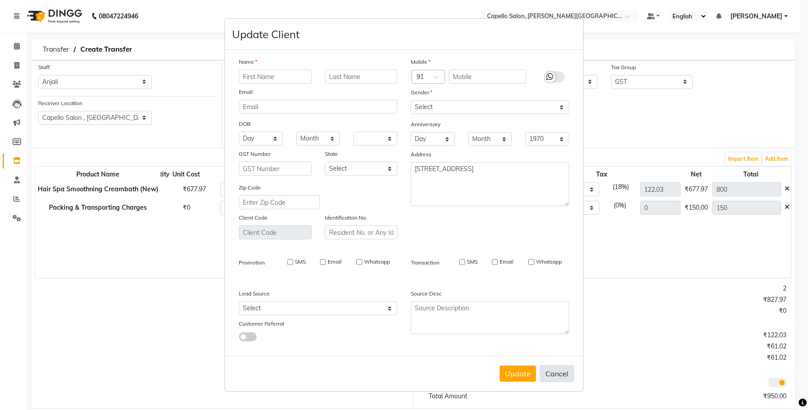
checkbox input "false"
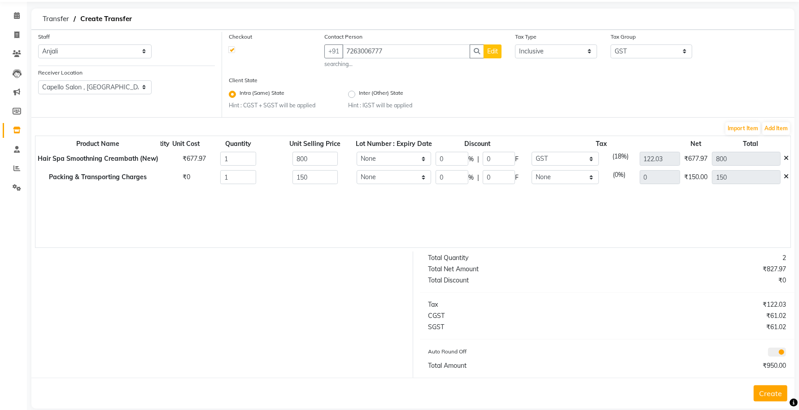
scroll to position [43, 0]
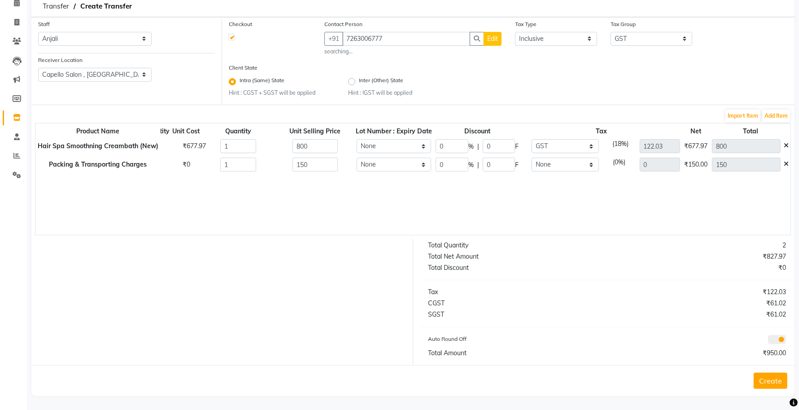
click at [776, 375] on button "Create" at bounding box center [771, 380] width 34 height 16
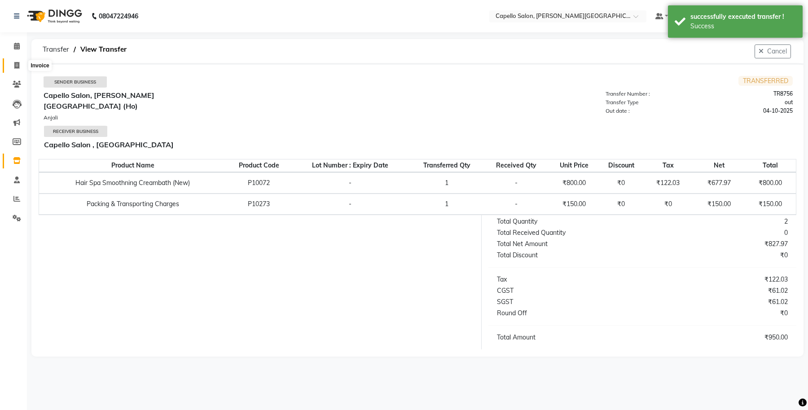
click at [17, 66] on icon at bounding box center [16, 65] width 5 height 7
select select "service"
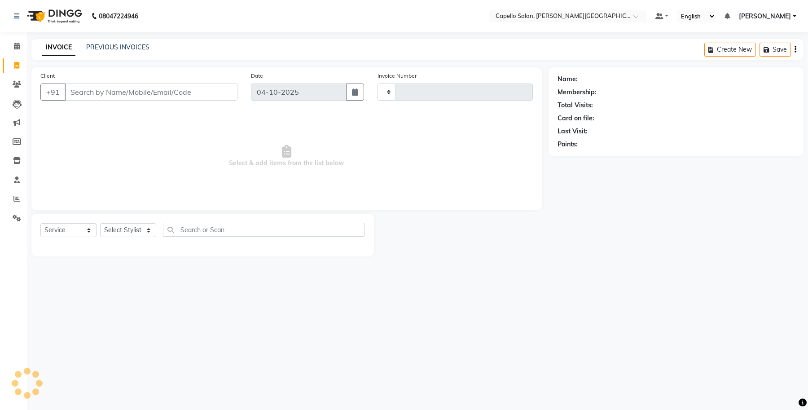
type input "1110"
select select "777"
click at [115, 45] on link "PREVIOUS INVOICES" at bounding box center [117, 47] width 63 height 8
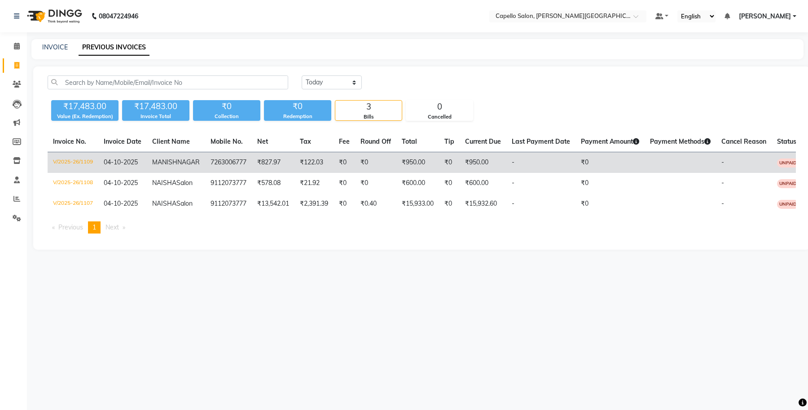
click at [92, 157] on td "V/2025-26/1109" at bounding box center [73, 162] width 51 height 21
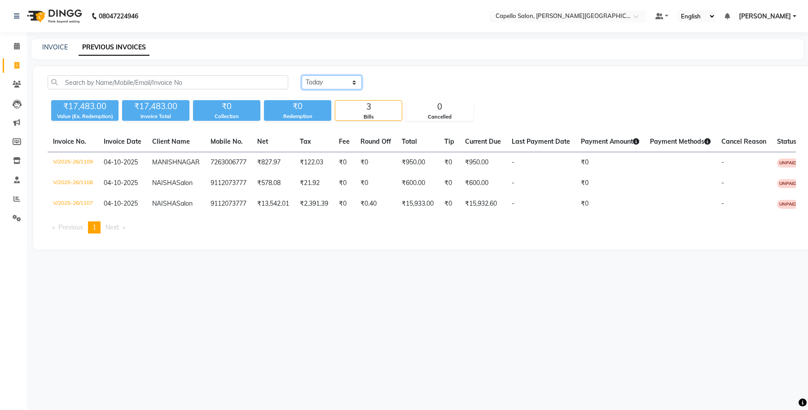
click at [317, 88] on select "Today Yesterday Custom Range" at bounding box center [332, 82] width 60 height 14
select select "range"
click at [302, 75] on select "Today Yesterday Custom Range" at bounding box center [332, 82] width 60 height 14
drag, startPoint x: 405, startPoint y: 76, endPoint x: 407, endPoint y: 86, distance: 9.6
click at [406, 76] on input "04-10-2025" at bounding box center [404, 82] width 63 height 13
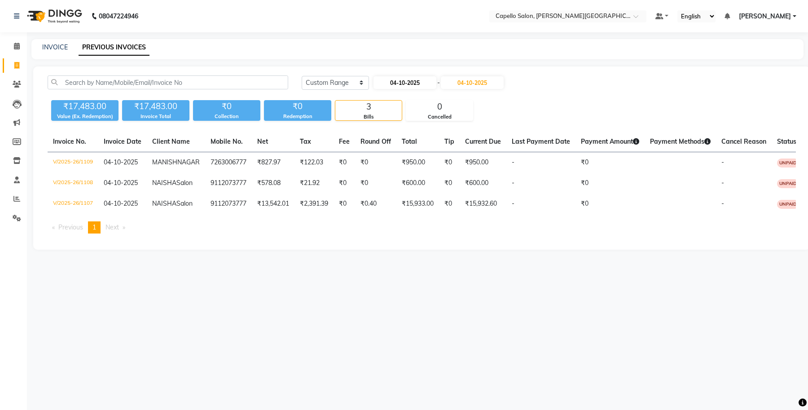
select select "10"
select select "2025"
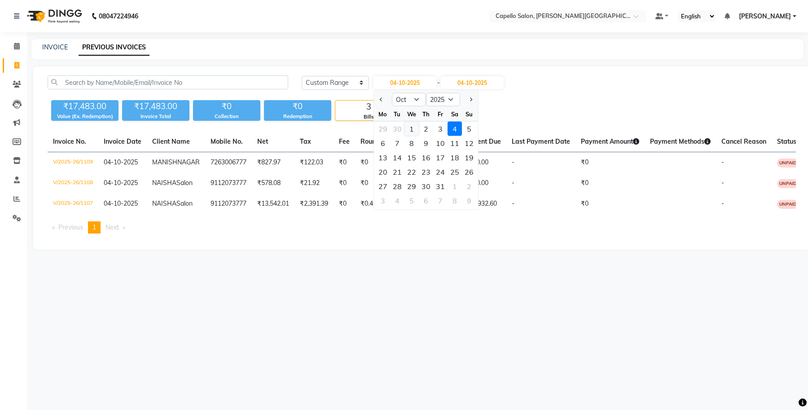
click at [408, 133] on div "1" at bounding box center [411, 129] width 14 height 14
type input "01-10-2025"
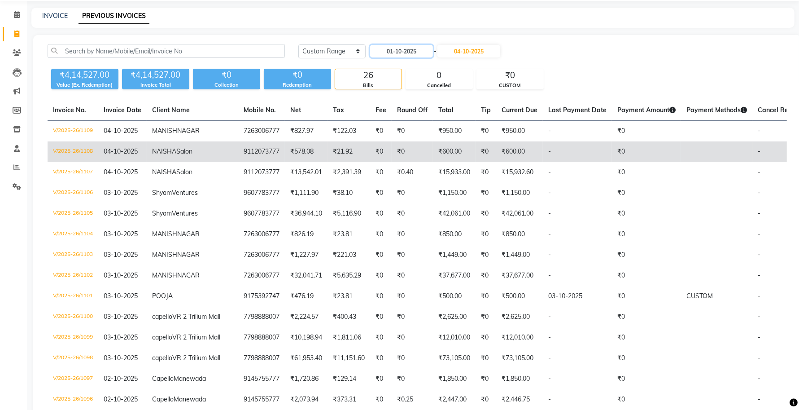
scroll to position [56, 0]
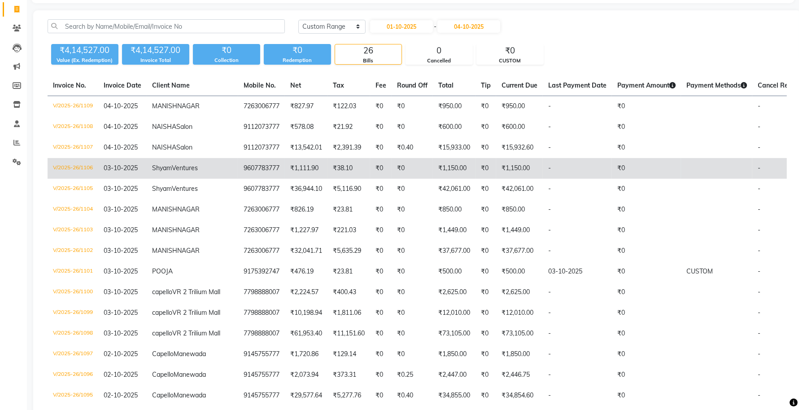
click at [75, 179] on td "V/2025-26/1106" at bounding box center [73, 168] width 51 height 21
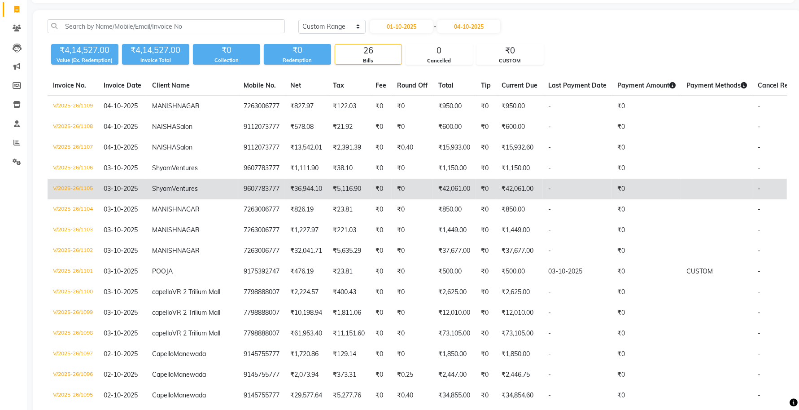
click at [81, 199] on td "V/2025-26/1105" at bounding box center [73, 189] width 51 height 21
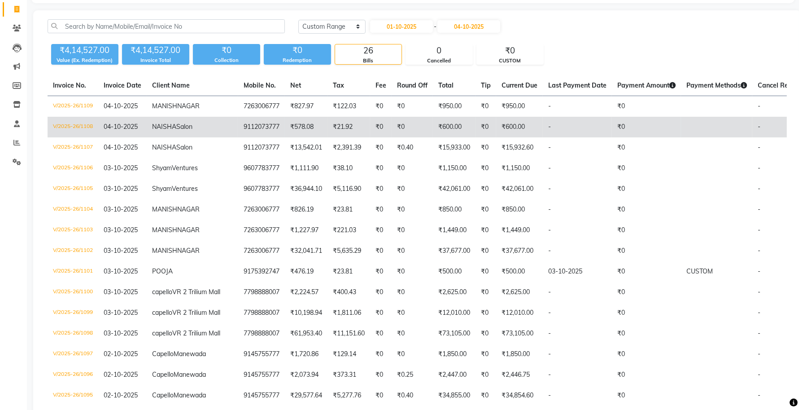
click at [62, 135] on td "V/2025-26/1108" at bounding box center [73, 127] width 51 height 21
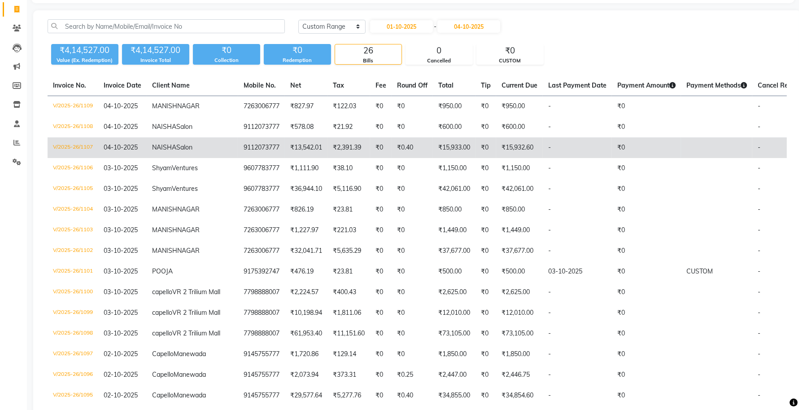
click at [84, 158] on td "V/2025-26/1107" at bounding box center [73, 147] width 51 height 21
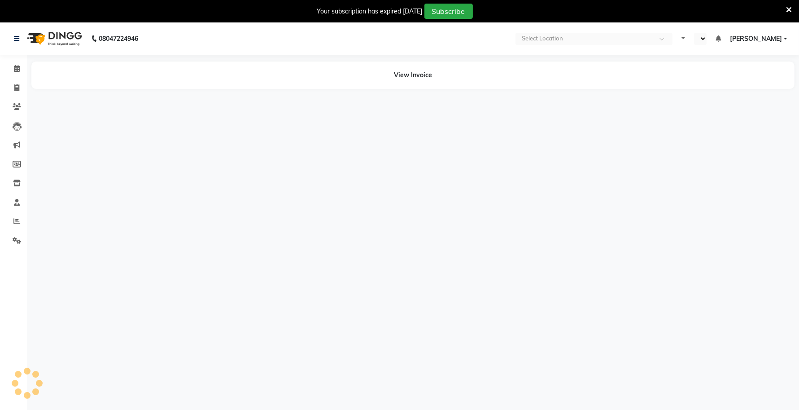
select select "en"
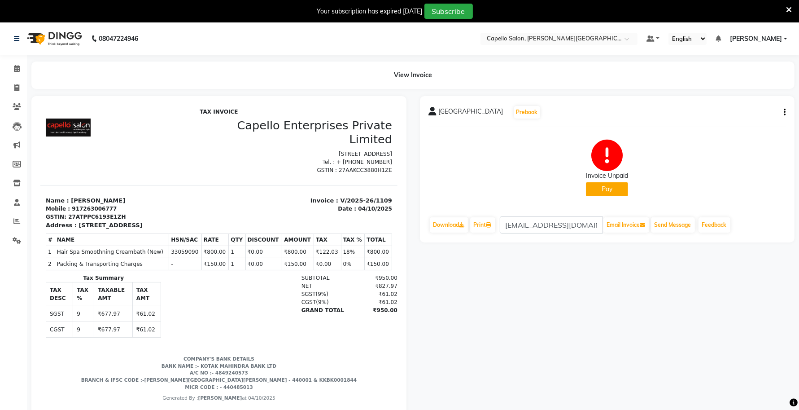
click at [788, 10] on icon at bounding box center [789, 10] width 6 height 8
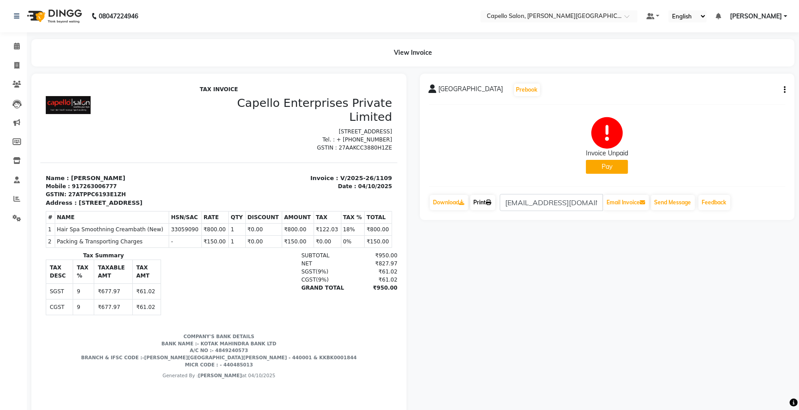
click at [484, 206] on link "Print" at bounding box center [482, 202] width 25 height 15
click at [488, 205] on link "Print" at bounding box center [482, 202] width 25 height 15
click at [723, 307] on div "MANISH NAGAR Prebook Invoice Unpaid Pay Download Print [EMAIL_ADDRESS][DOMAIN_N…" at bounding box center [607, 251] width 389 height 354
click at [366, 291] on div "₹950.00" at bounding box center [371, 287] width 51 height 8
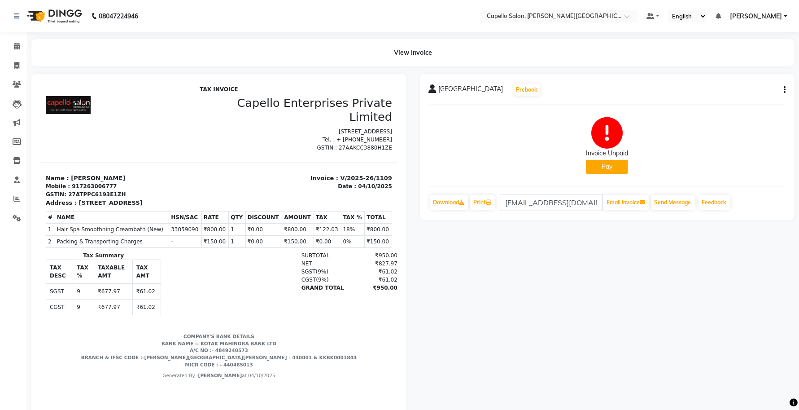
click at [368, 291] on div "₹950.00" at bounding box center [371, 287] width 51 height 8
copy div "950.00"
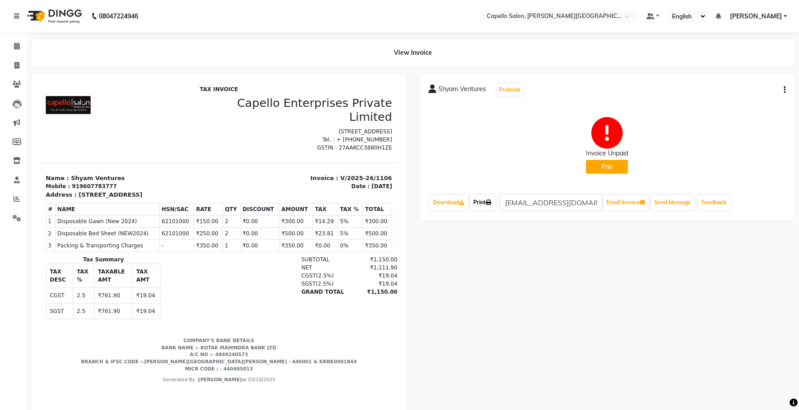
click at [481, 205] on link "Print" at bounding box center [482, 202] width 25 height 15
click at [372, 295] on div "₹1,150.00" at bounding box center [371, 291] width 51 height 8
copy div "1,150.00"
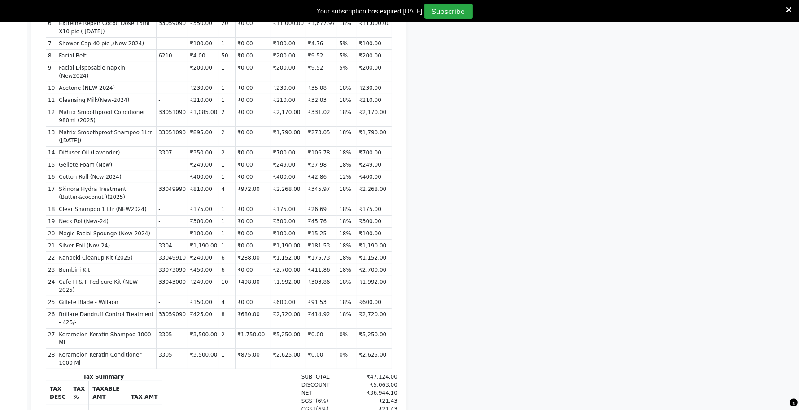
scroll to position [467, 0]
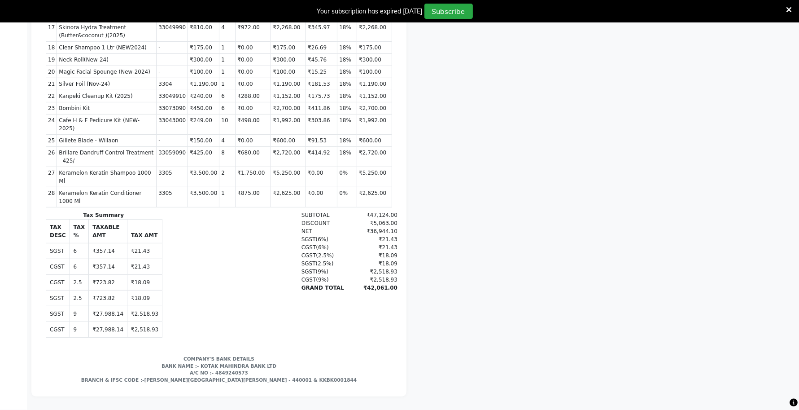
click at [375, 284] on div "₹42,061.00" at bounding box center [371, 288] width 51 height 8
copy div "42,061.00"
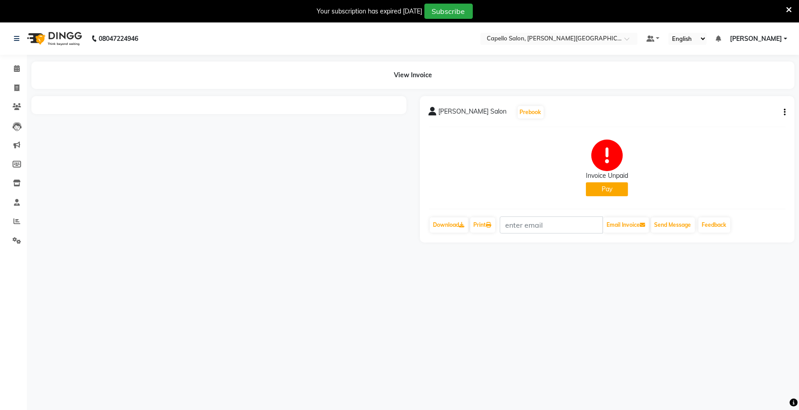
click at [789, 7] on icon at bounding box center [789, 10] width 6 height 8
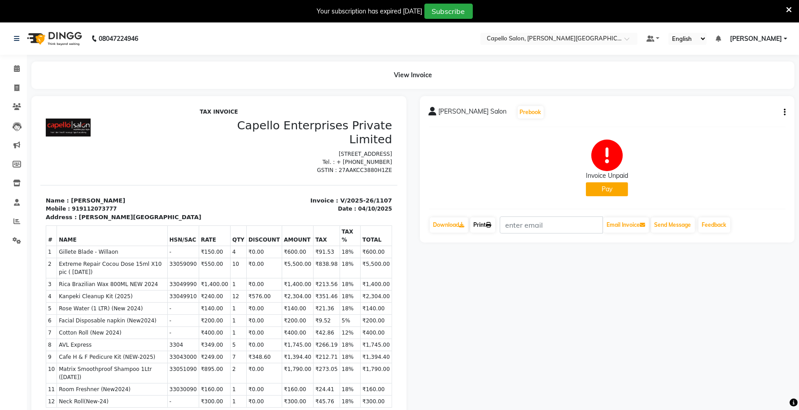
click at [483, 223] on link "Print" at bounding box center [482, 224] width 25 height 15
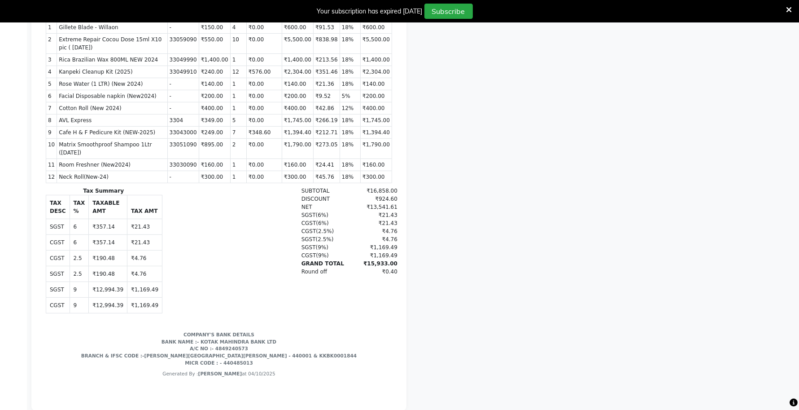
scroll to position [7, 0]
click at [371, 268] on div "₹15,933.00" at bounding box center [371, 264] width 51 height 8
copy div "15,933.00"
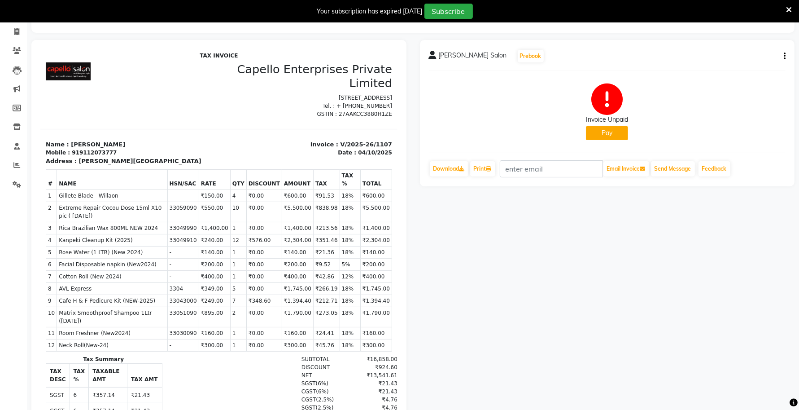
scroll to position [0, 0]
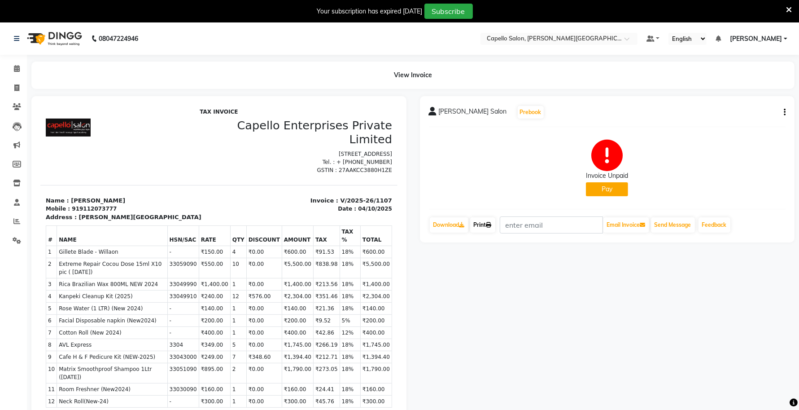
click at [489, 223] on icon at bounding box center [488, 224] width 5 height 5
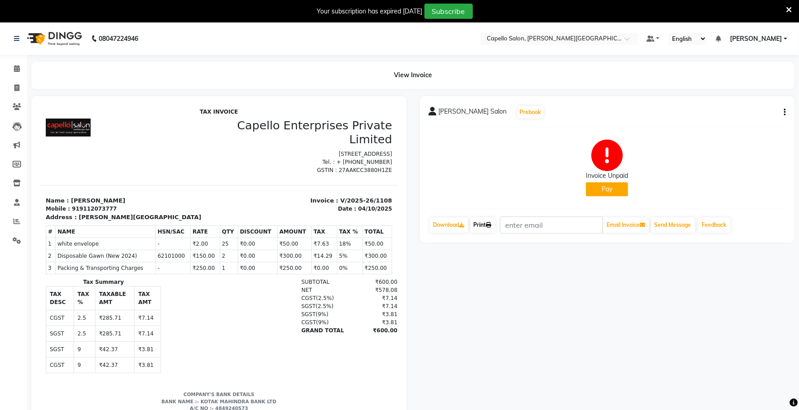
click at [490, 227] on icon at bounding box center [488, 224] width 5 height 5
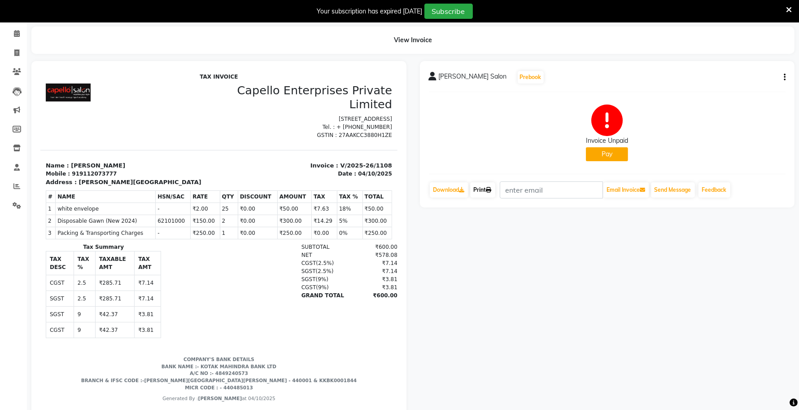
scroll to position [88, 0]
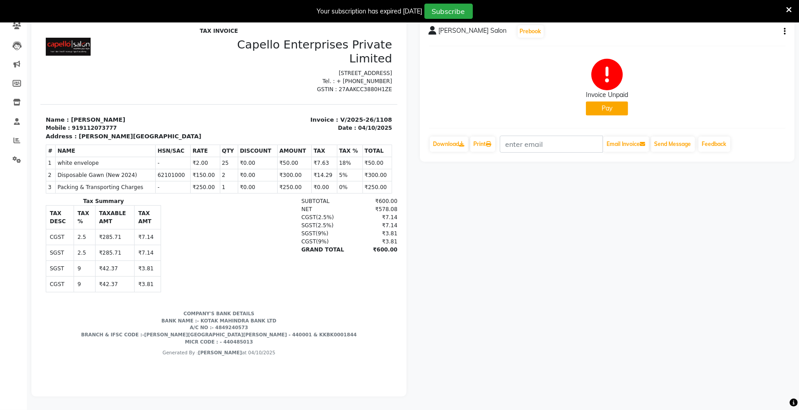
click at [377, 254] on div "₹600.00" at bounding box center [371, 249] width 51 height 8
copy div "600.00"
click at [486, 136] on link "Print" at bounding box center [482, 143] width 25 height 15
